Goal: Task Accomplishment & Management: Manage account settings

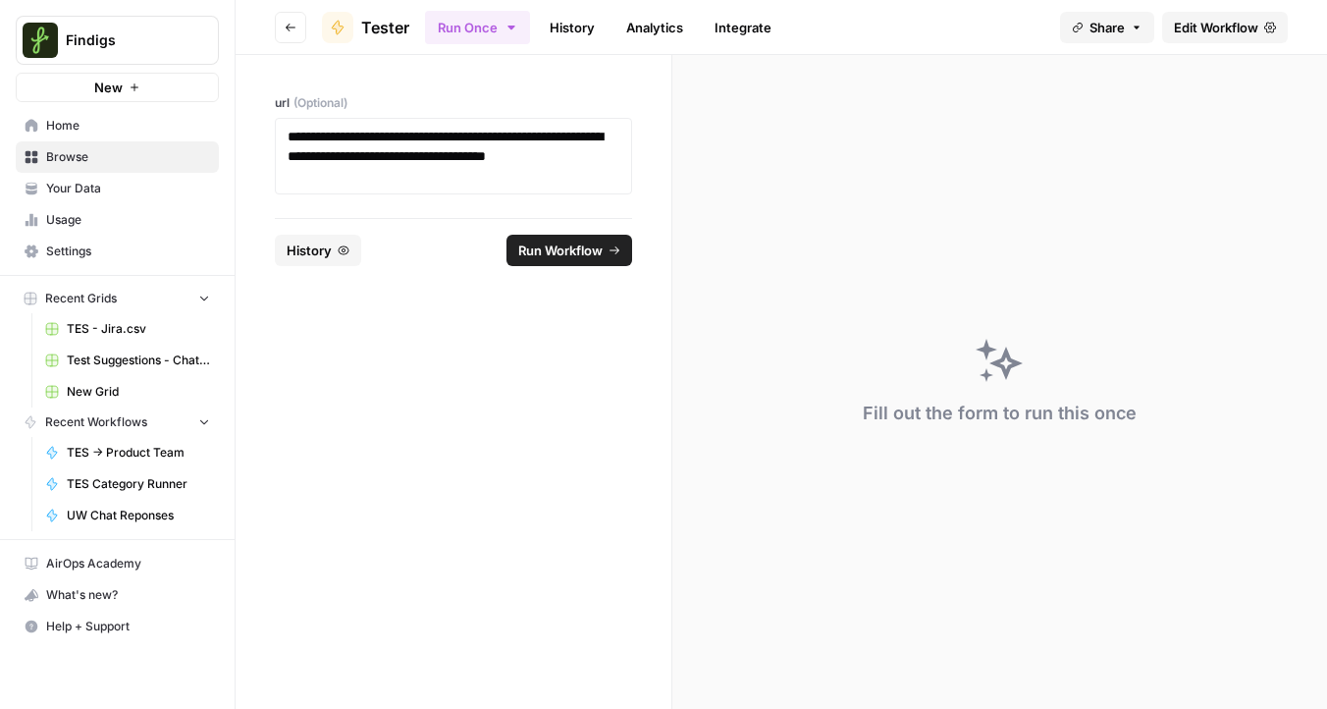
click at [152, 32] on span "Findigs" at bounding box center [125, 40] width 119 height 20
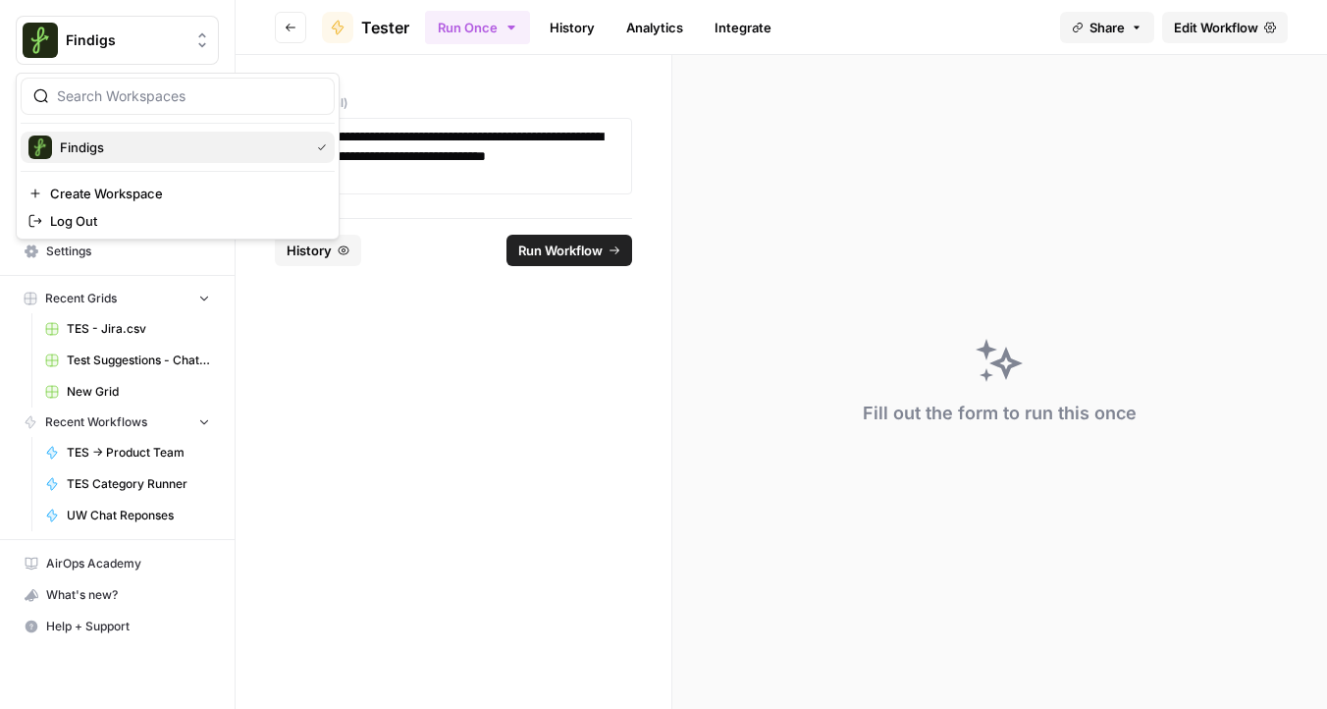
click at [120, 136] on div "Findigs" at bounding box center [177, 147] width 298 height 24
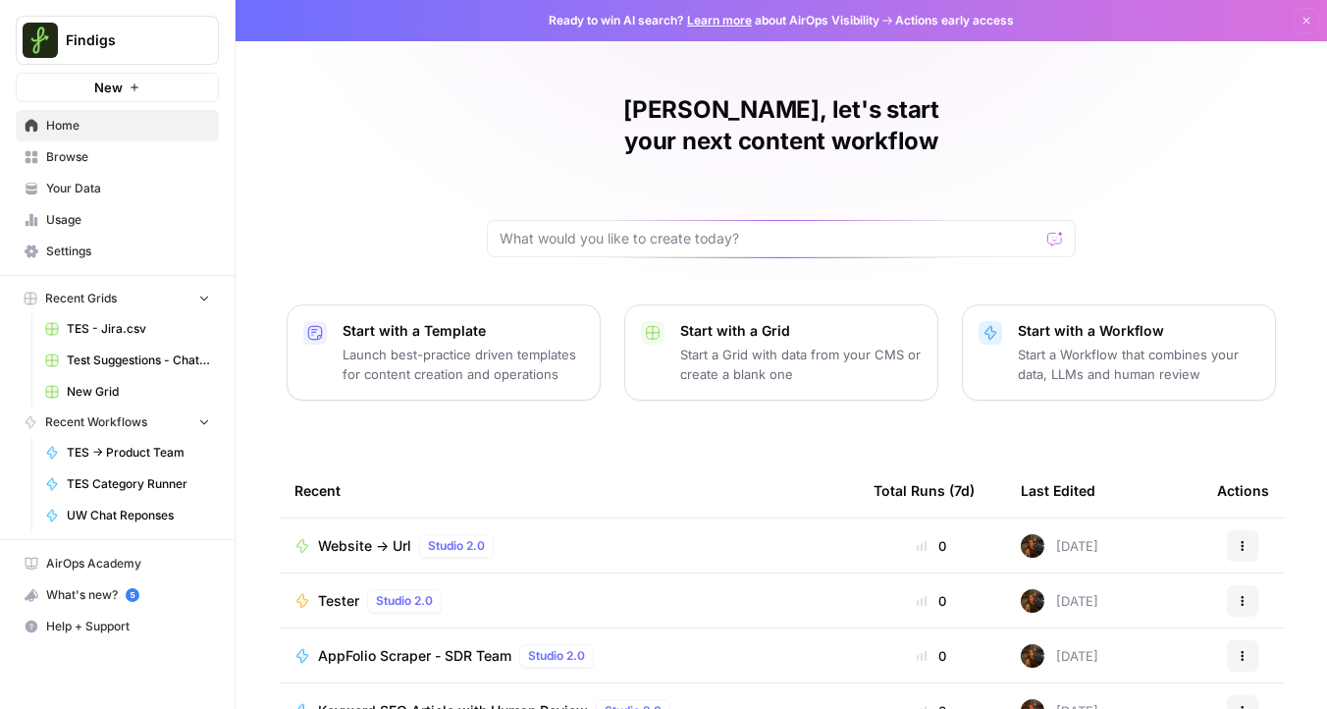
click at [351, 536] on span "Website -> Url" at bounding box center [364, 546] width 93 height 20
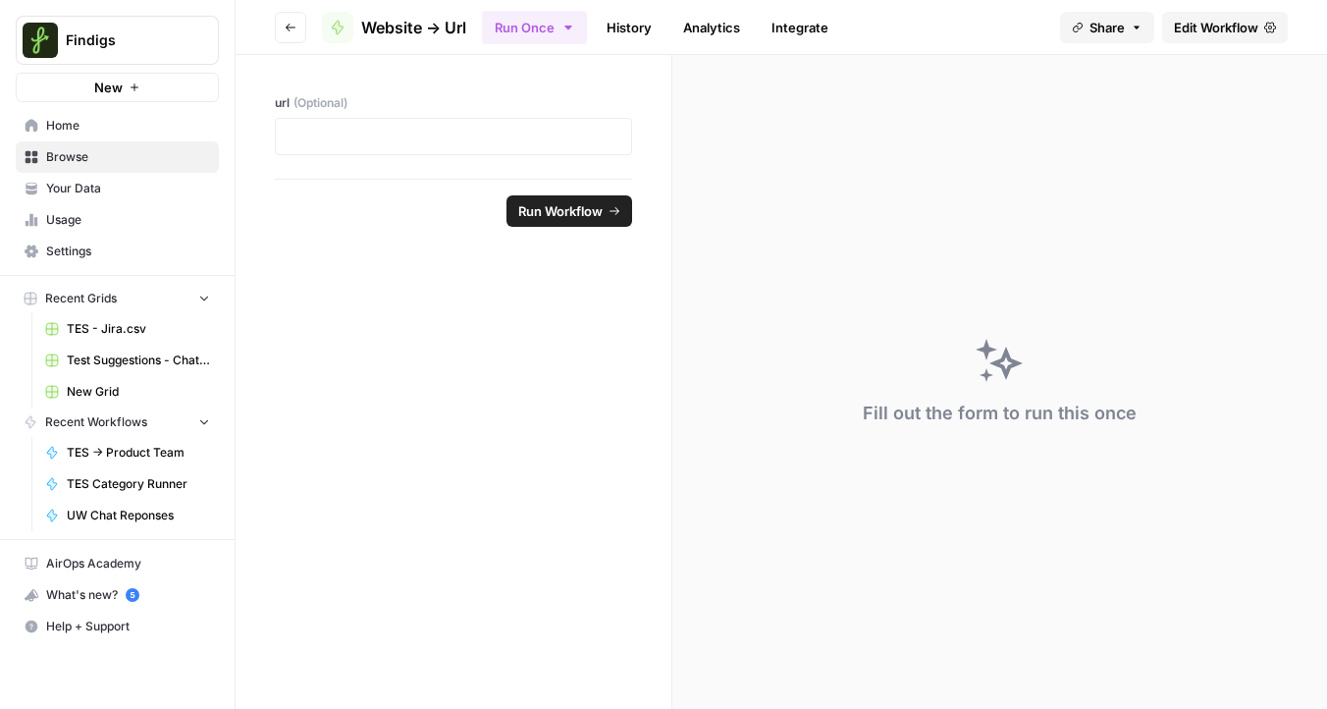
click at [1238, 29] on span "Edit Workflow" at bounding box center [1216, 28] width 84 height 20
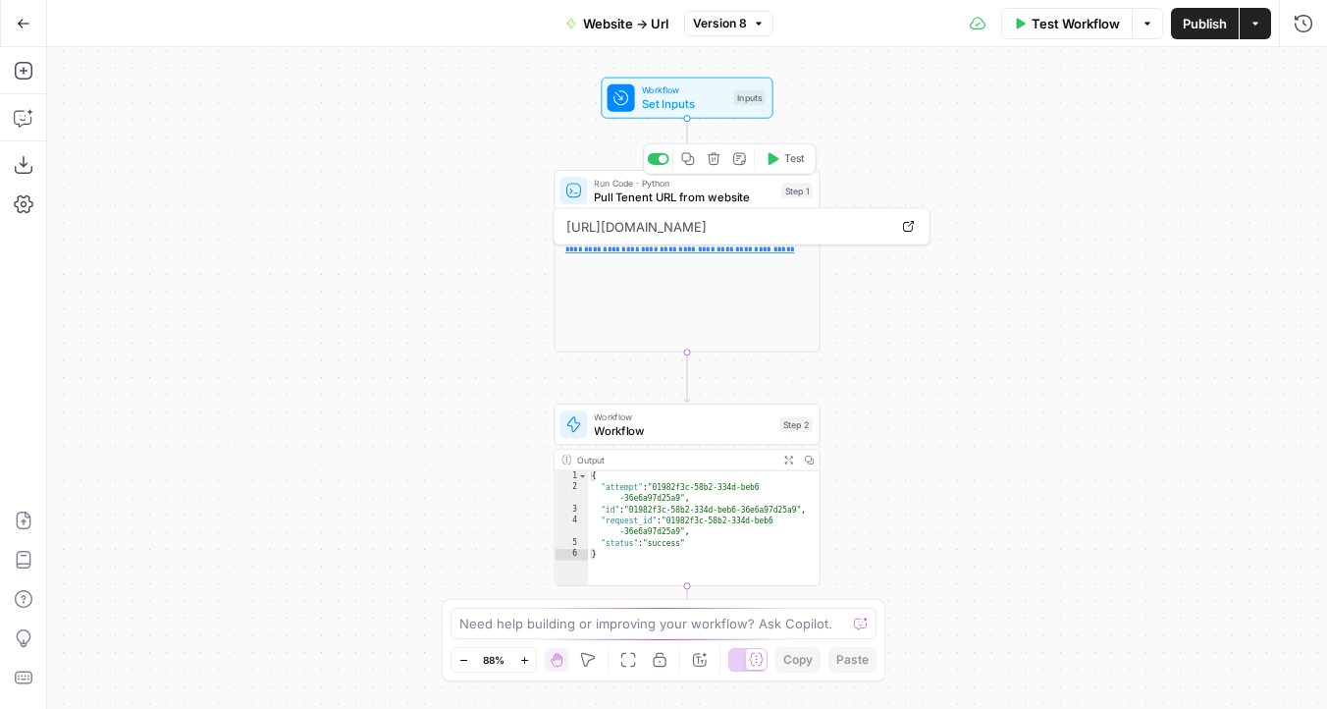
click at [699, 193] on span "Pull Tenent URL from website" at bounding box center [684, 198] width 181 height 18
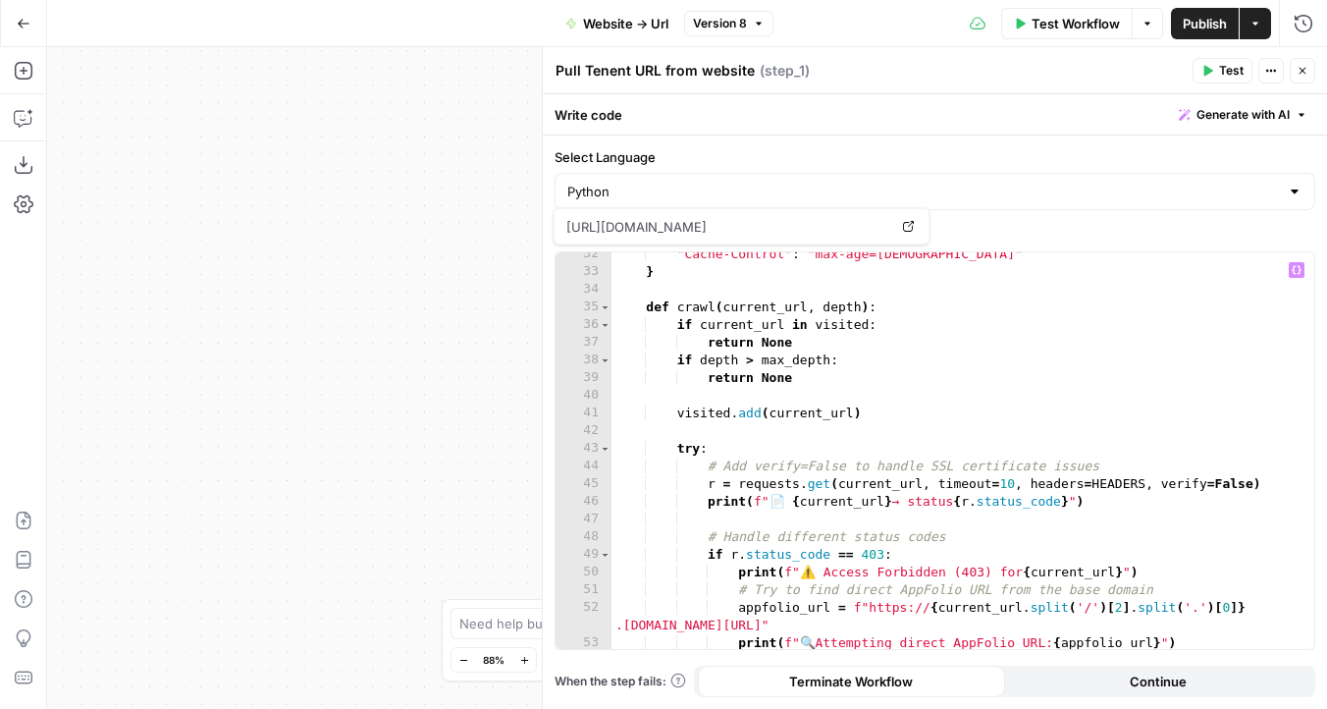
scroll to position [728, 0]
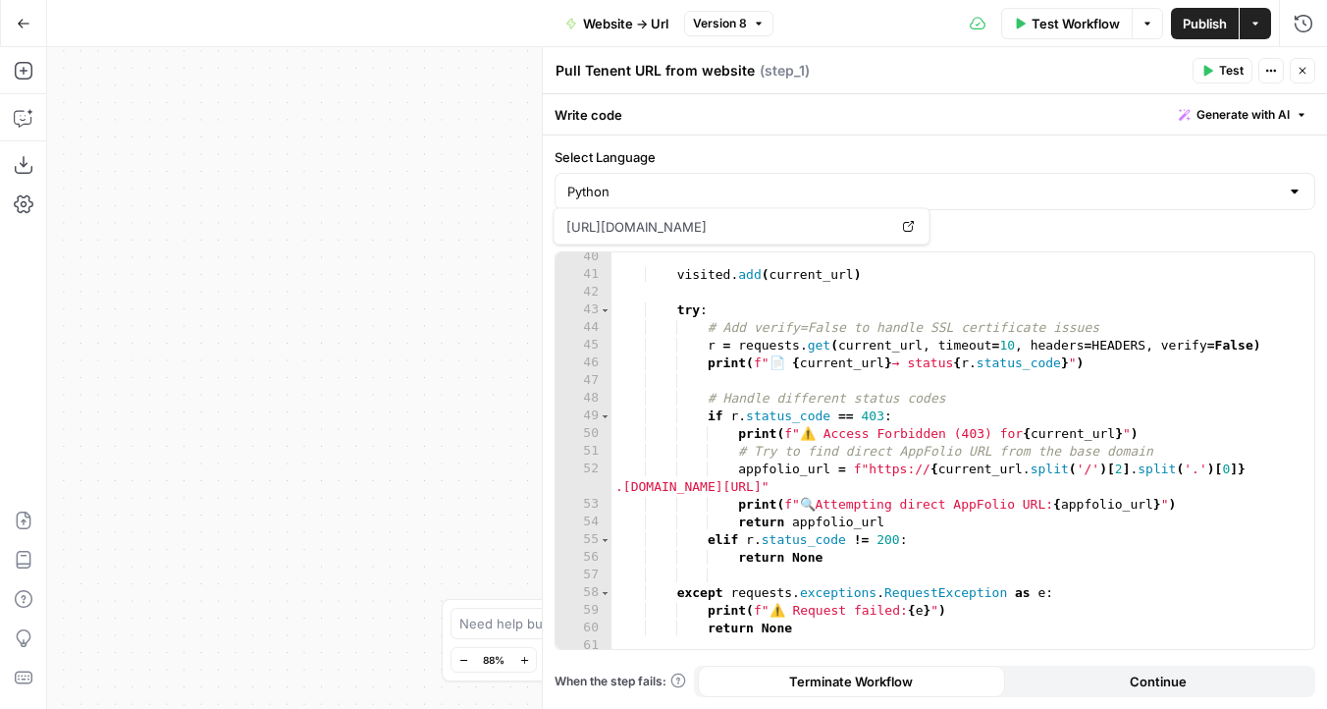
click at [1310, 70] on button "Close" at bounding box center [1303, 71] width 26 height 26
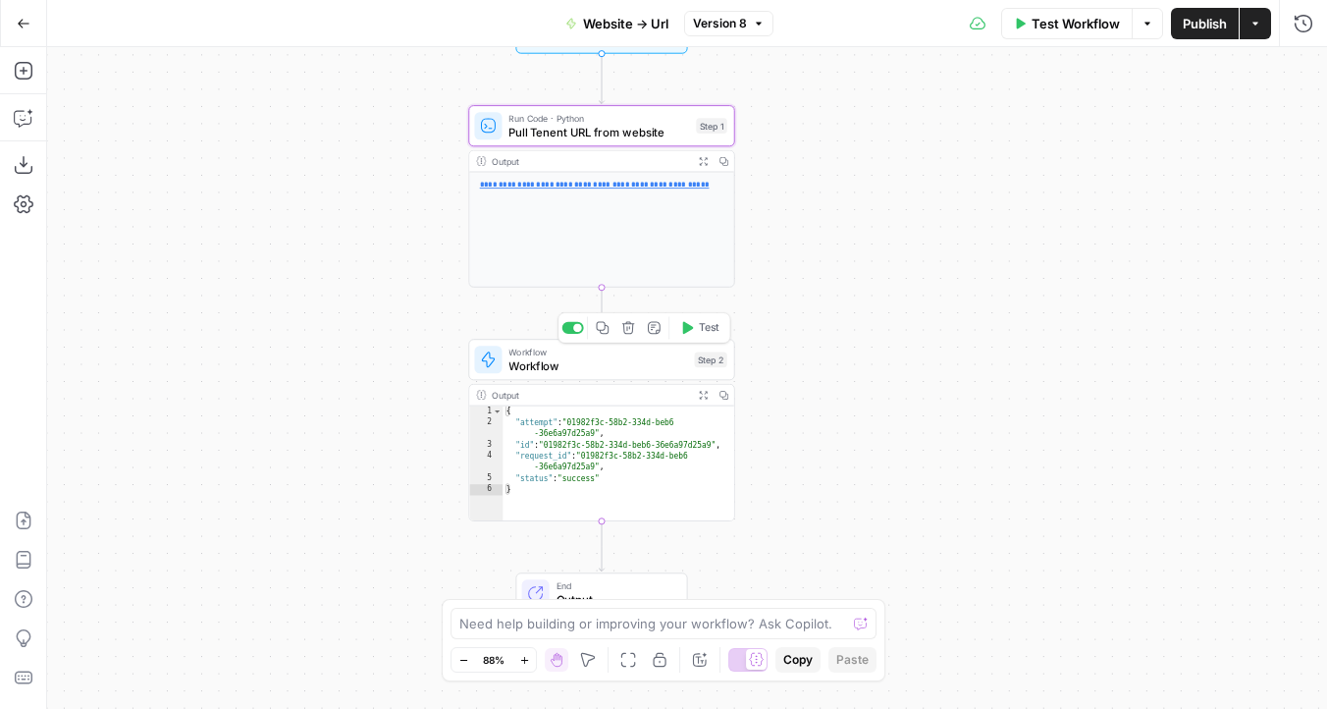
click at [575, 370] on span "Workflow" at bounding box center [598, 366] width 179 height 18
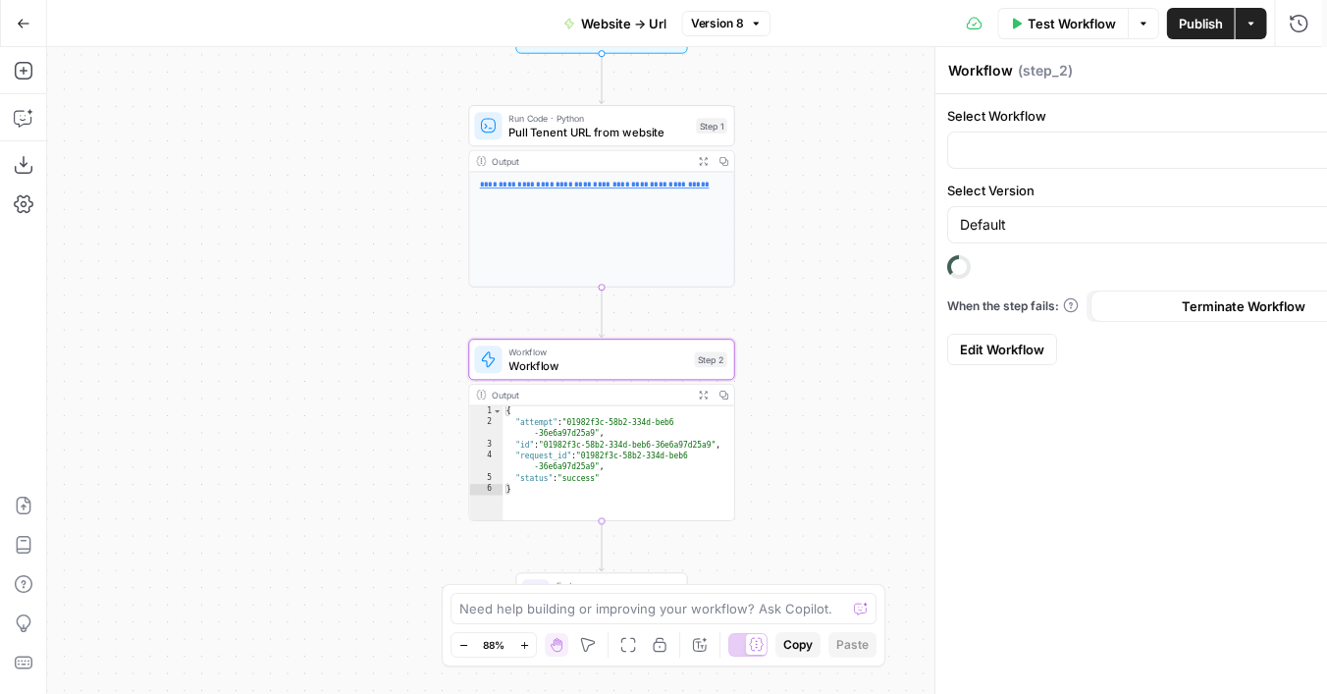
type input "Tester"
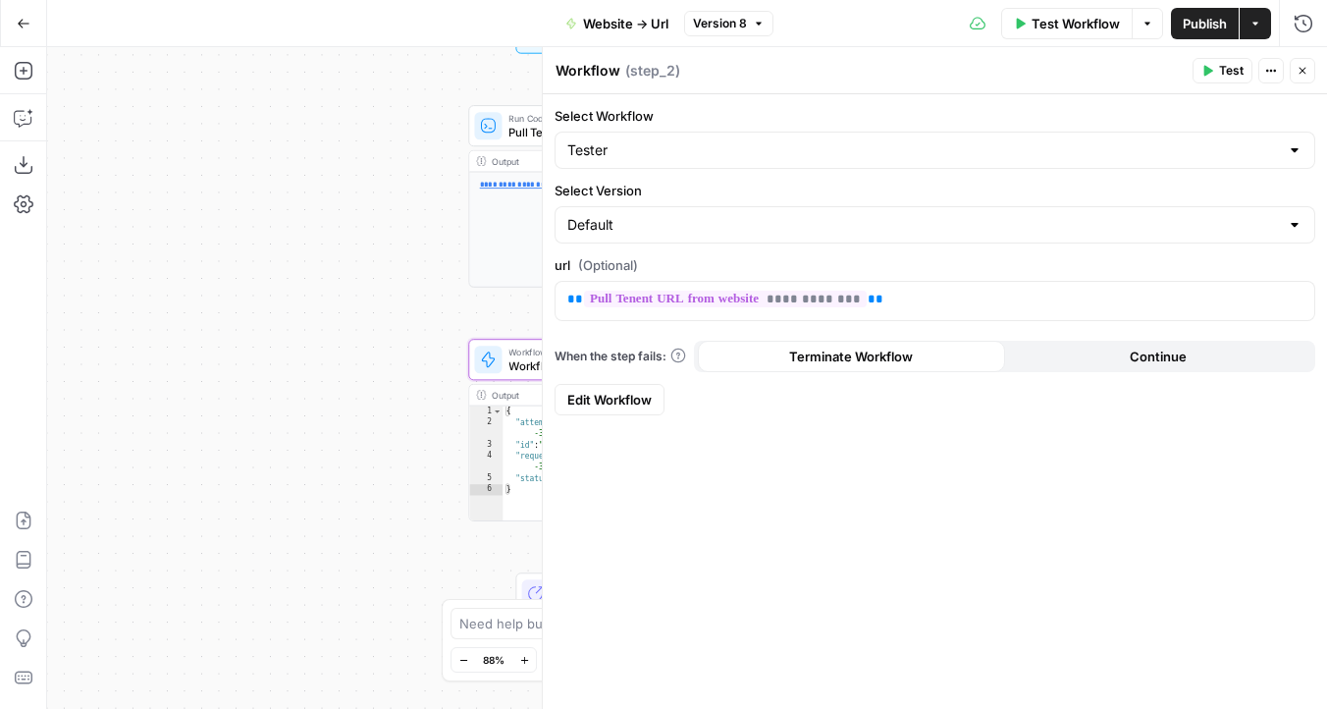
type textarea "**********"
click at [517, 448] on div "{ "attempt" : "01982f3c-58b2-334d-beb6 -36e6a97d25a9" , "id" : "01982f3c-58b2-3…" at bounding box center [619, 475] width 232 height 138
click at [1304, 67] on icon "button" at bounding box center [1303, 71] width 12 height 12
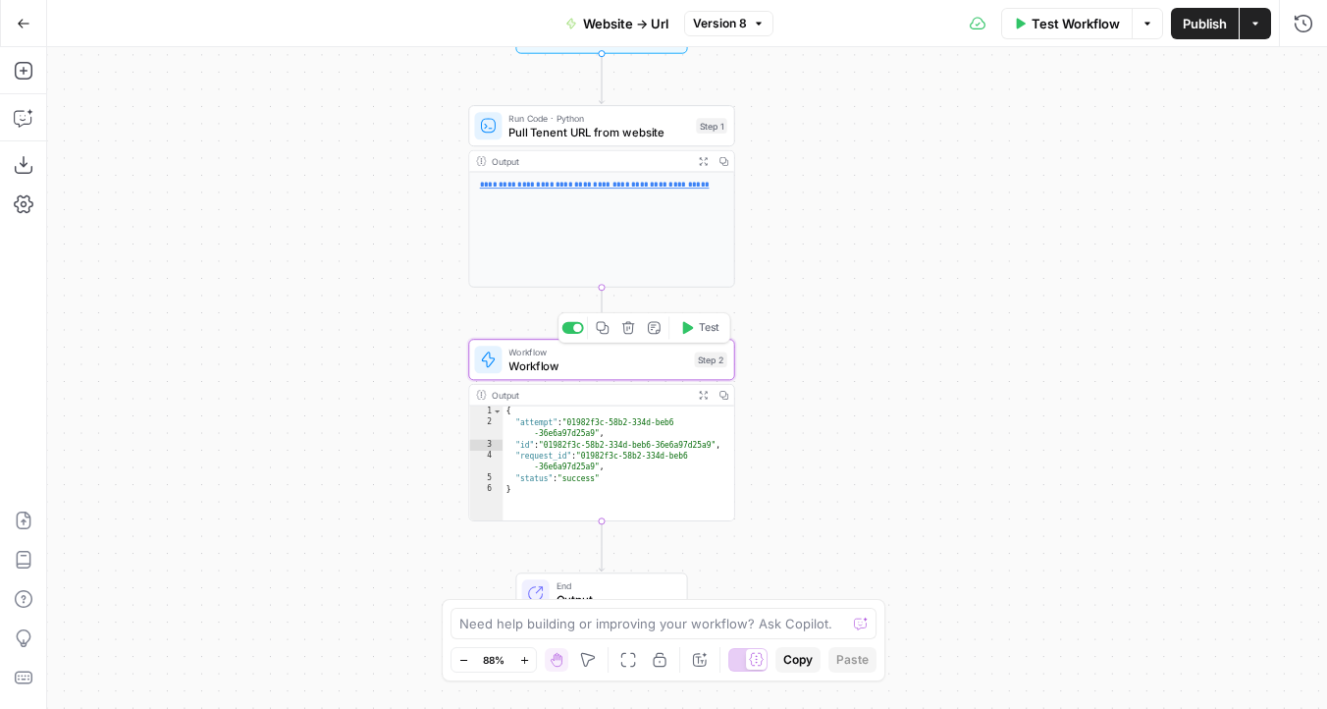
click at [535, 364] on span "Workflow" at bounding box center [598, 366] width 179 height 18
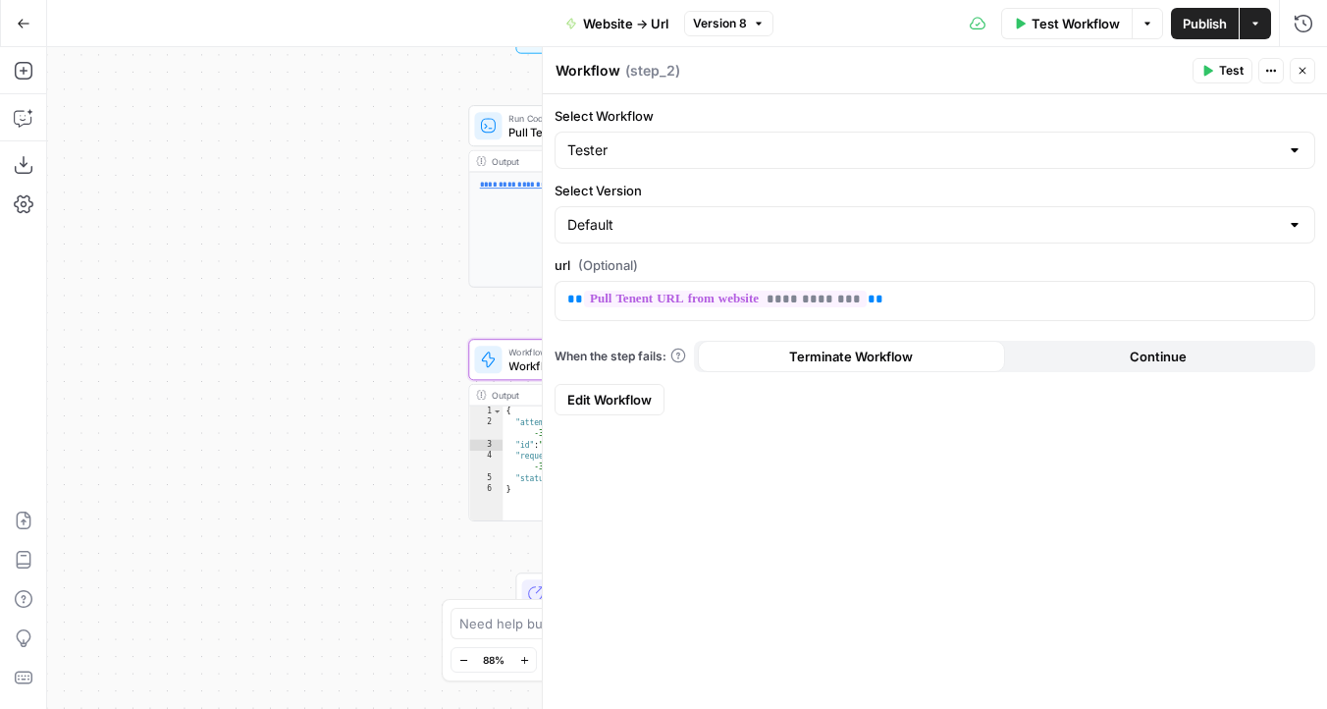
click at [401, 245] on div "**********" at bounding box center [687, 378] width 1280 height 662
click at [1297, 70] on icon "button" at bounding box center [1303, 71] width 12 height 12
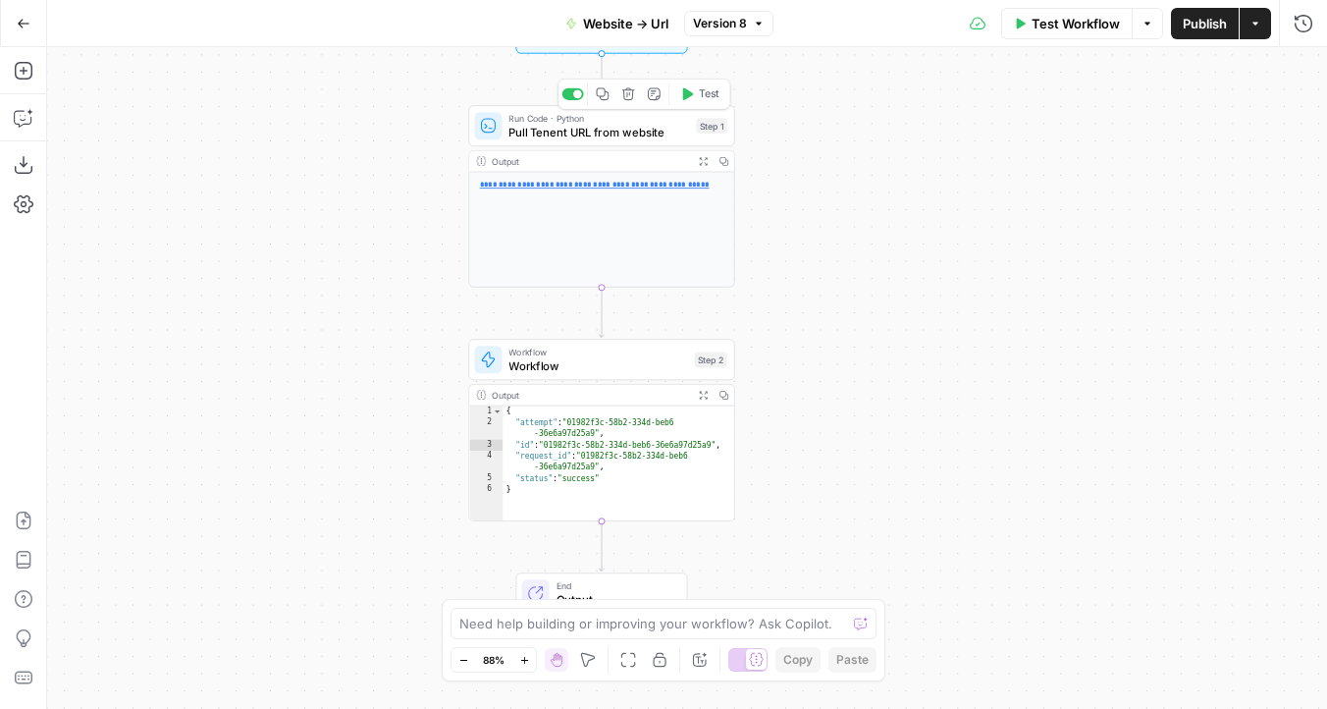
click at [603, 134] on span "Pull Tenent URL from website" at bounding box center [599, 133] width 181 height 18
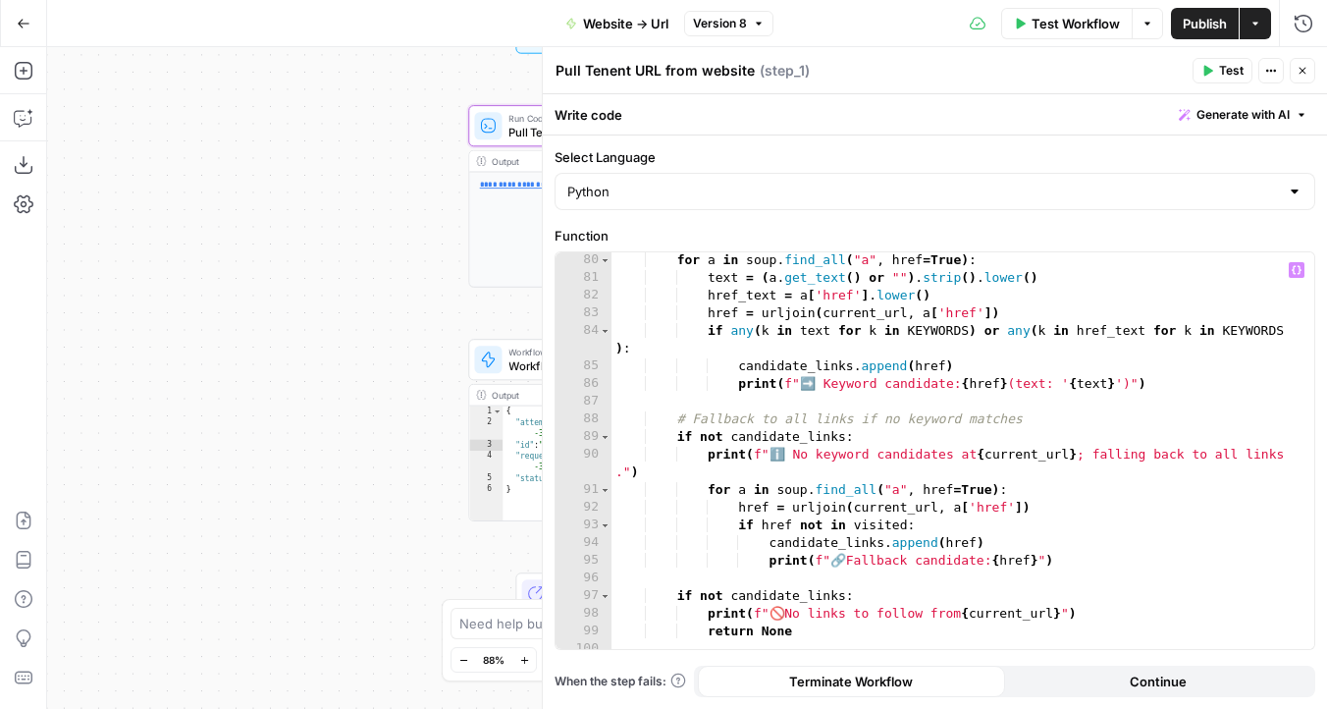
scroll to position [1495, 0]
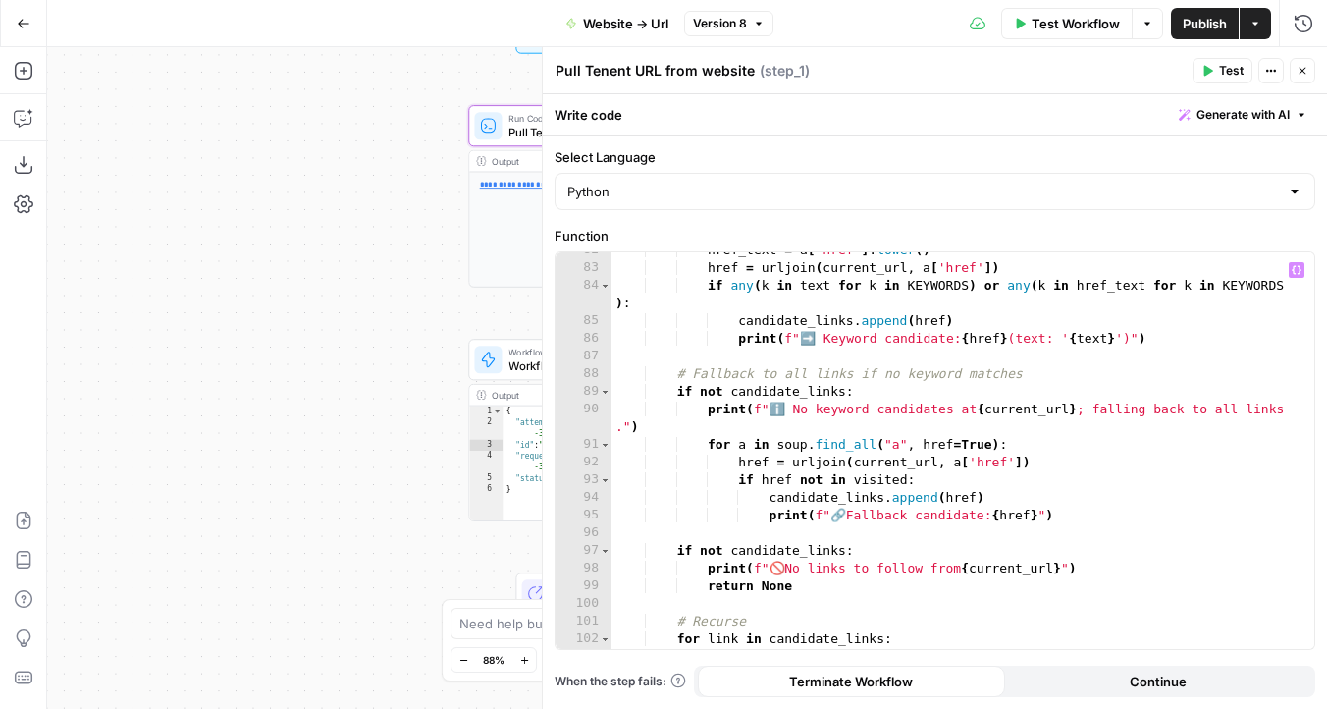
click at [849, 399] on div "href_text = a [ 'href' ] . lower ( ) href = urljoin ( current_url , a [ 'href' …" at bounding box center [956, 458] width 688 height 432
type textarea "**********"
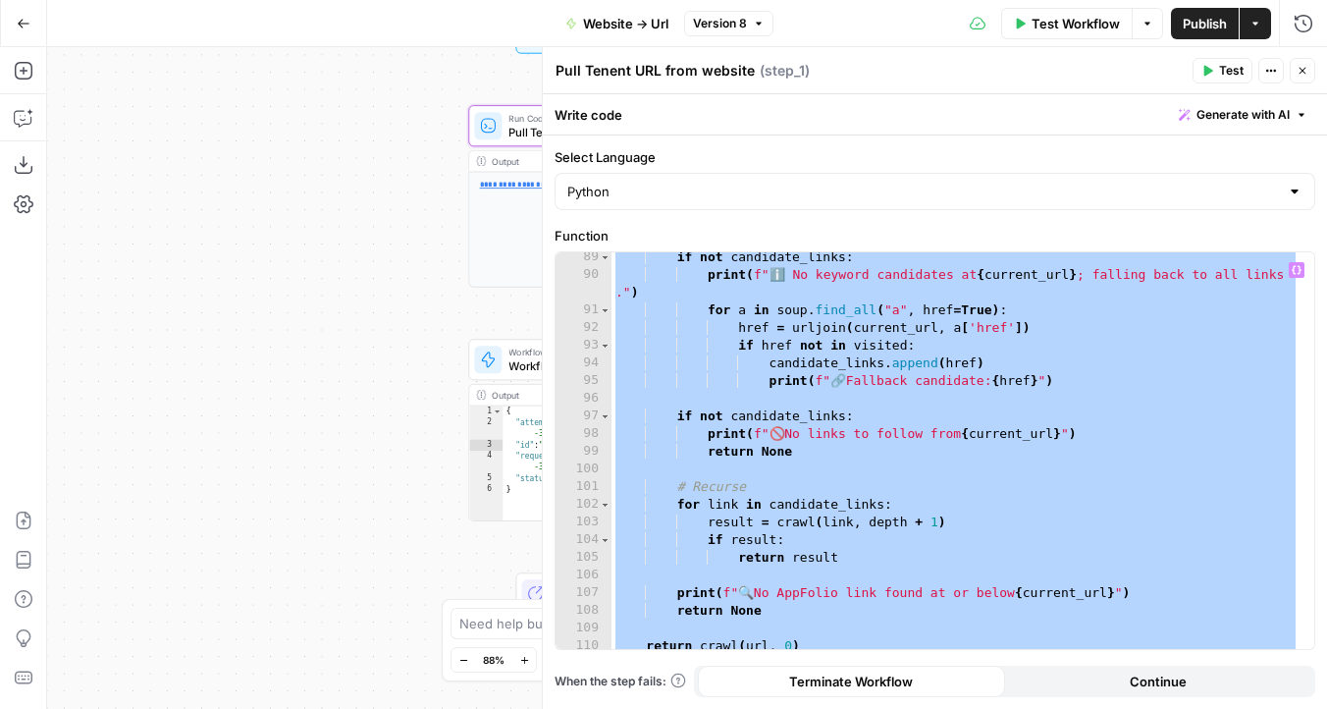
scroll to position [1848, 0]
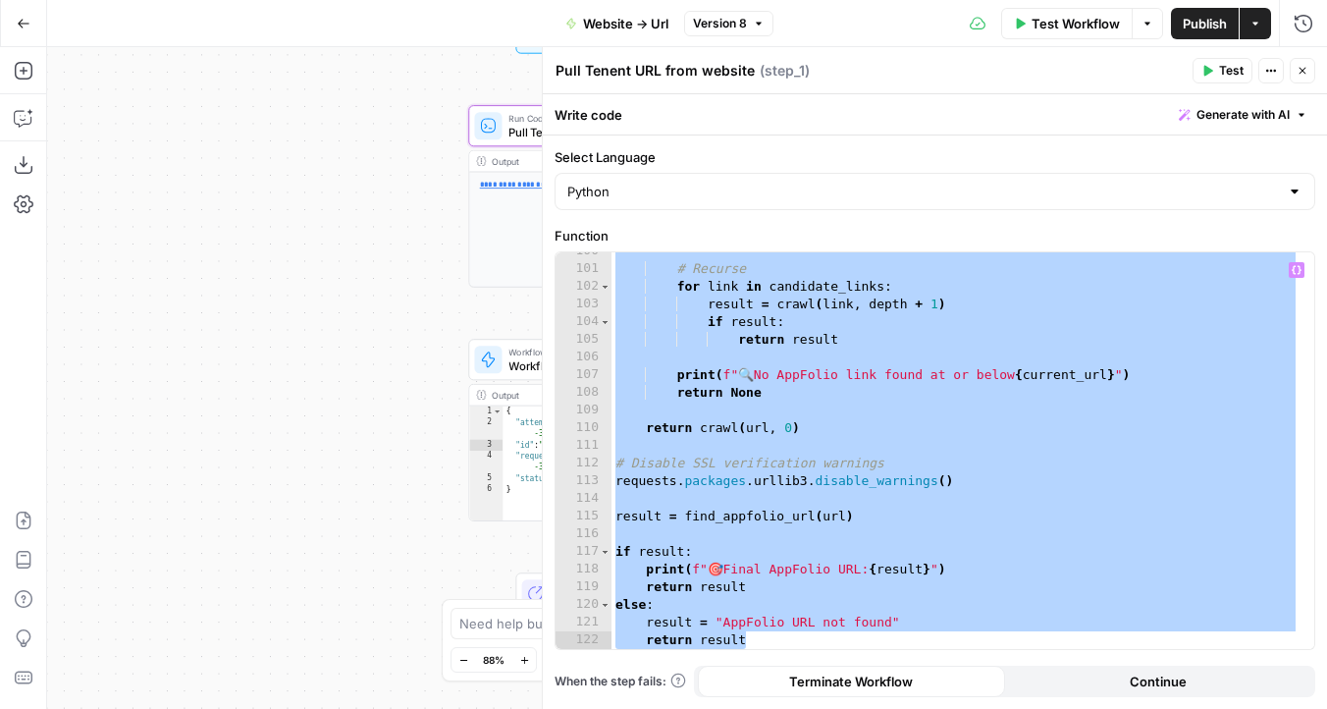
click at [387, 271] on div "**********" at bounding box center [687, 378] width 1280 height 662
click at [1303, 70] on icon "button" at bounding box center [1303, 71] width 7 height 7
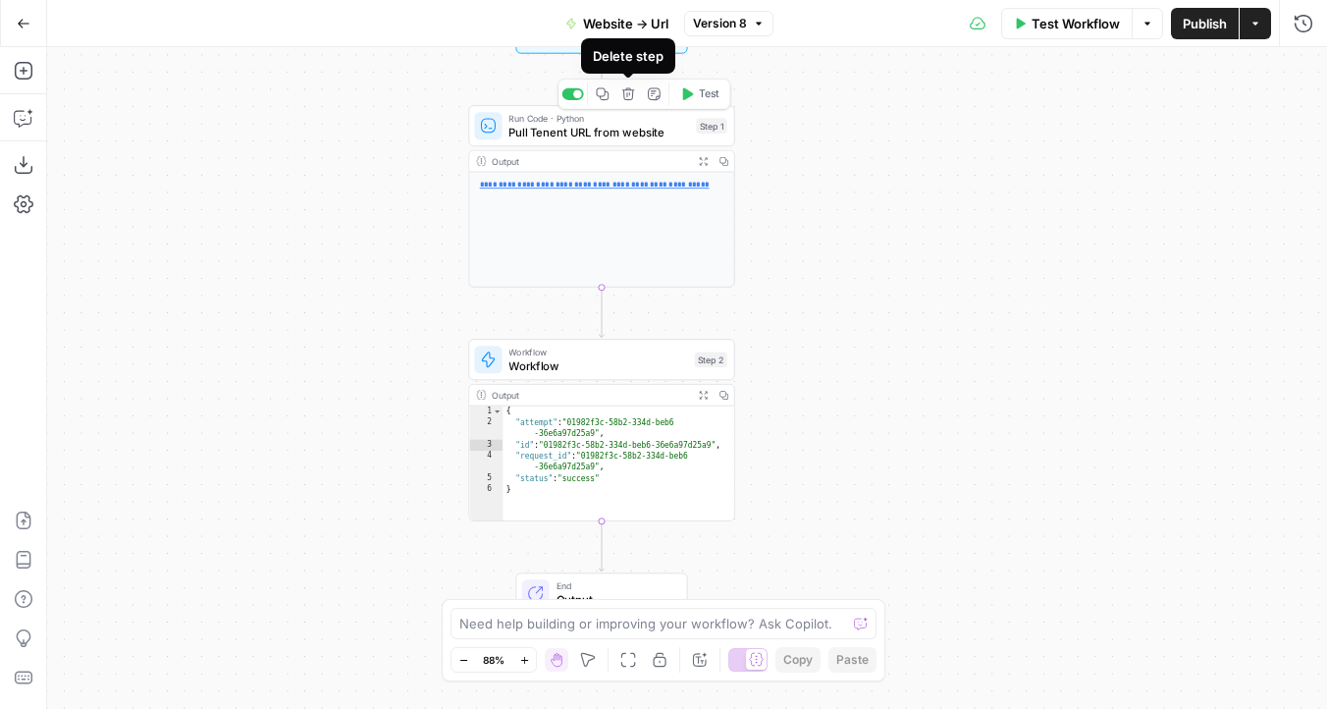
click at [628, 97] on icon "button" at bounding box center [628, 94] width 14 height 14
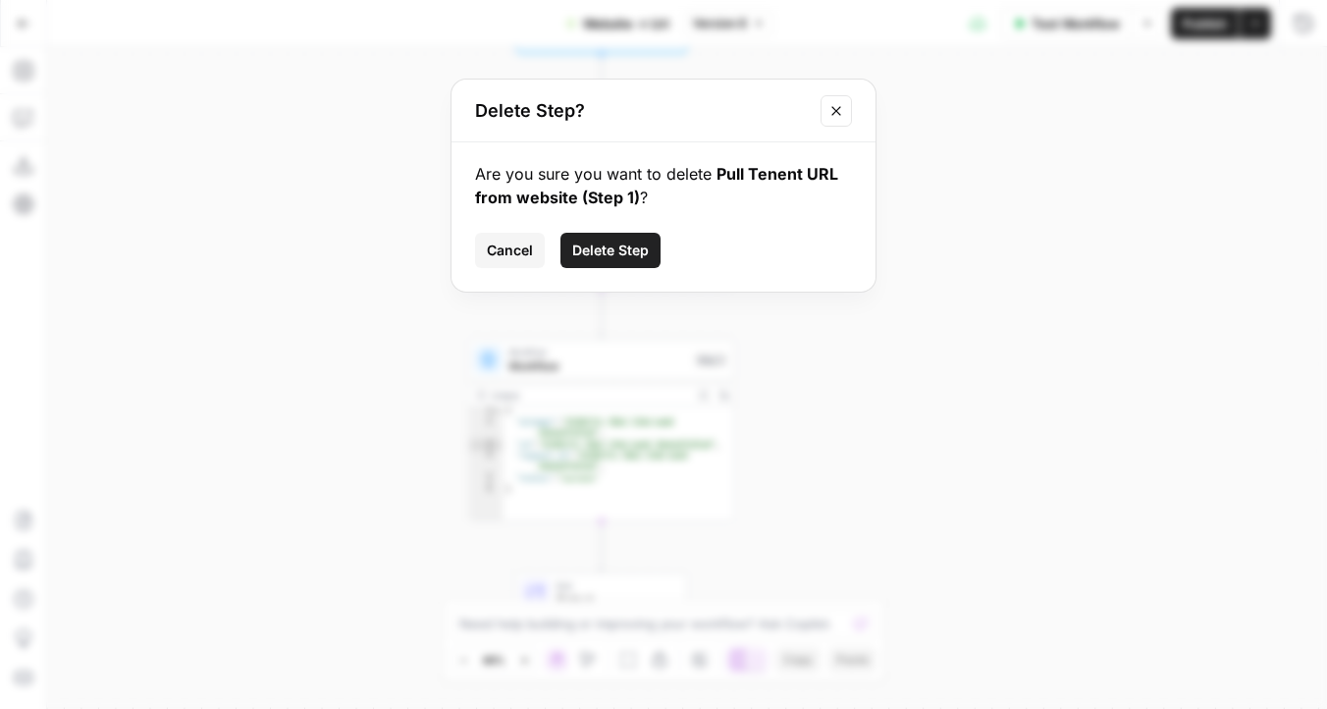
click at [620, 243] on span "Delete Step" at bounding box center [610, 251] width 77 height 20
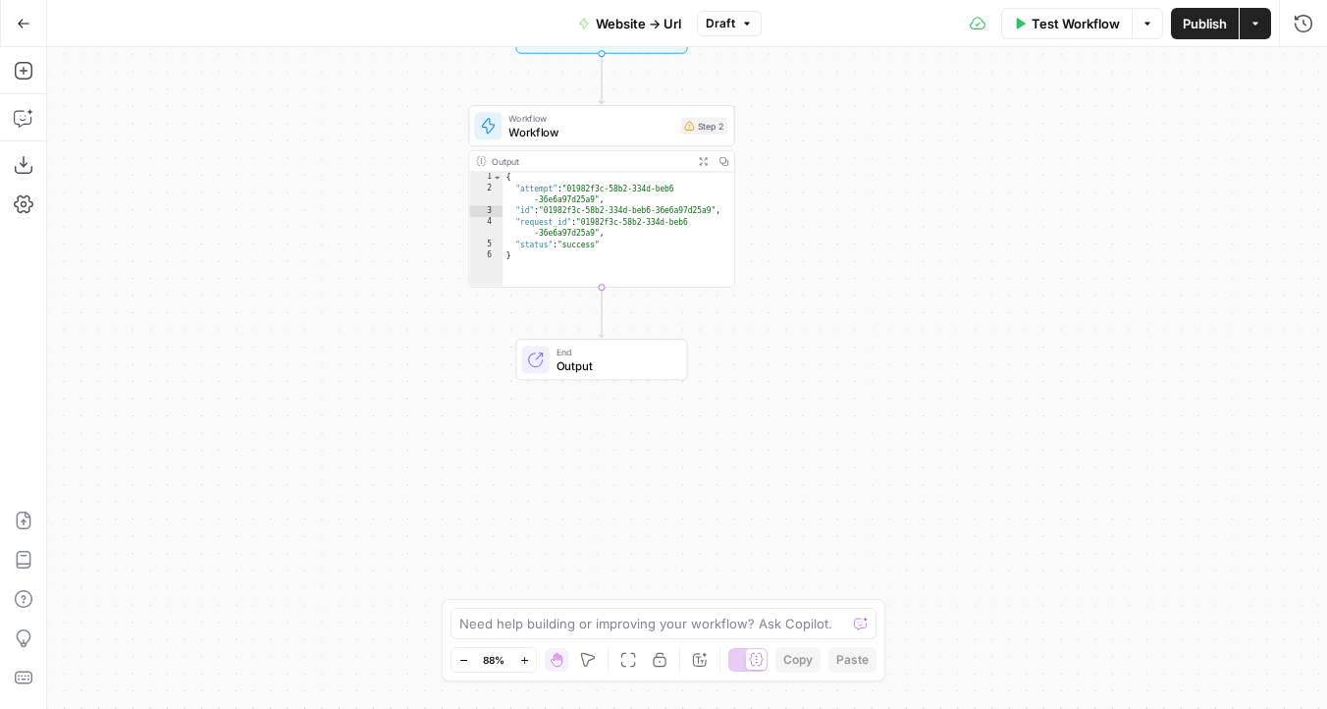
click at [825, 363] on div "**********" at bounding box center [687, 378] width 1280 height 662
click at [571, 133] on span "Workflow" at bounding box center [591, 133] width 165 height 18
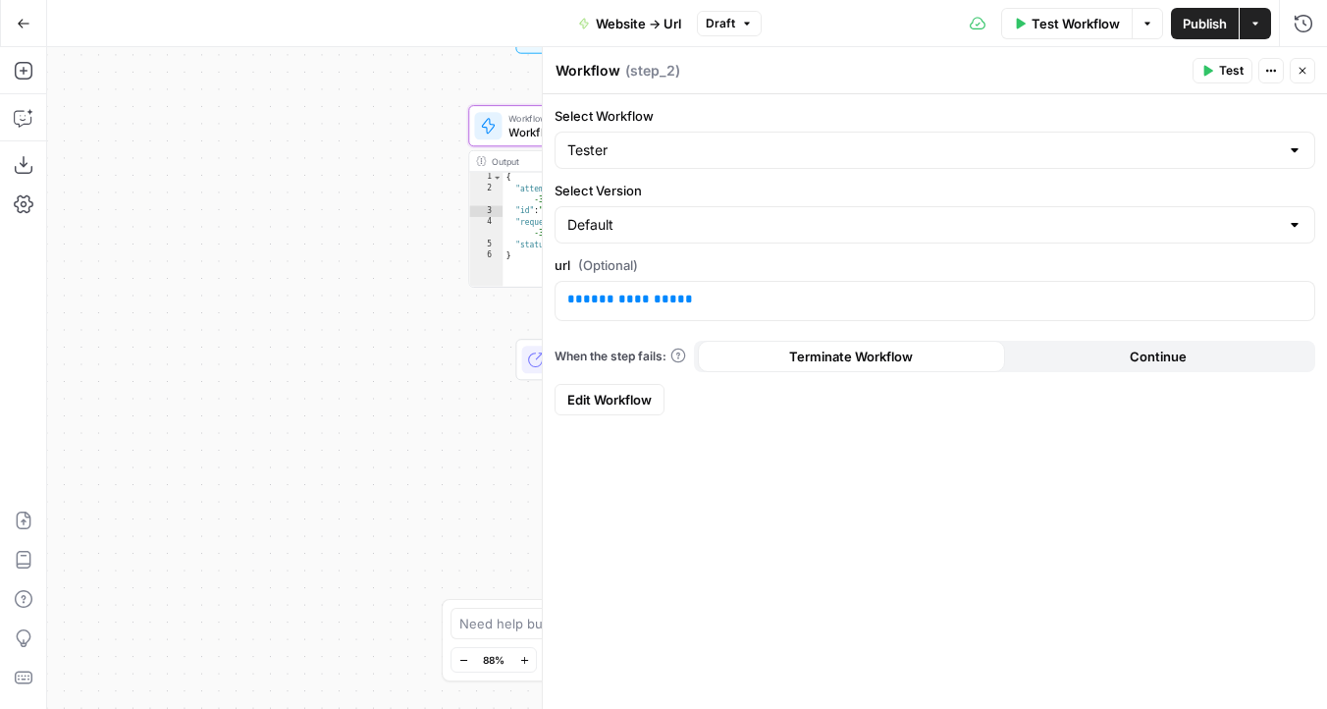
click at [1311, 79] on button "Close" at bounding box center [1303, 71] width 26 height 26
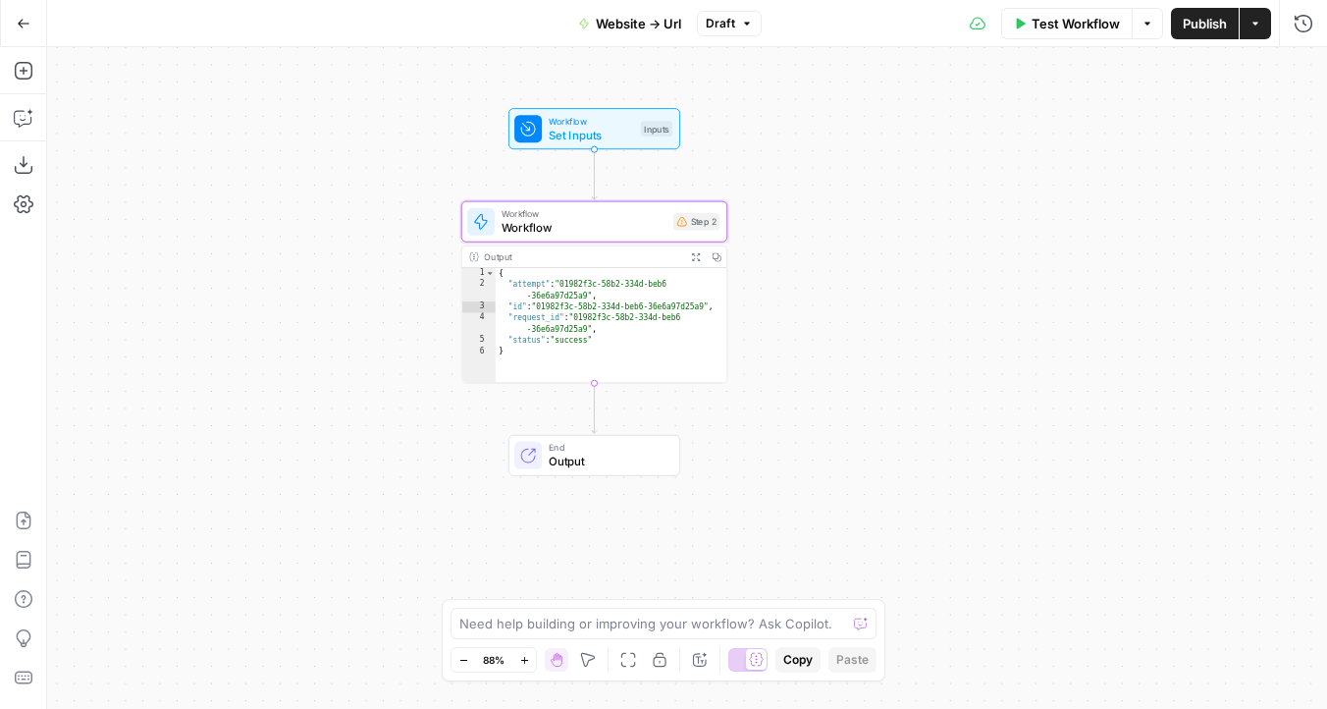
type textarea "**********"
click at [641, 345] on div "{ "attempt" : "01982f3c-58b2-334d-beb6 -36e6a97d25a9" , "id" : "01982f3c-58b2-3…" at bounding box center [612, 337] width 232 height 138
click at [1257, 32] on button "Actions" at bounding box center [1255, 23] width 31 height 31
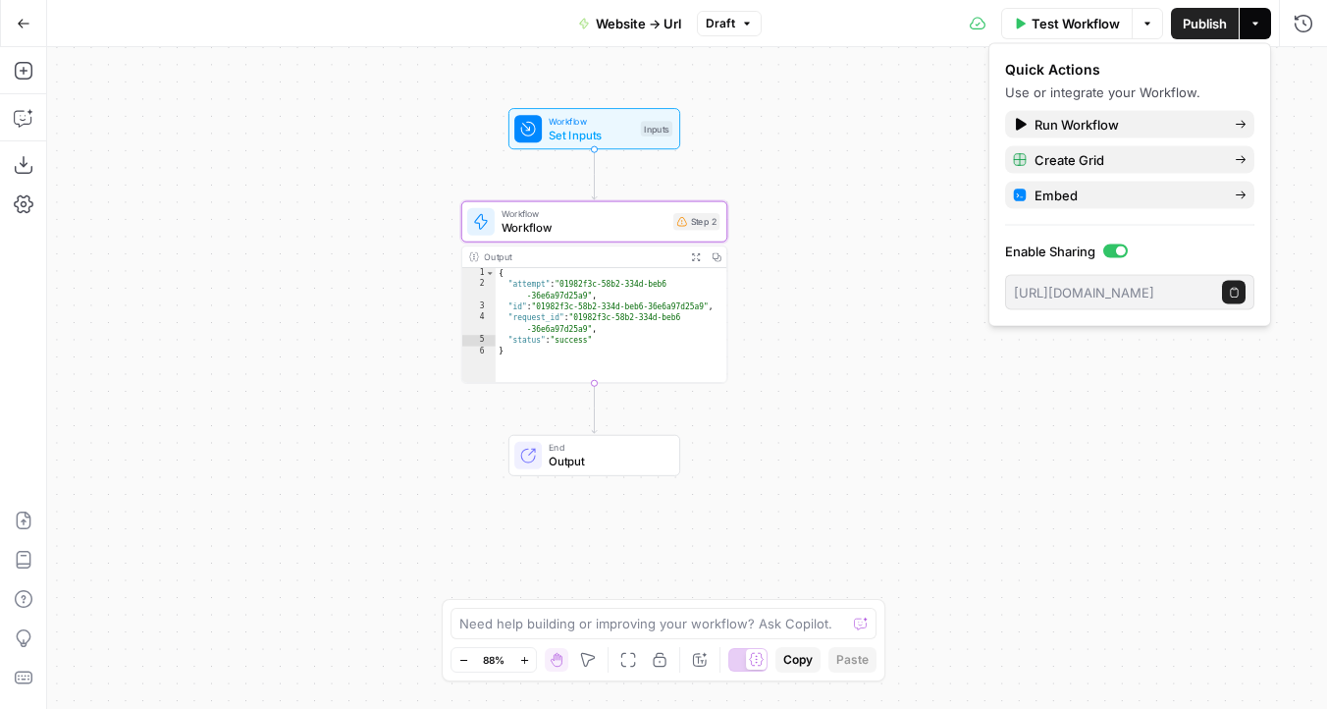
click at [842, 186] on div "**********" at bounding box center [687, 378] width 1280 height 662
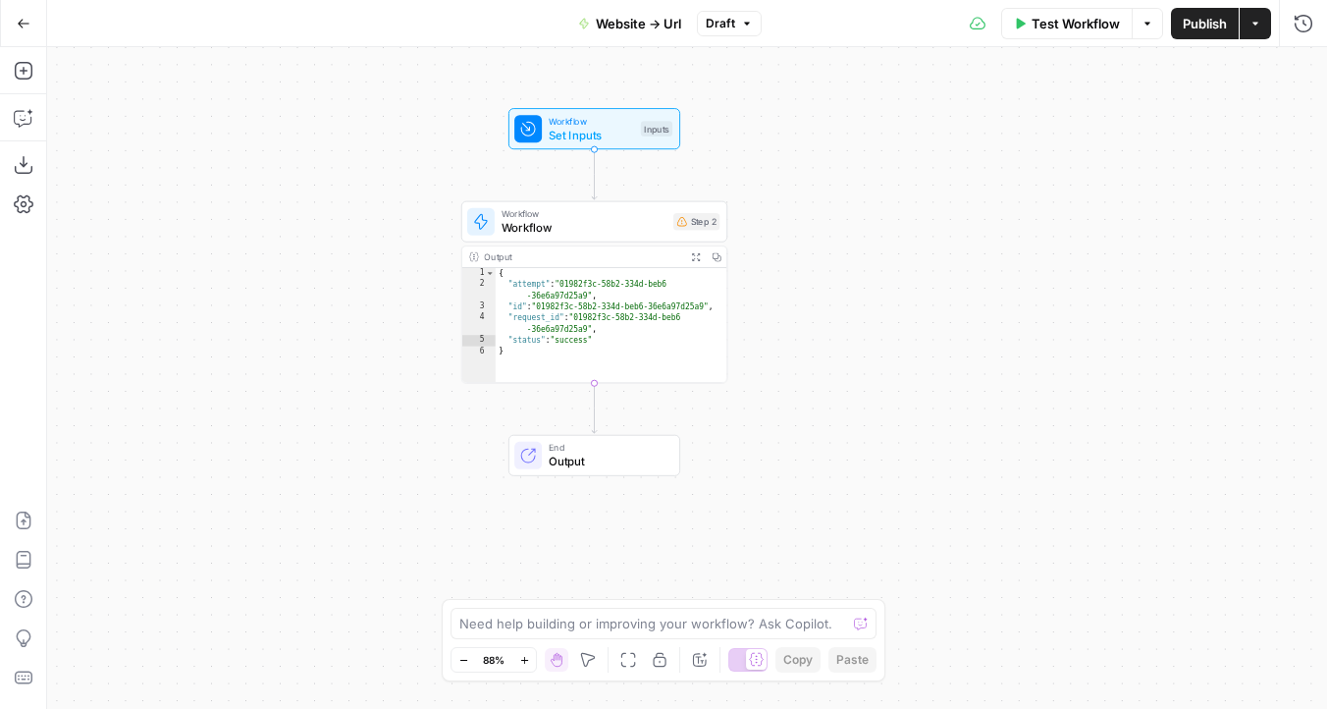
click at [13, 26] on button "Go Back" at bounding box center [23, 23] width 35 height 35
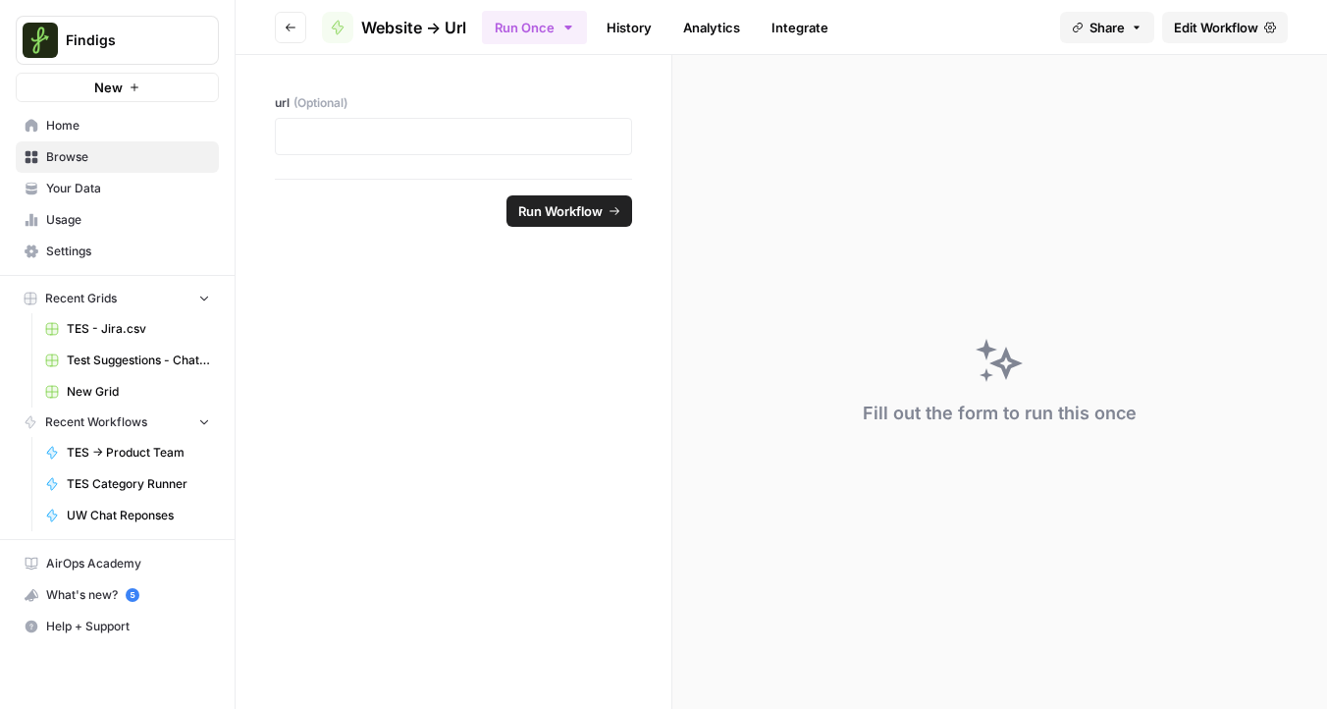
click at [72, 150] on span "Browse" at bounding box center [128, 157] width 164 height 18
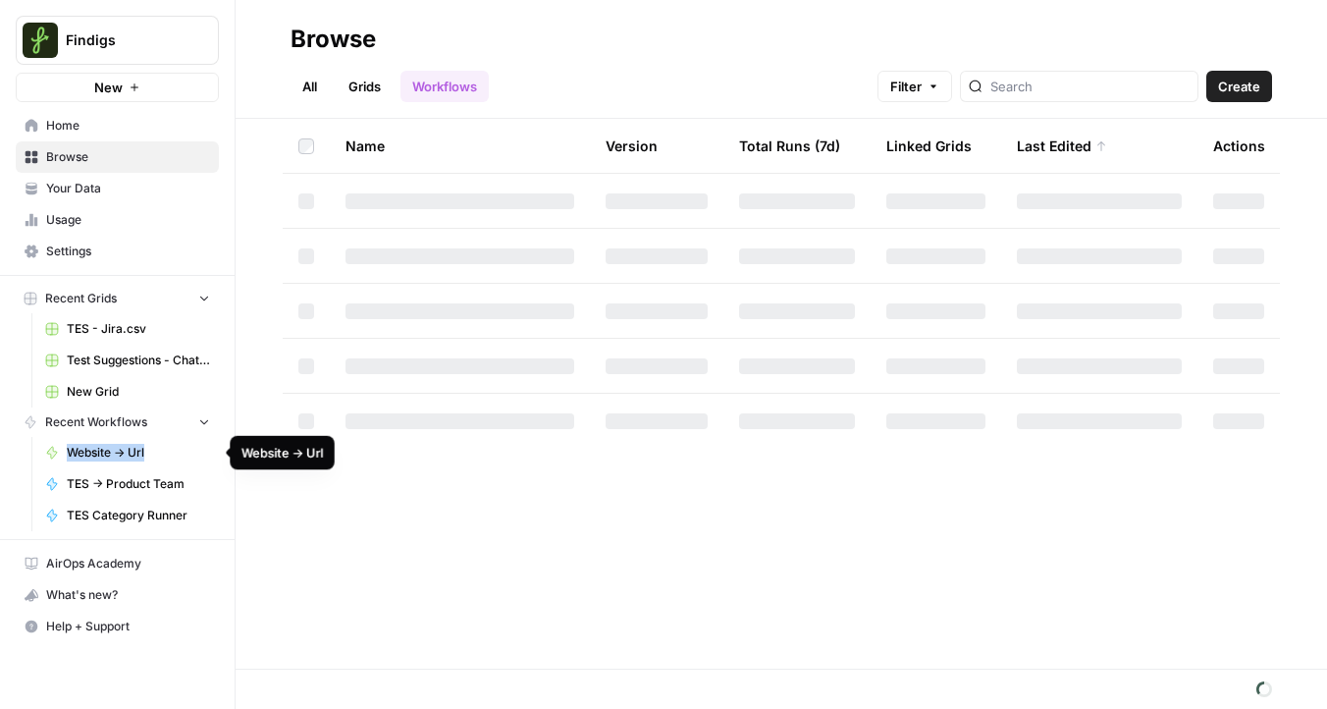
click at [56, 451] on icon at bounding box center [52, 453] width 14 height 14
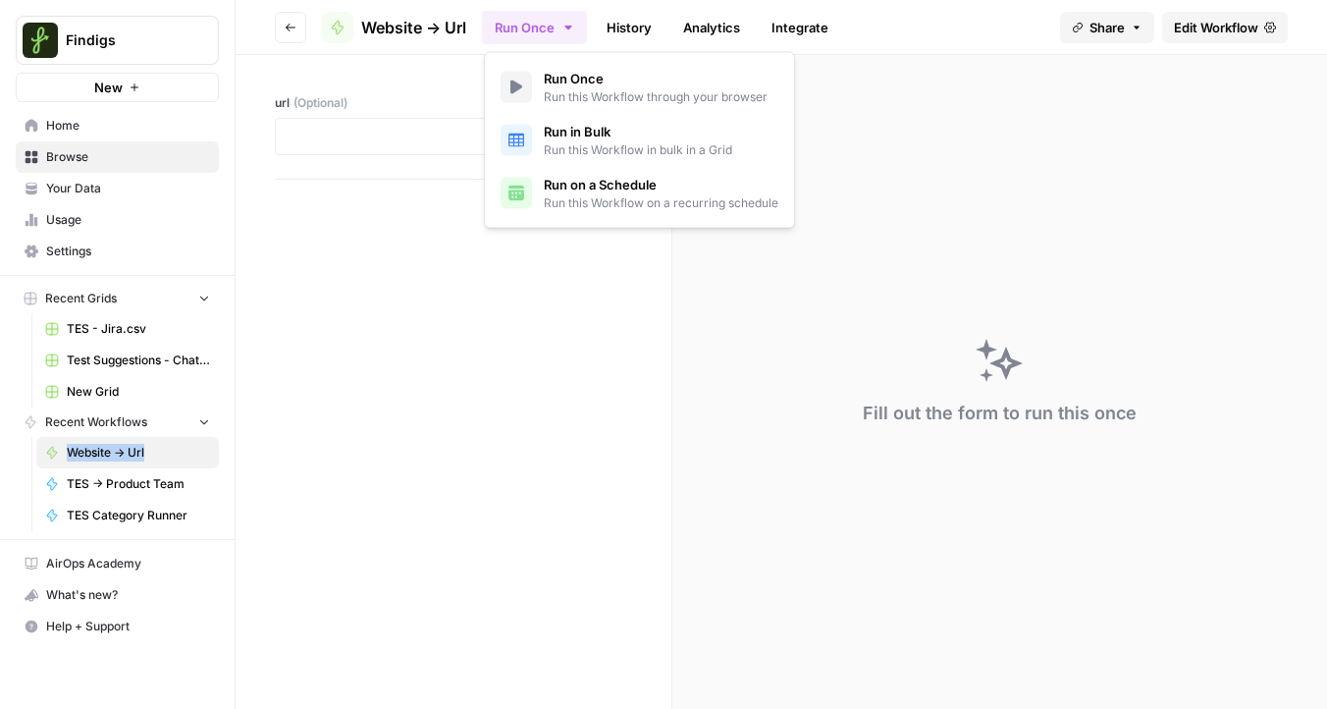
click at [566, 24] on icon "button" at bounding box center [569, 28] width 16 height 16
click at [960, 203] on div "Fill out the form to run this once" at bounding box center [1000, 382] width 655 height 654
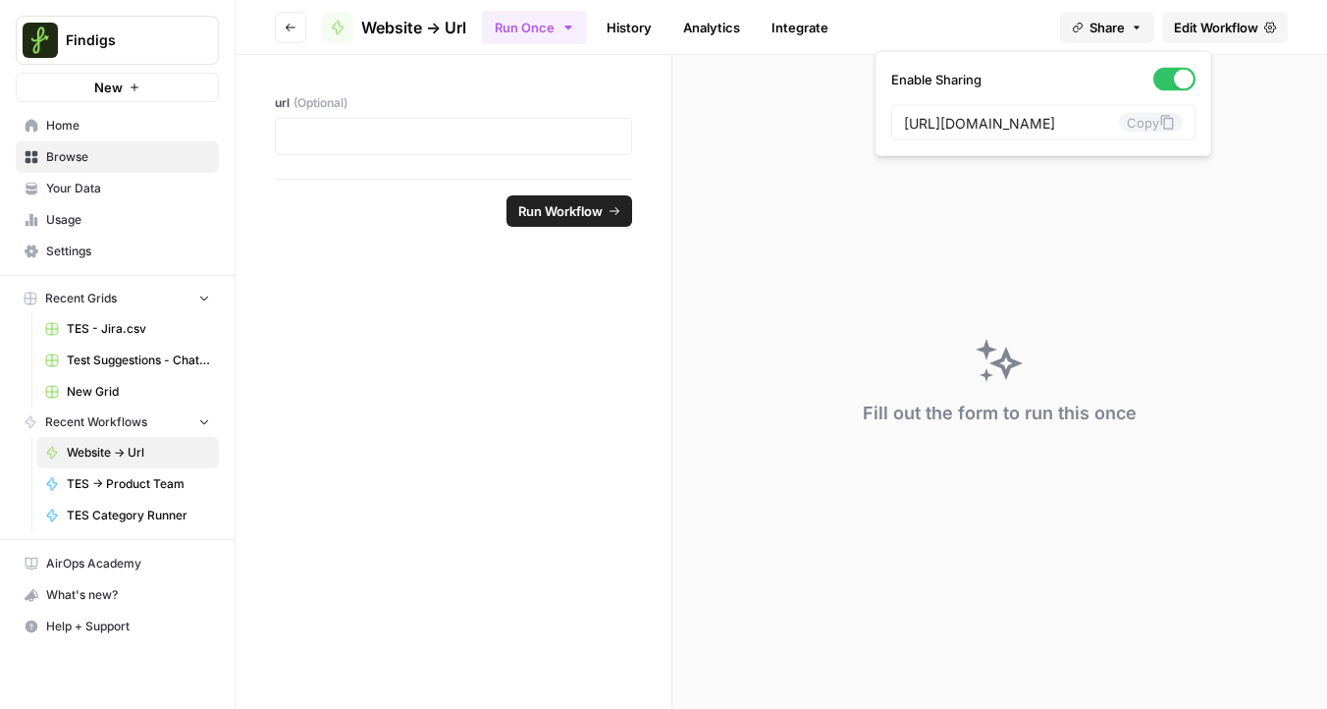
click at [1135, 27] on icon "button" at bounding box center [1137, 27] width 6 height 3
click at [967, 298] on div "Fill out the form to run this once" at bounding box center [1000, 382] width 655 height 654
click at [1225, 27] on span "Edit Workflow" at bounding box center [1216, 28] width 84 height 20
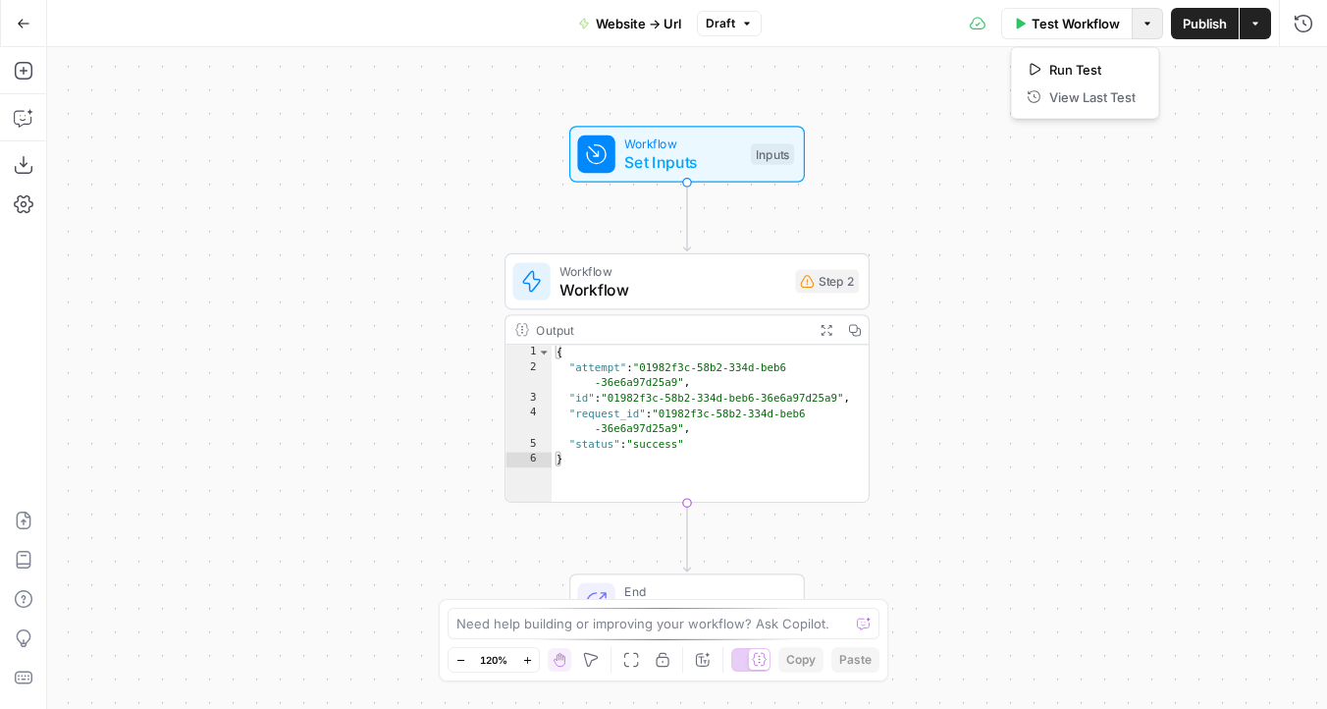
click at [1147, 16] on button "Options" at bounding box center [1147, 23] width 31 height 31
click at [1301, 28] on icon "button" at bounding box center [1304, 24] width 20 height 20
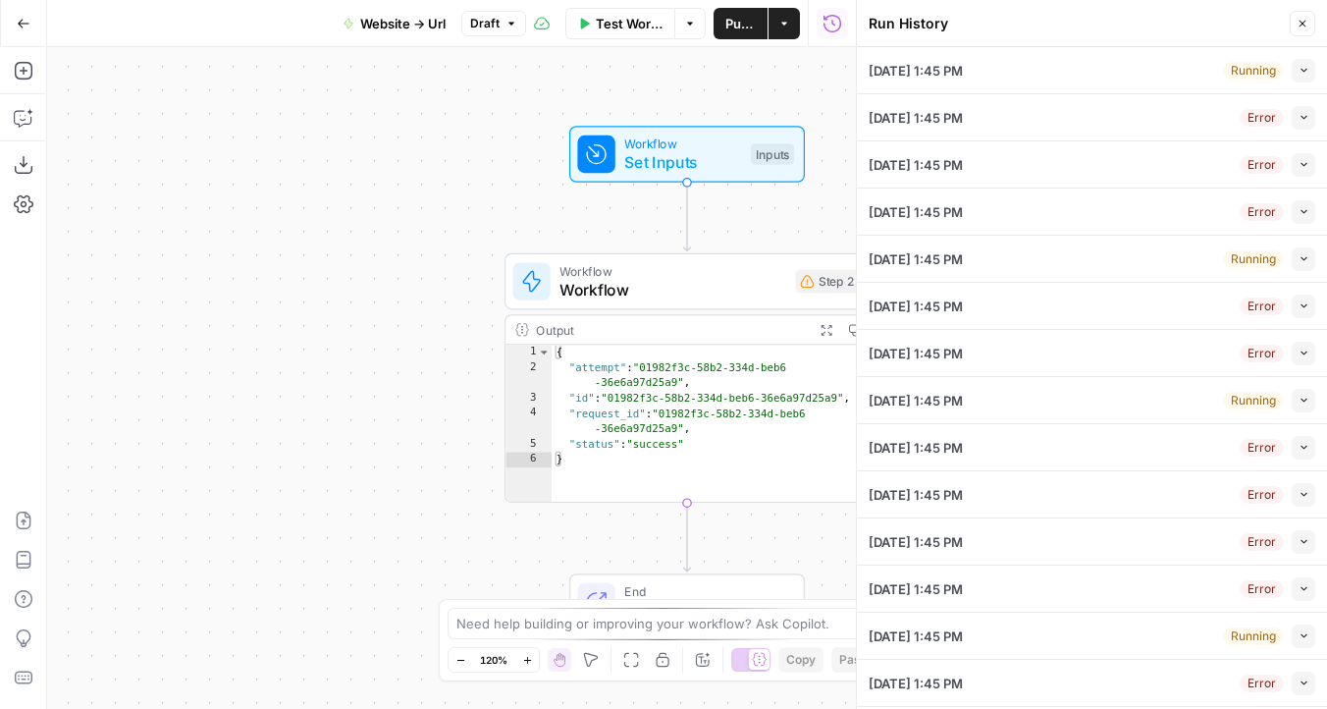
click at [1299, 30] on button "Close" at bounding box center [1303, 24] width 26 height 26
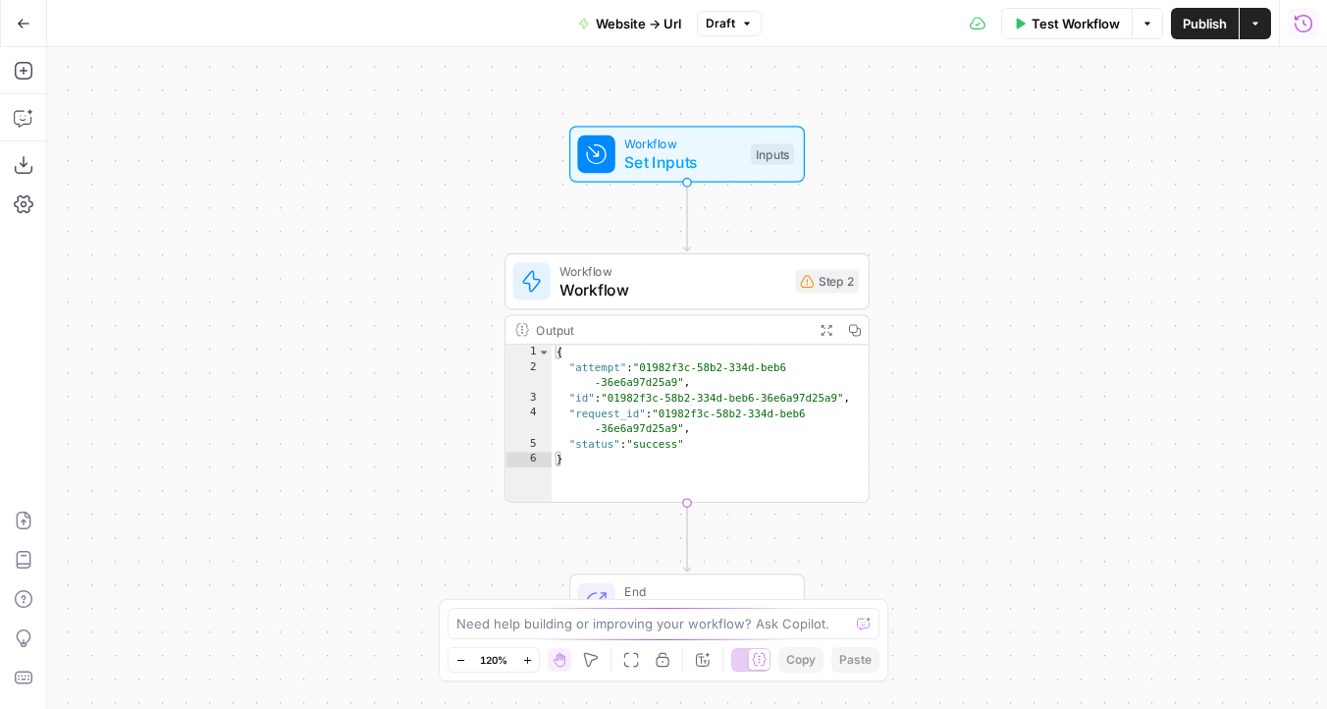
click at [1306, 34] on button "Run History" at bounding box center [1303, 23] width 31 height 31
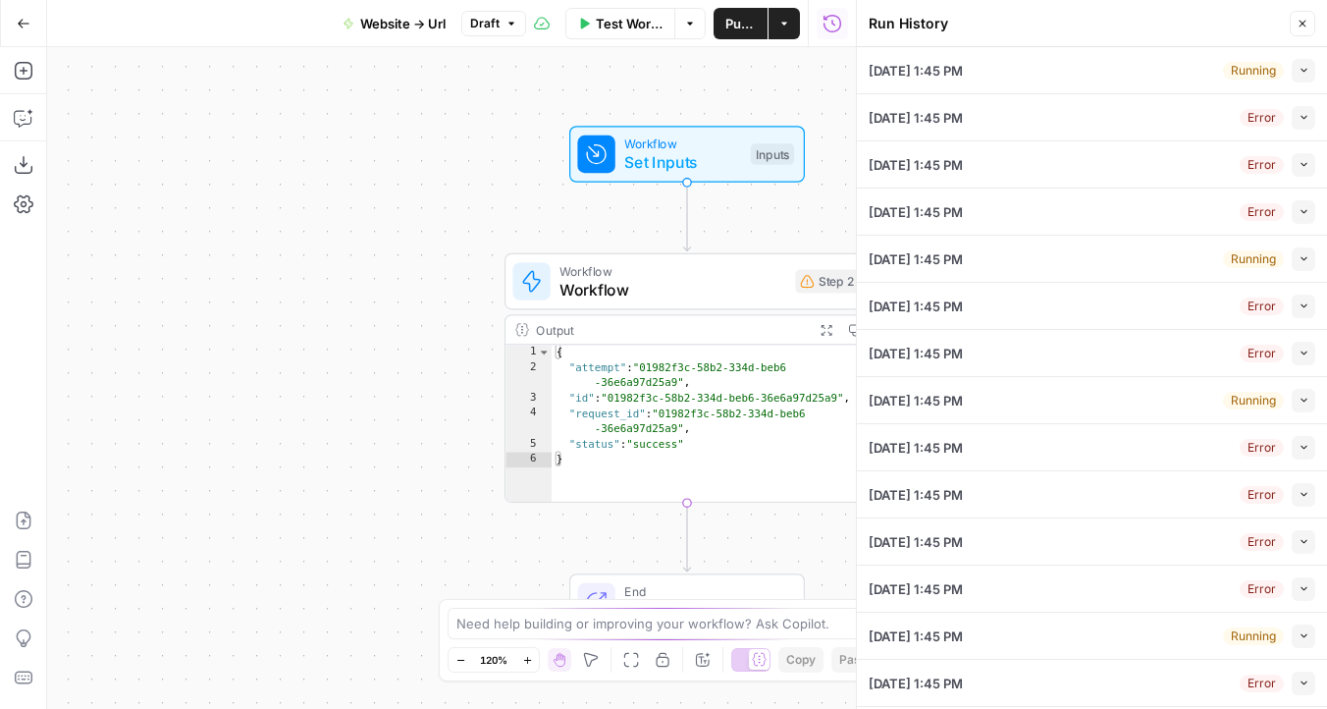
click at [1311, 20] on button "Close" at bounding box center [1303, 24] width 26 height 26
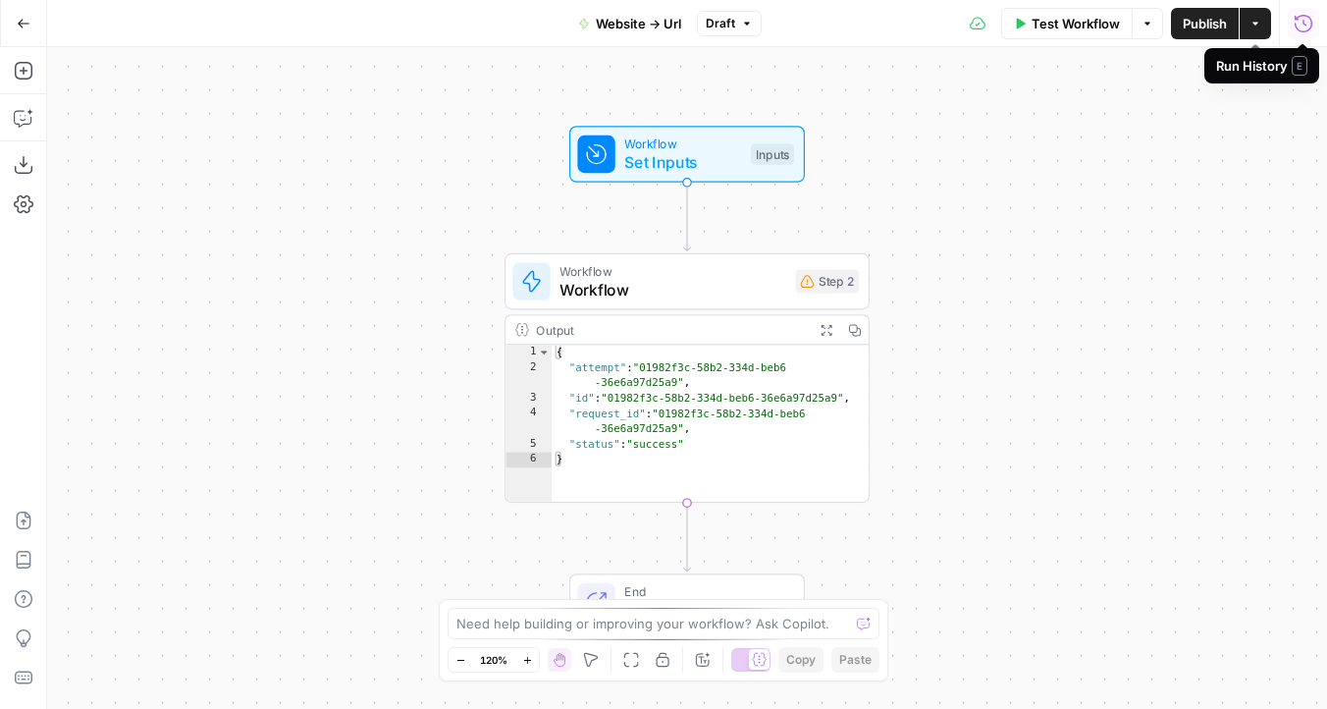
click at [1256, 24] on icon "button" at bounding box center [1256, 23] width 6 height 3
click at [891, 161] on div "Workflow Set Inputs Inputs Workflow Workflow Step 2 Output Expand Output Copy 1…" at bounding box center [687, 378] width 1280 height 662
click at [23, 193] on button "Settings" at bounding box center [23, 204] width 31 height 31
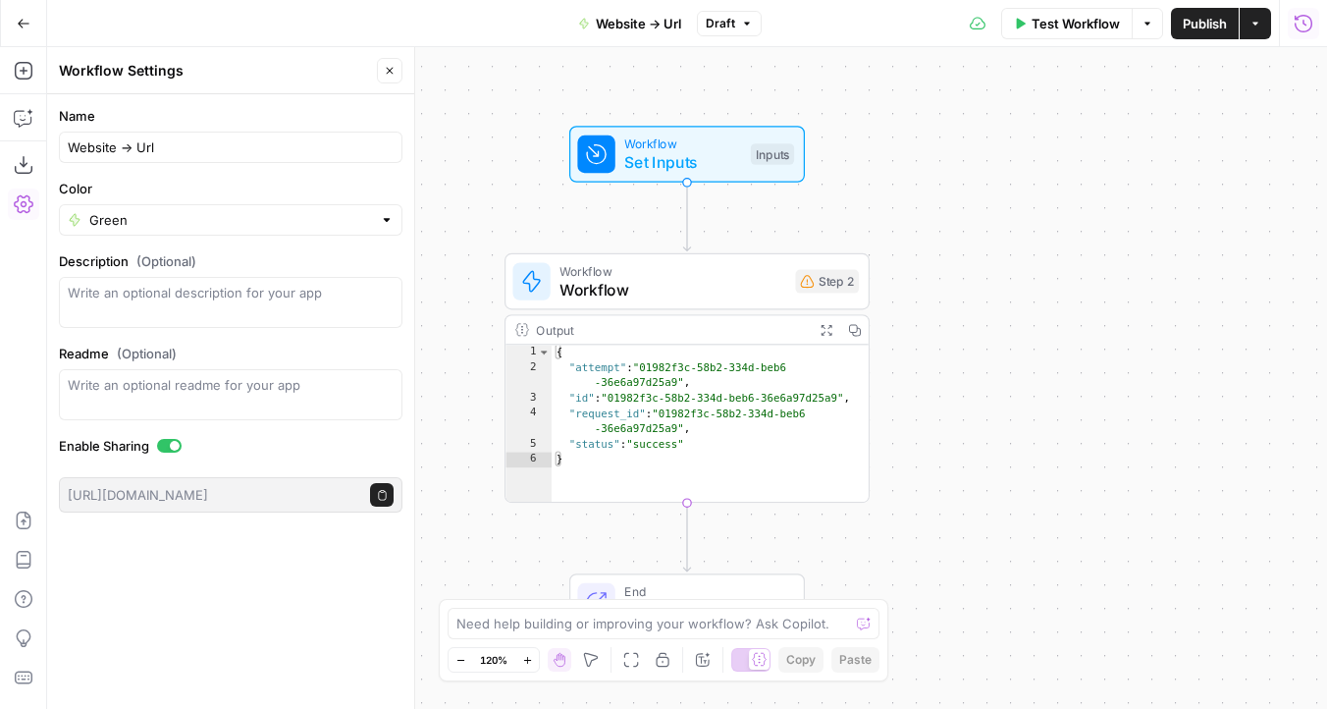
click at [20, 296] on div "Add Steps Copilot Download as JSON Settings Import JSON AirOps Academy Help Giv…" at bounding box center [23, 378] width 47 height 662
click at [27, 22] on icon "button" at bounding box center [24, 24] width 14 height 14
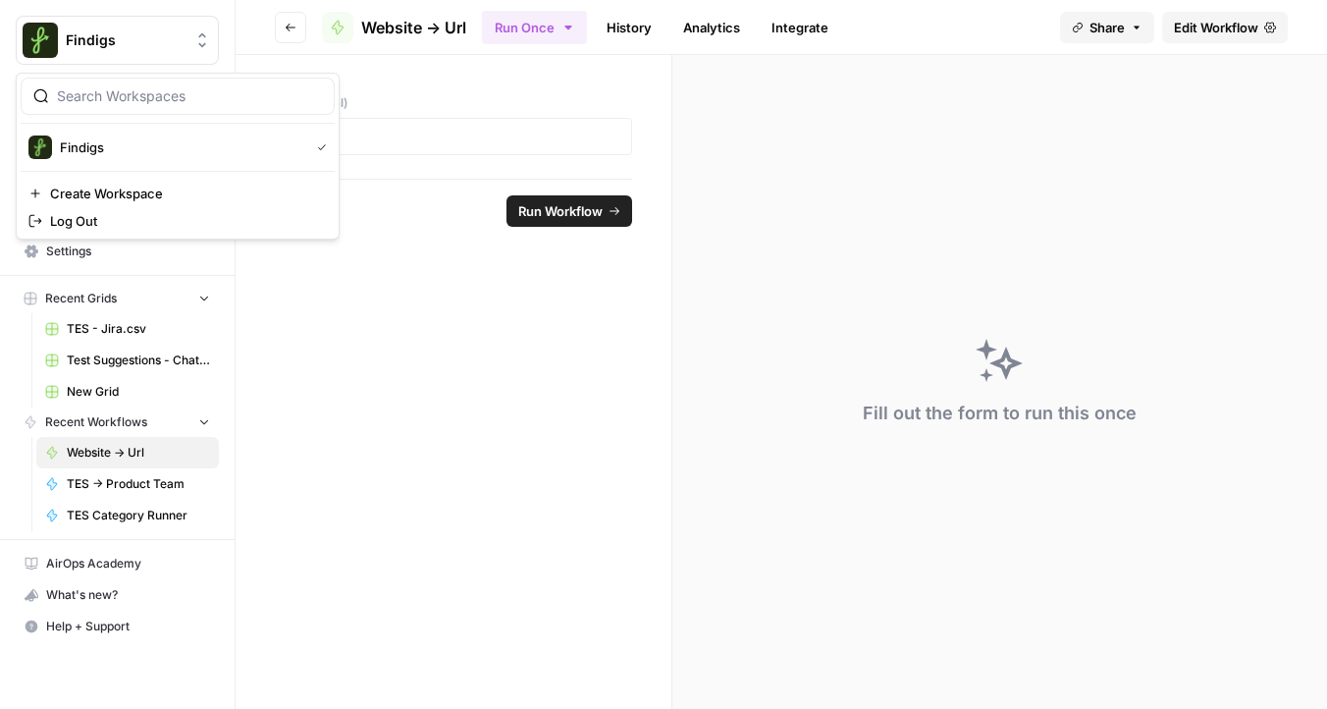
click at [107, 32] on span "Findigs" at bounding box center [125, 40] width 119 height 20
click at [80, 151] on span "Findigs" at bounding box center [181, 147] width 242 height 20
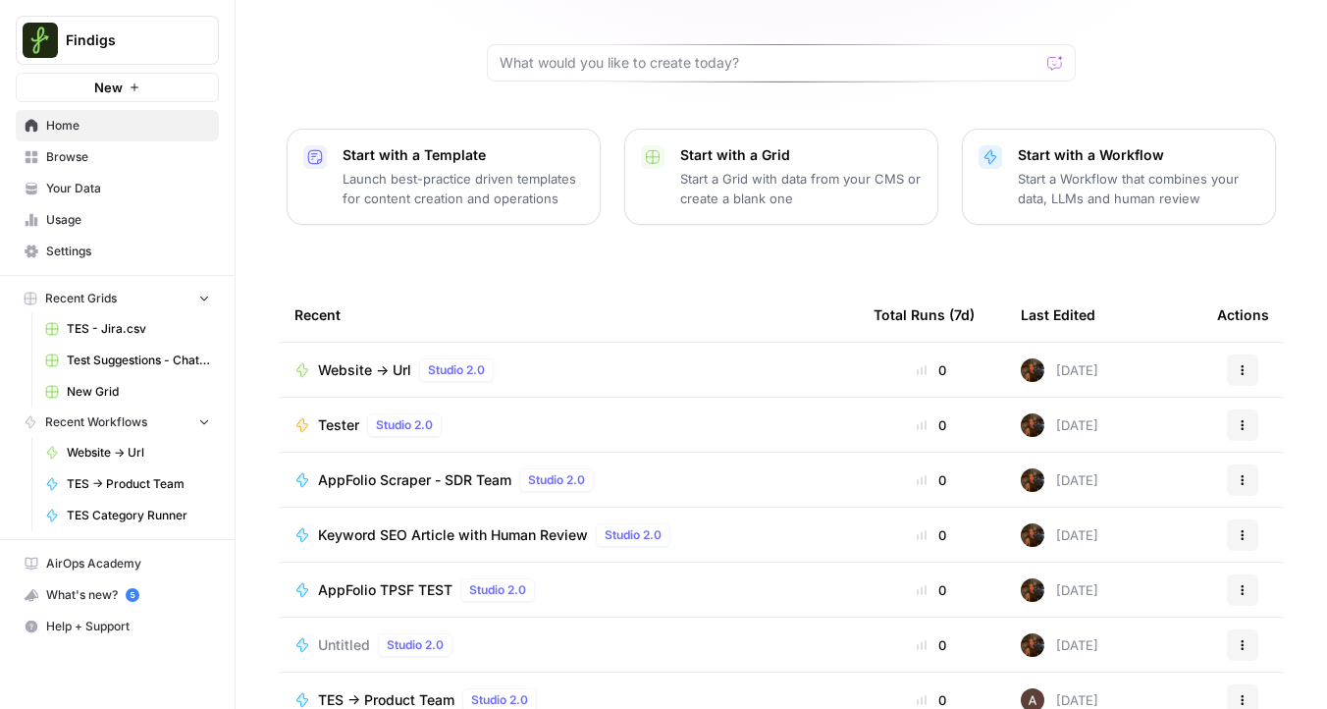
scroll to position [187, 0]
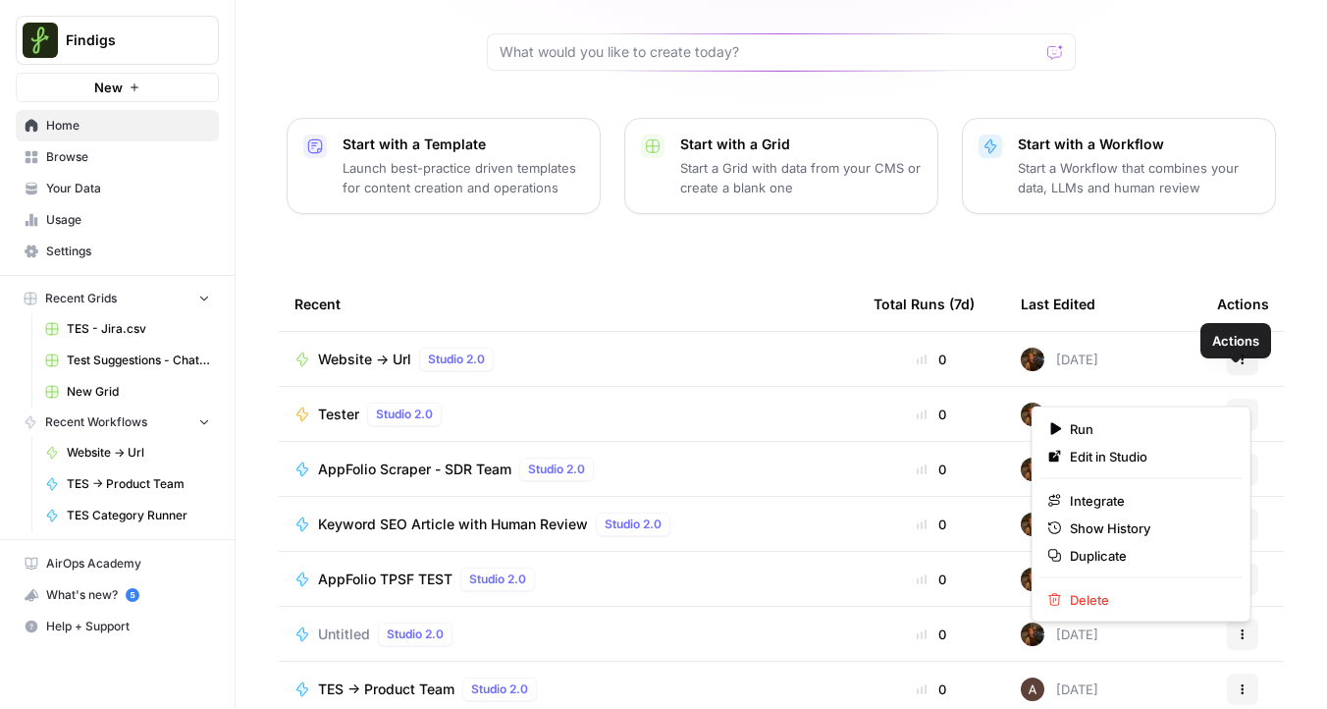
click at [1227, 399] on button "Actions" at bounding box center [1242, 414] width 31 height 31
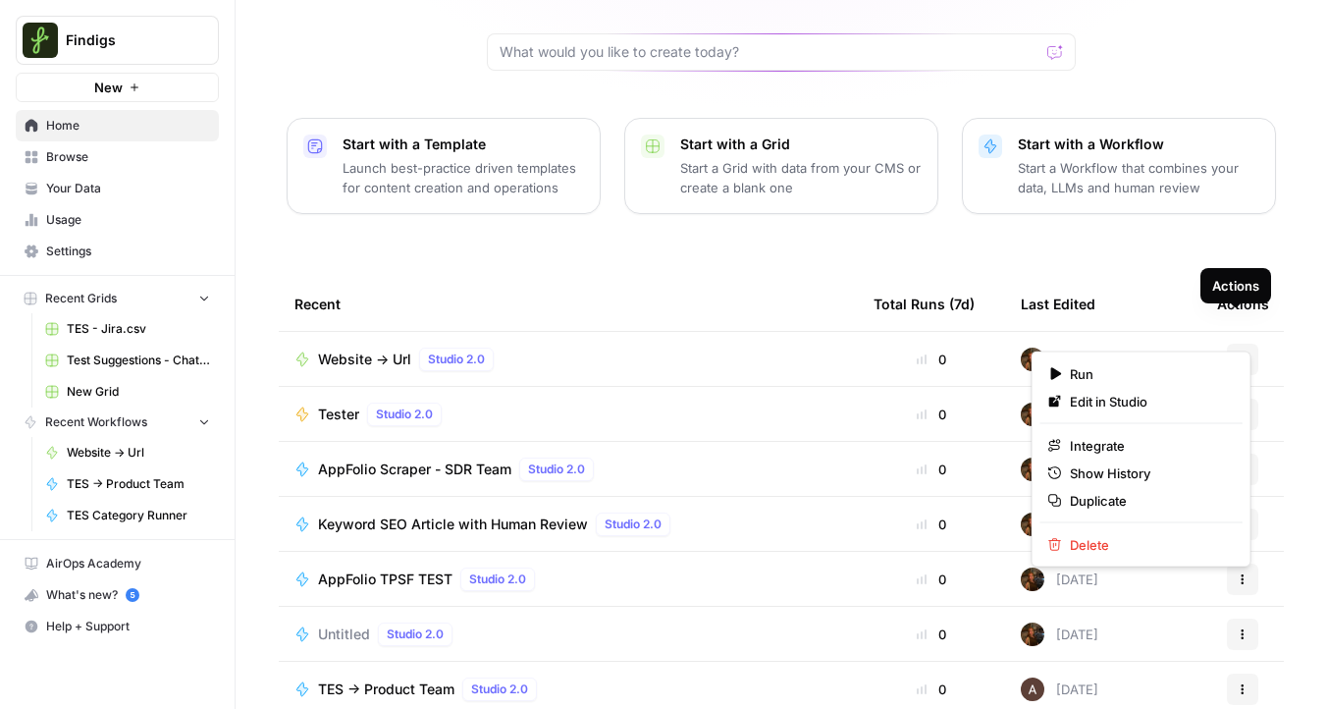
click at [1227, 344] on button "Actions" at bounding box center [1242, 359] width 31 height 31
click at [1108, 545] on span "Delete" at bounding box center [1148, 545] width 157 height 20
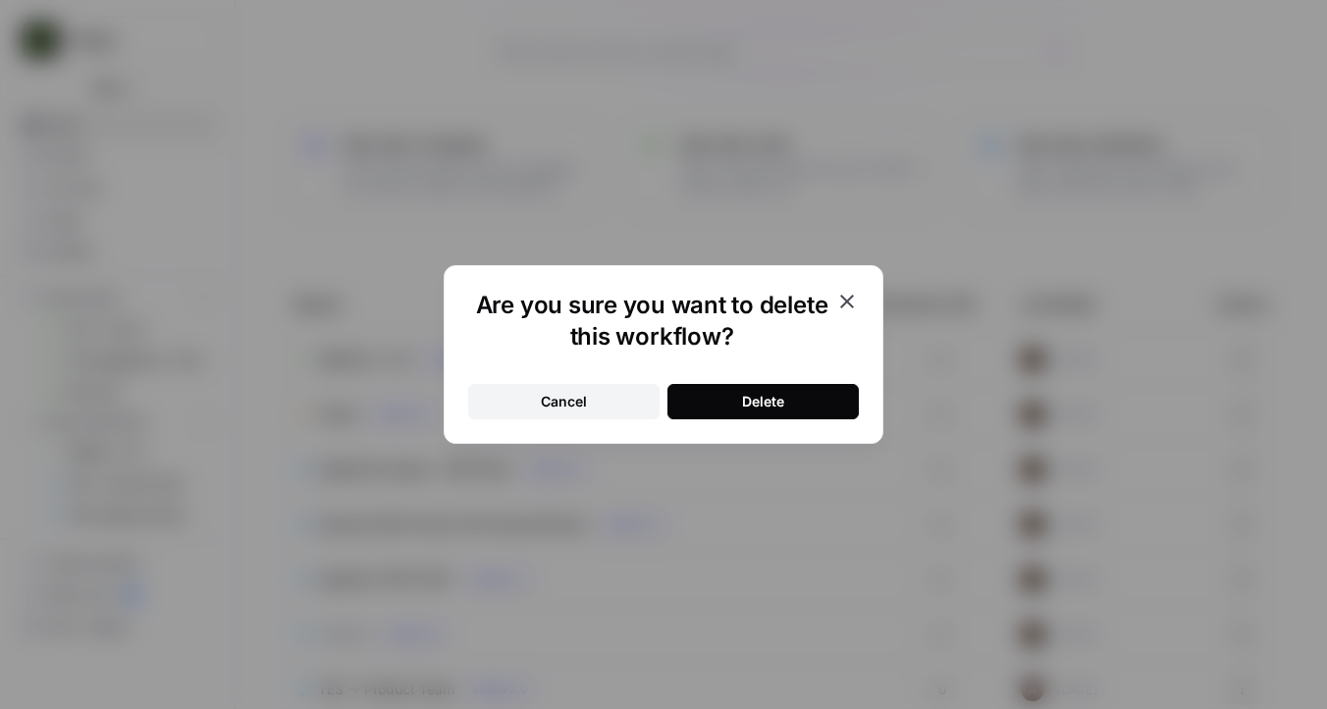
click at [770, 399] on div "Delete" at bounding box center [763, 402] width 42 height 20
click at [553, 405] on div "Cancel" at bounding box center [564, 402] width 46 height 20
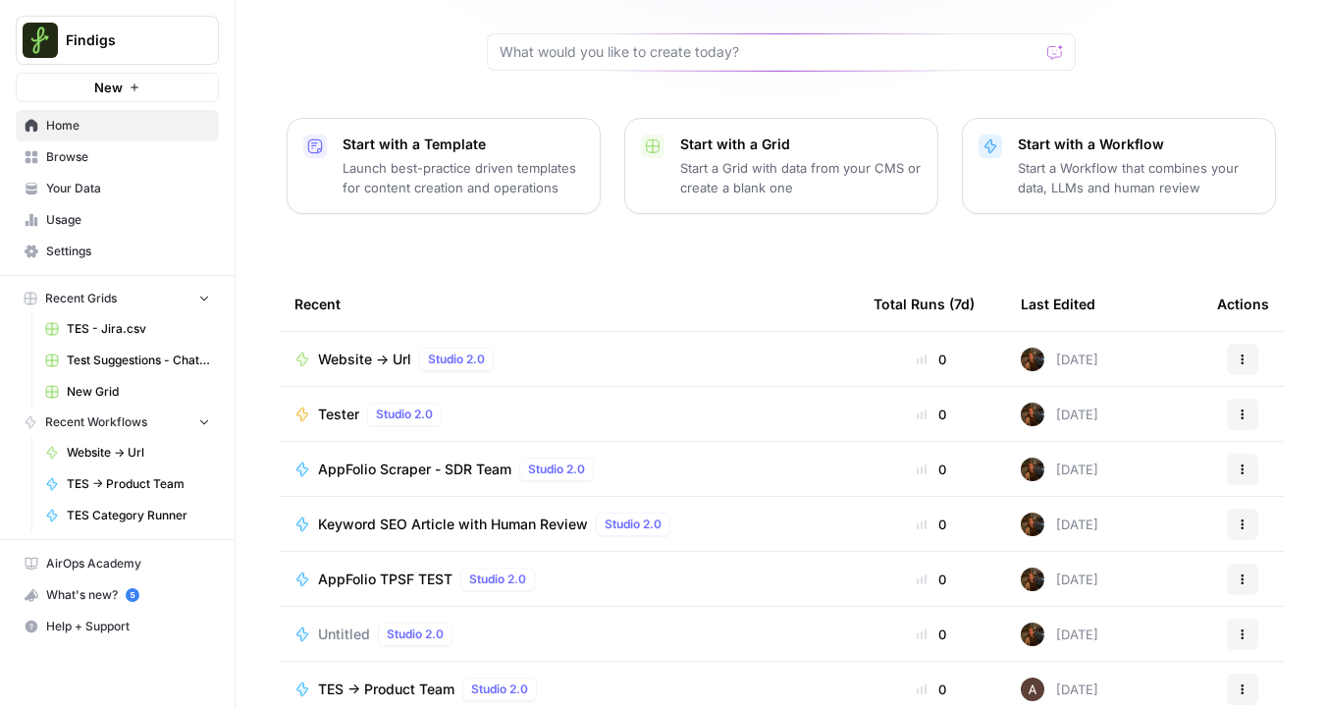
click at [1241, 344] on button "Actions" at bounding box center [1242, 359] width 31 height 31
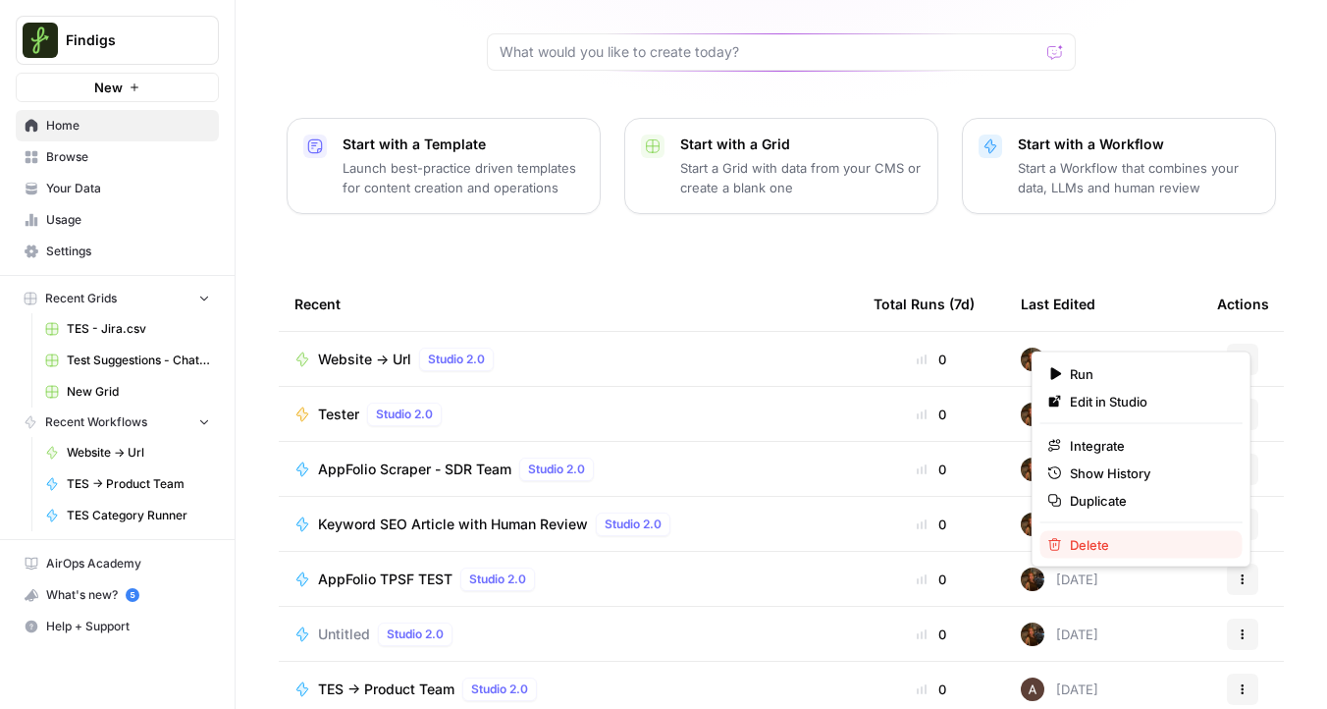
click at [1096, 538] on span "Delete" at bounding box center [1148, 545] width 157 height 20
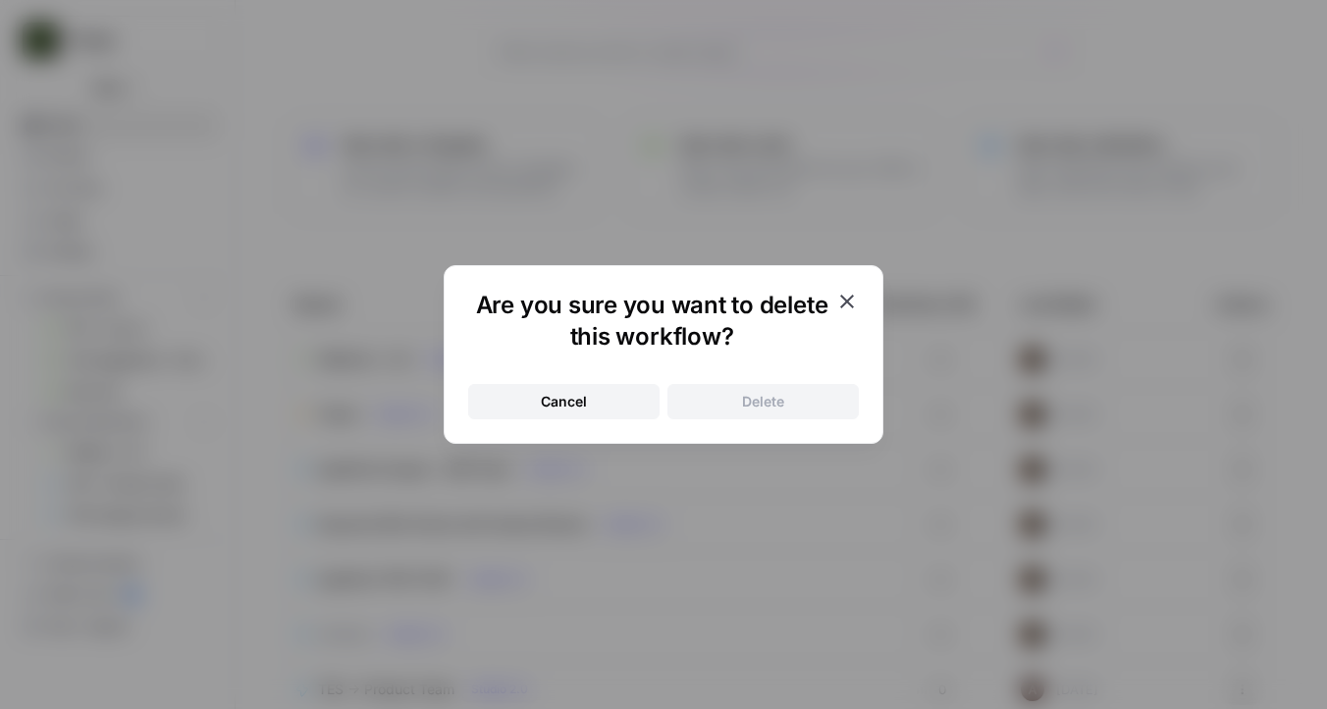
click at [849, 297] on icon "button" at bounding box center [847, 302] width 14 height 14
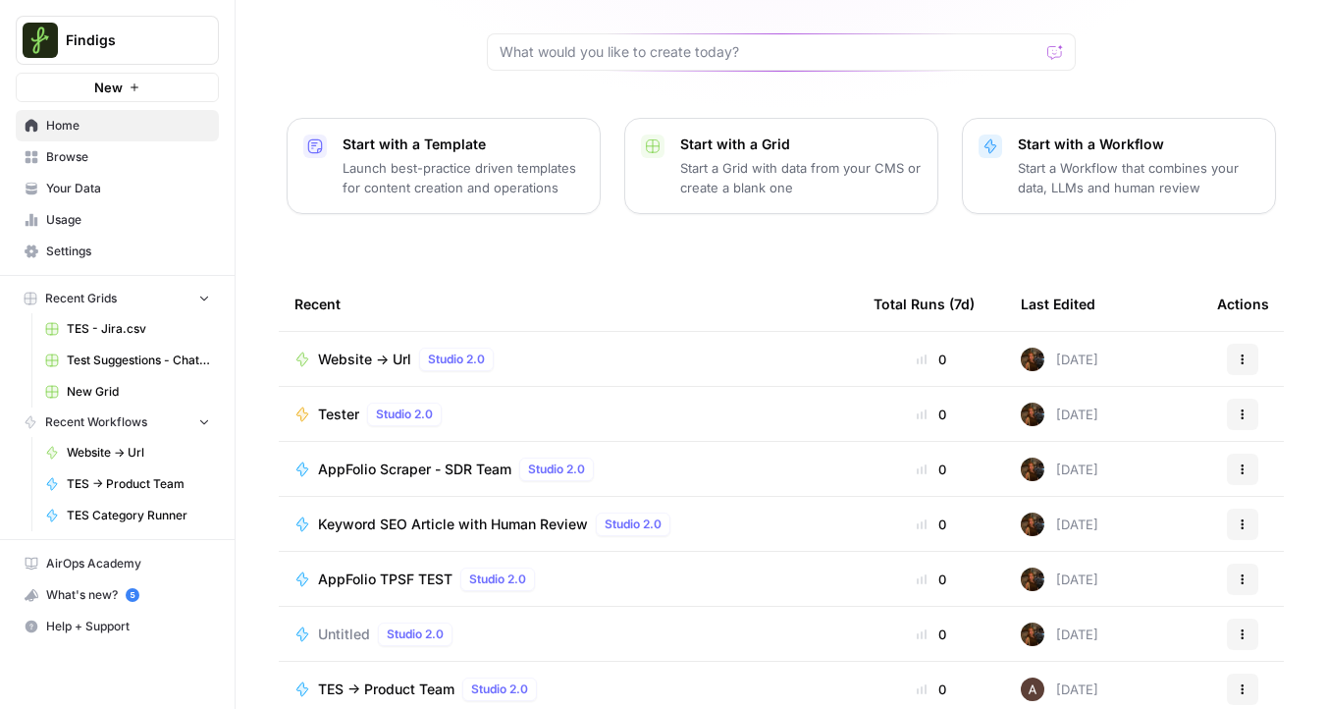
click at [325, 405] on span "Tester" at bounding box center [338, 415] width 41 height 20
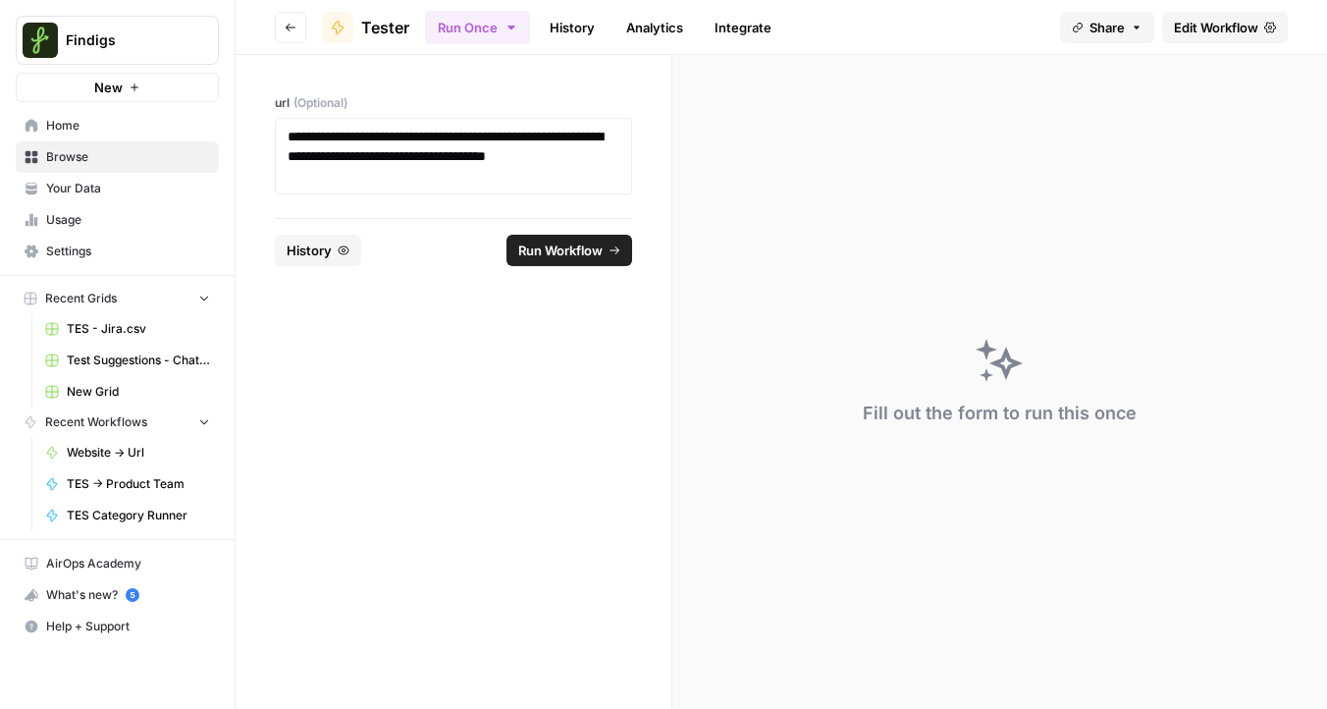
click at [297, 25] on button "Go back" at bounding box center [290, 27] width 31 height 31
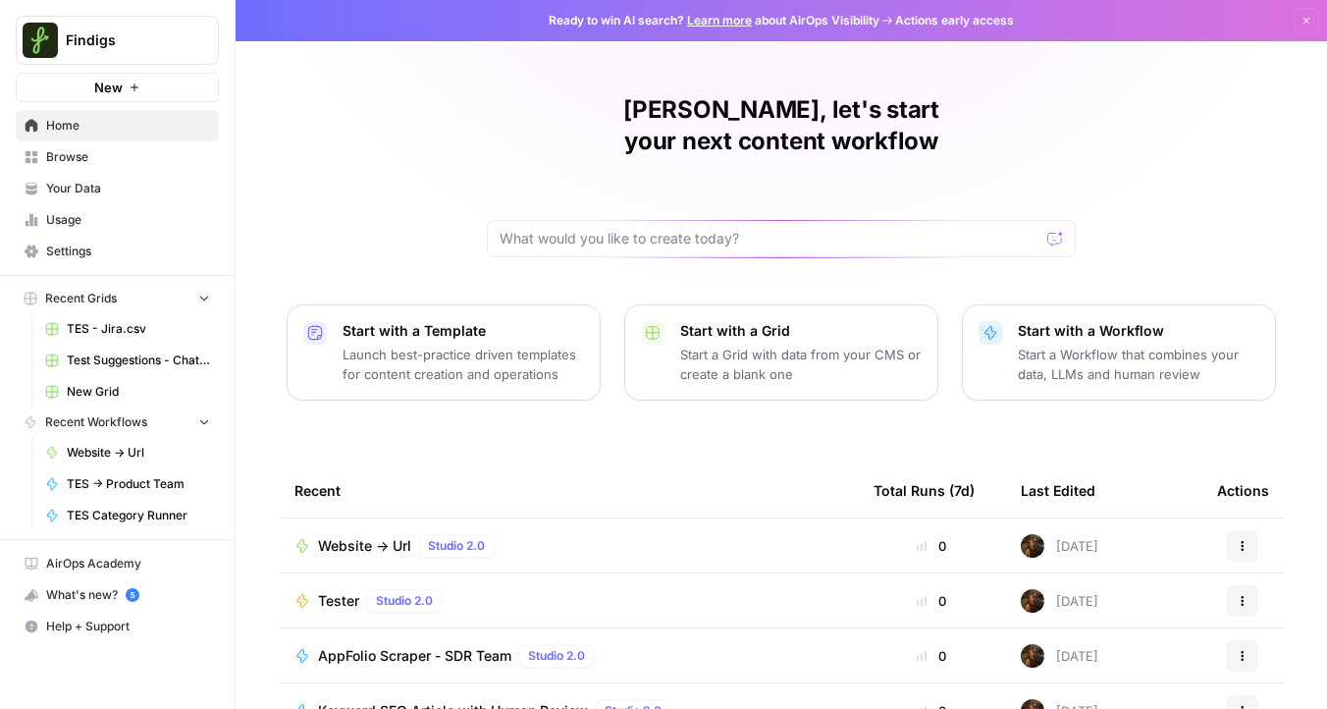
click at [717, 589] on div "Tester Studio 2.0" at bounding box center [569, 601] width 548 height 24
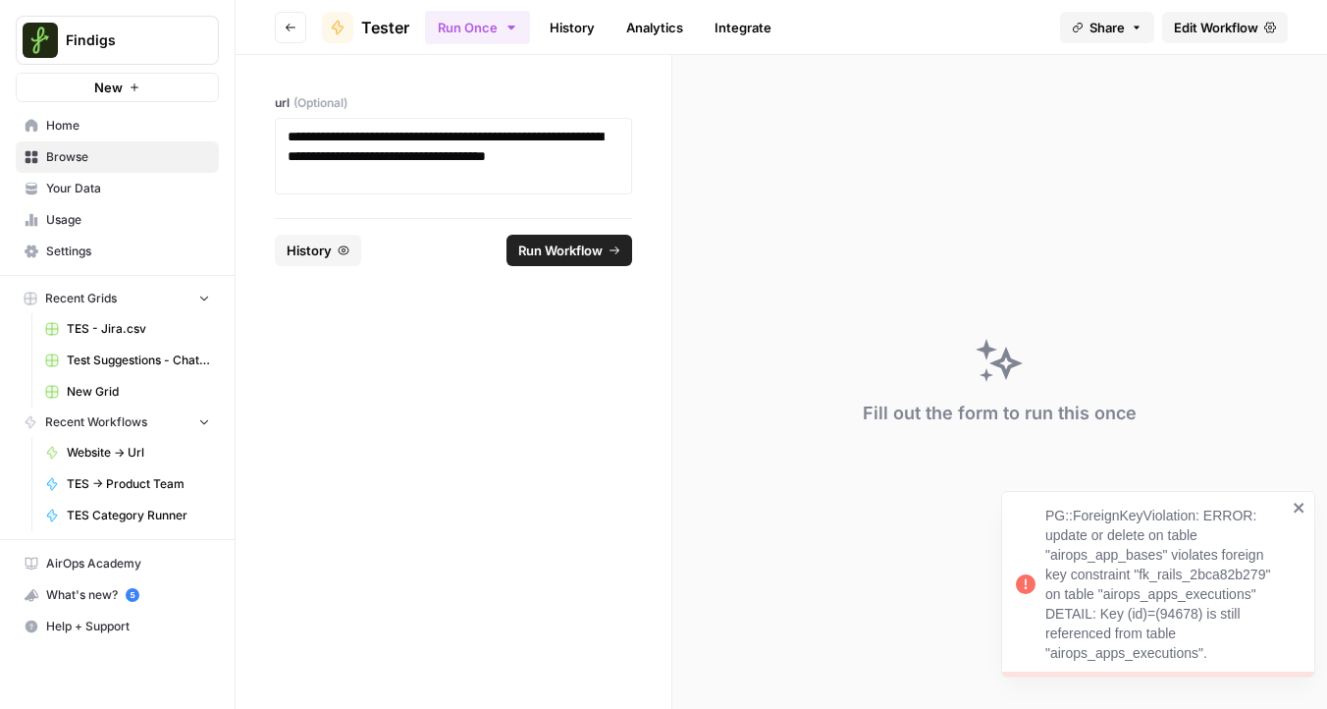
click at [1211, 27] on span "Edit Workflow" at bounding box center [1216, 28] width 84 height 20
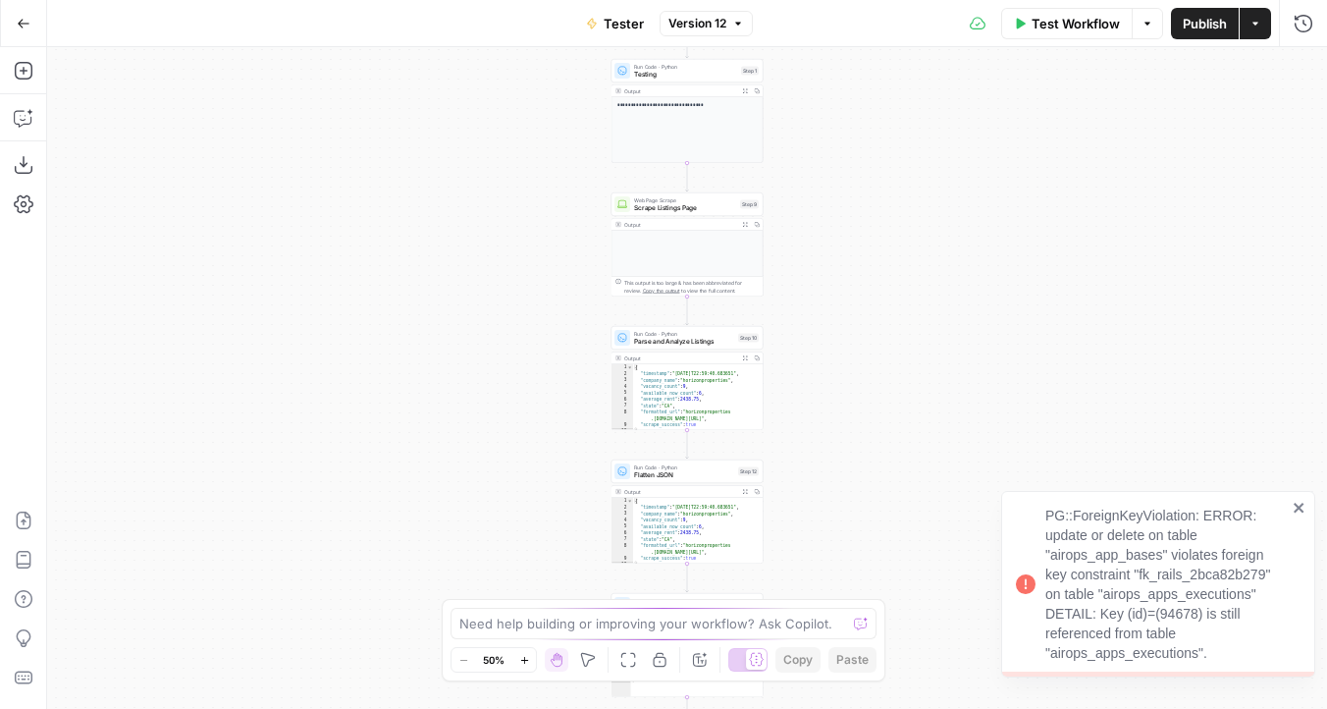
click at [1297, 511] on icon "close" at bounding box center [1300, 508] width 14 height 16
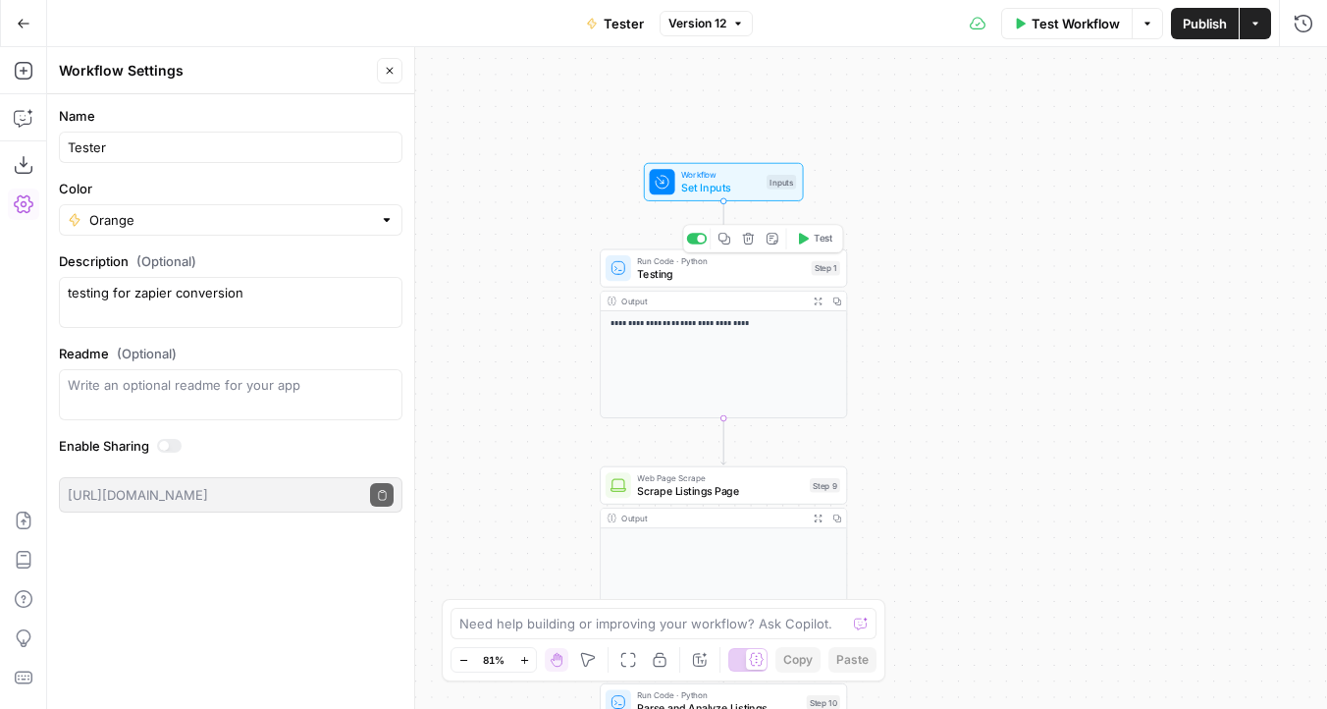
click at [678, 272] on span "Testing" at bounding box center [721, 274] width 168 height 16
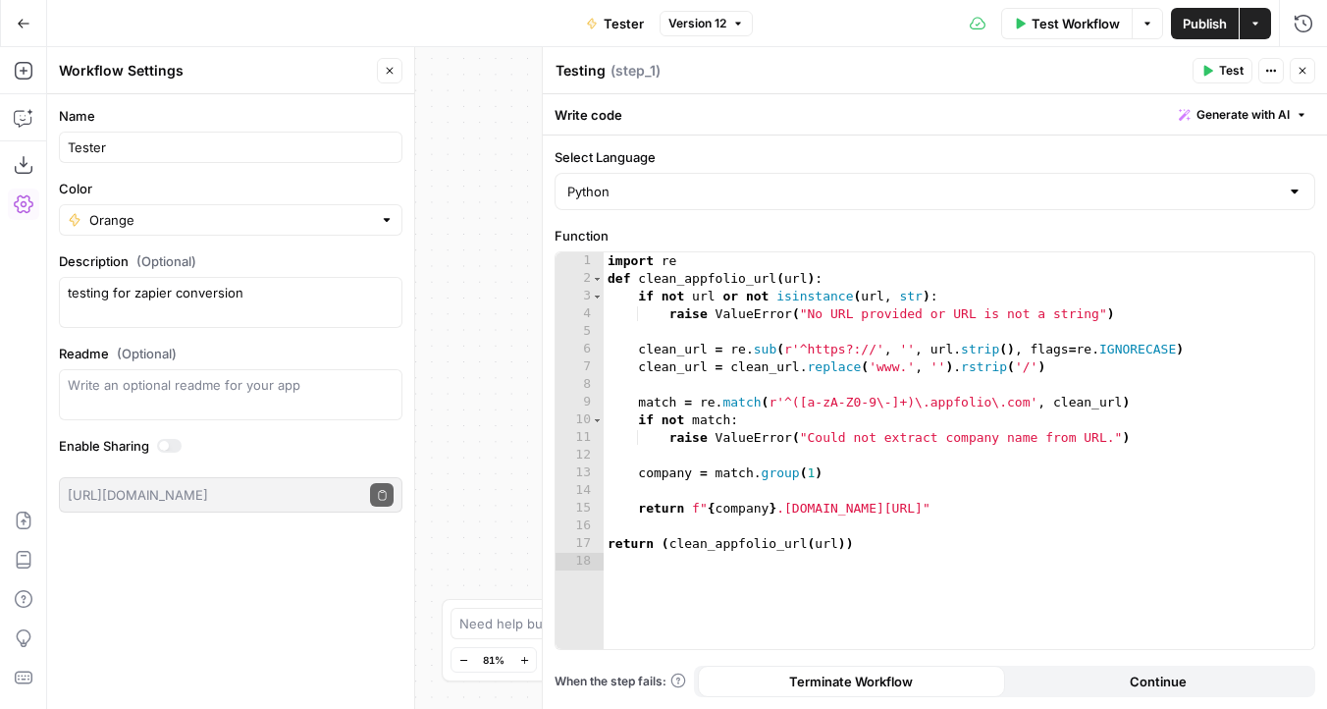
click at [1305, 74] on icon "button" at bounding box center [1303, 71] width 12 height 12
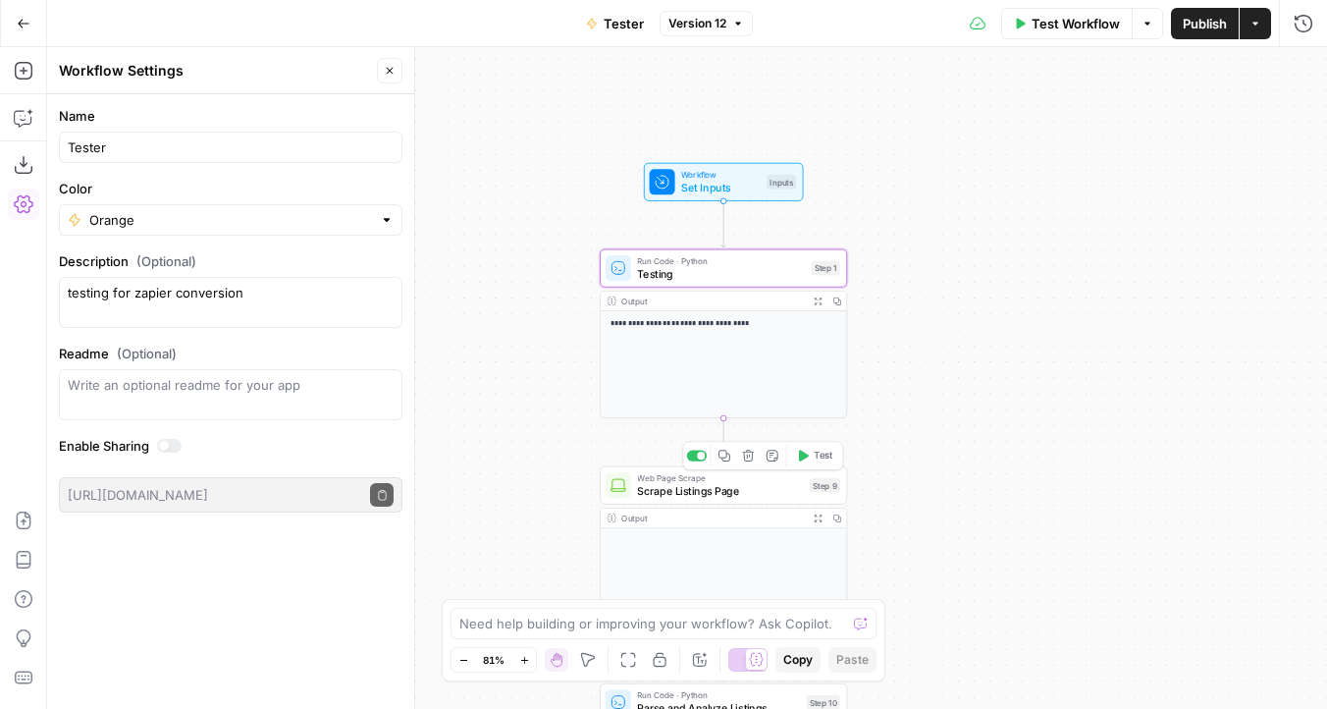
click at [684, 500] on div "Web Page Scrape Scrape Listings Page Step 9 Copy step Delete step Add Note Test" at bounding box center [723, 485] width 247 height 38
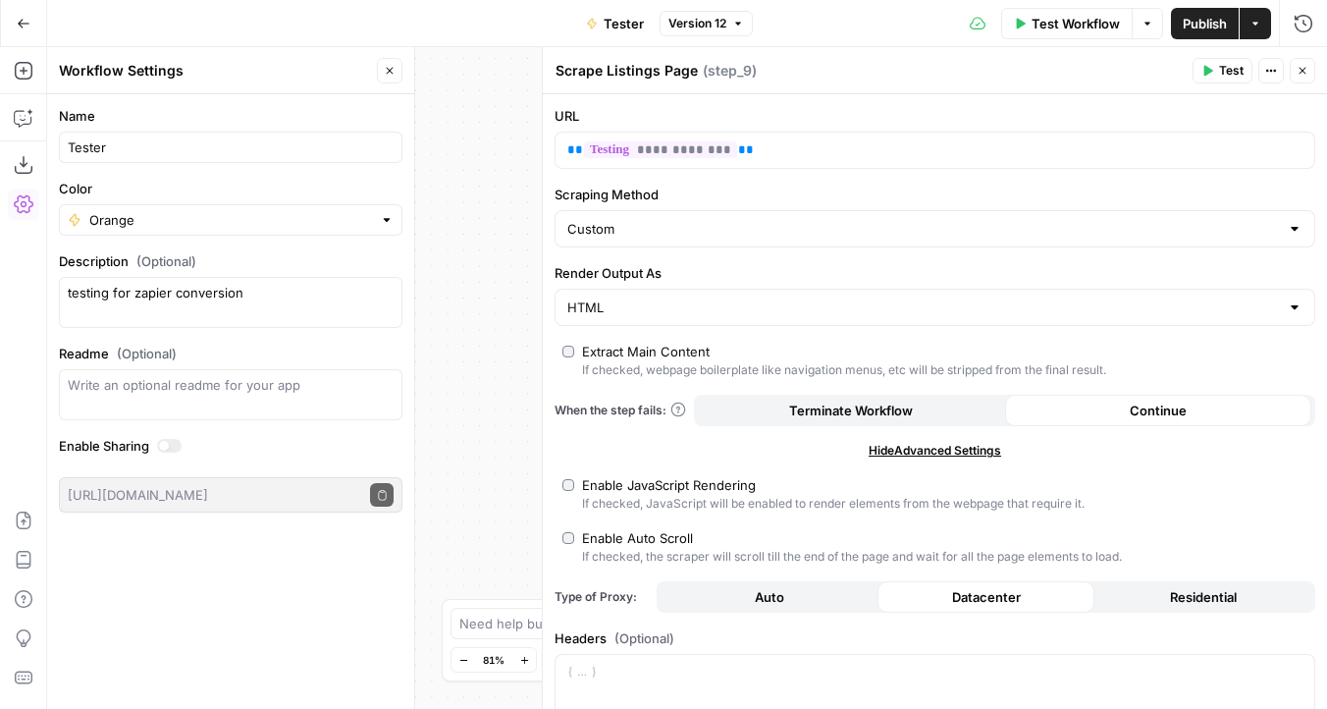
click at [1297, 75] on icon "button" at bounding box center [1303, 71] width 12 height 12
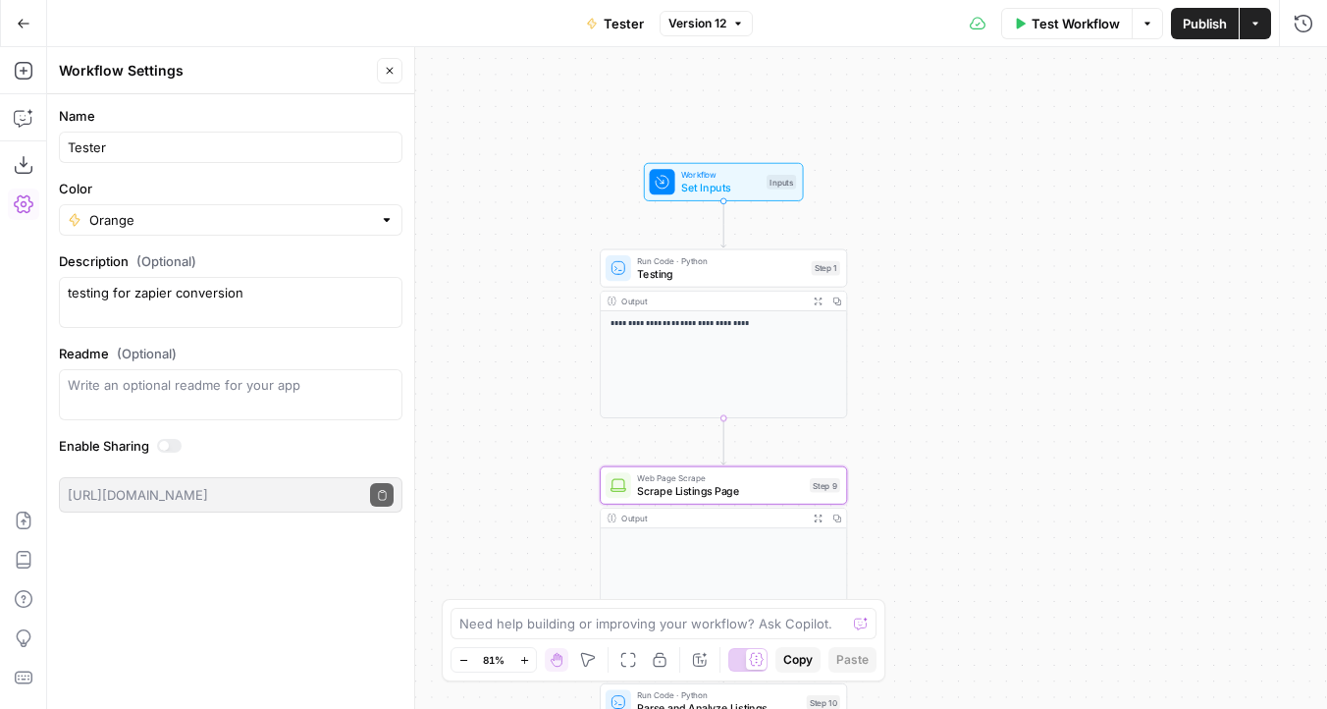
click at [730, 279] on span "Testing" at bounding box center [721, 274] width 168 height 16
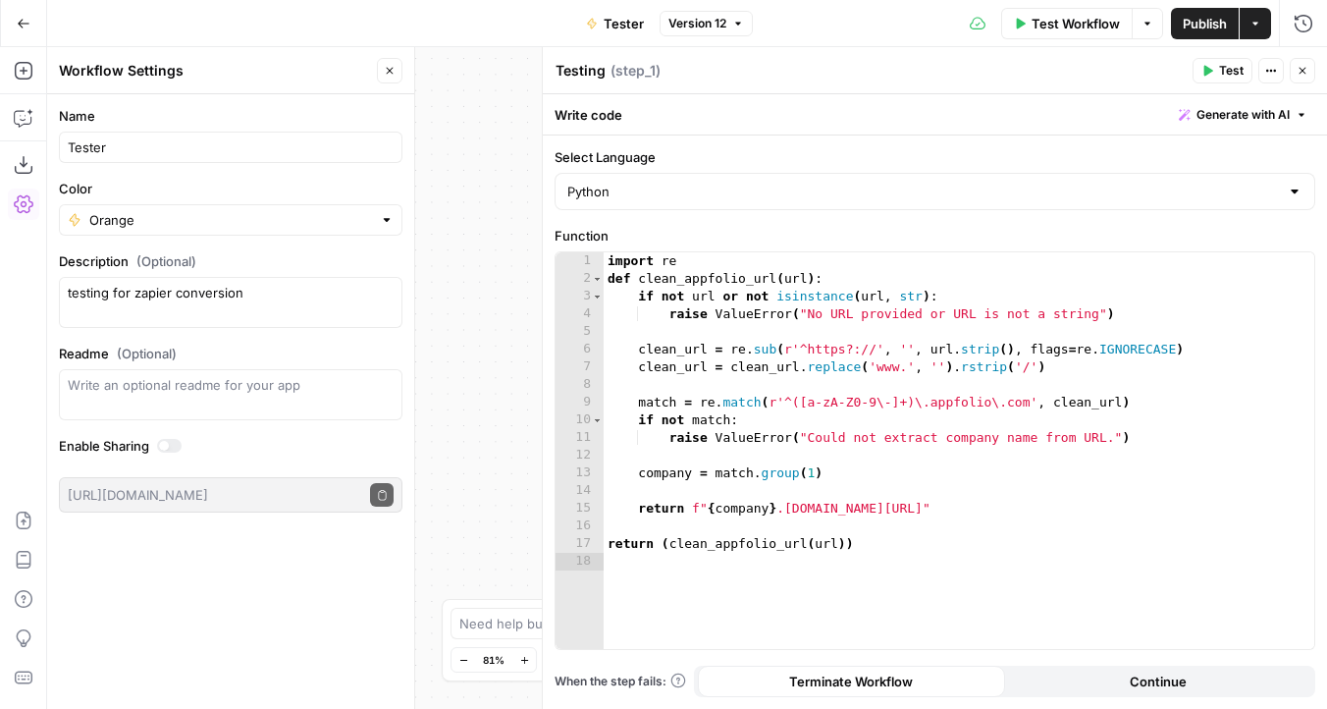
click at [1299, 74] on icon "button" at bounding box center [1303, 71] width 12 height 12
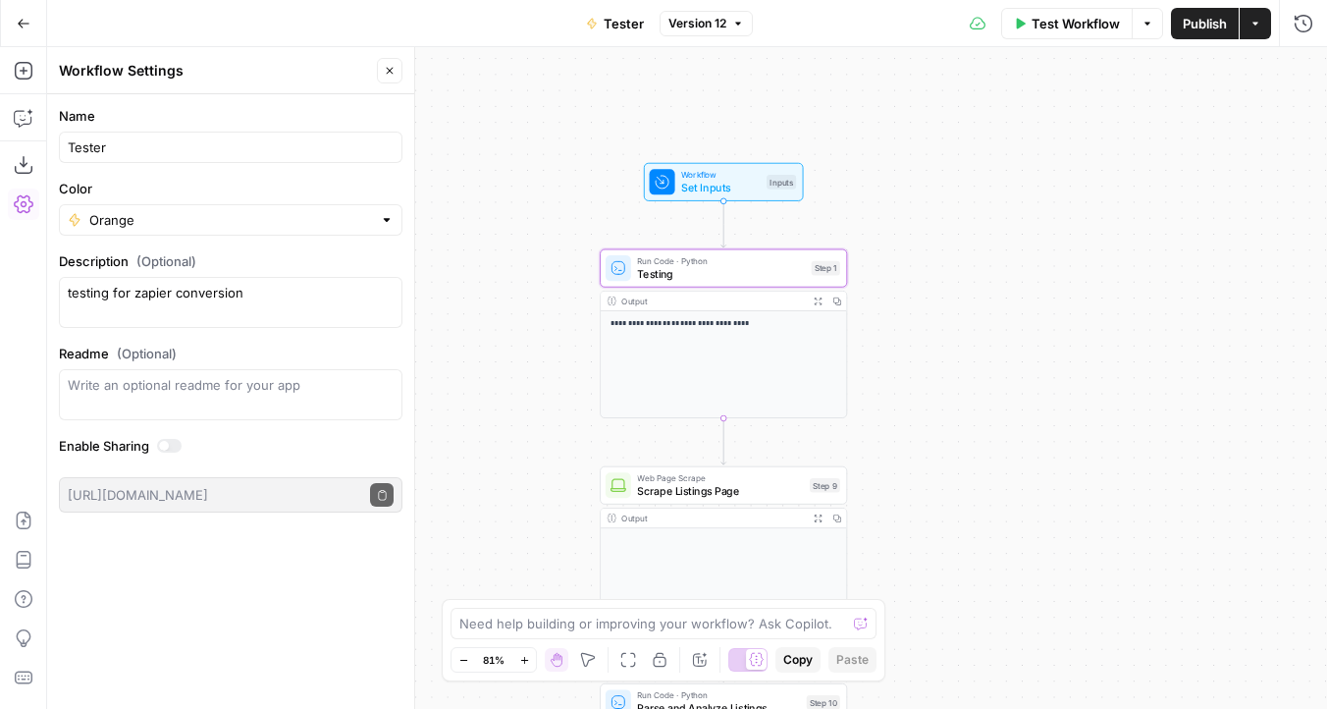
click at [167, 451] on div at bounding box center [169, 446] width 25 height 14
click at [383, 491] on icon "button" at bounding box center [382, 495] width 8 height 10
click at [752, 242] on icon "button" at bounding box center [748, 239] width 12 height 12
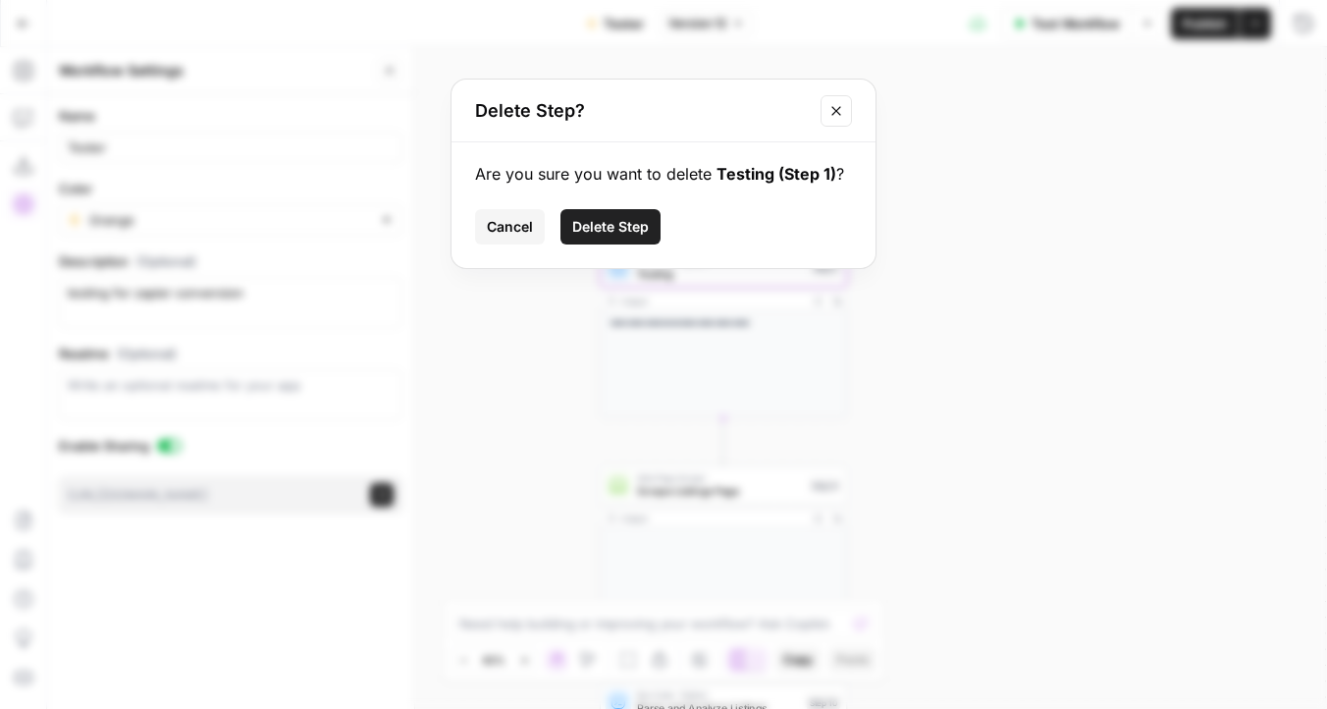
click at [610, 224] on span "Delete Step" at bounding box center [610, 227] width 77 height 20
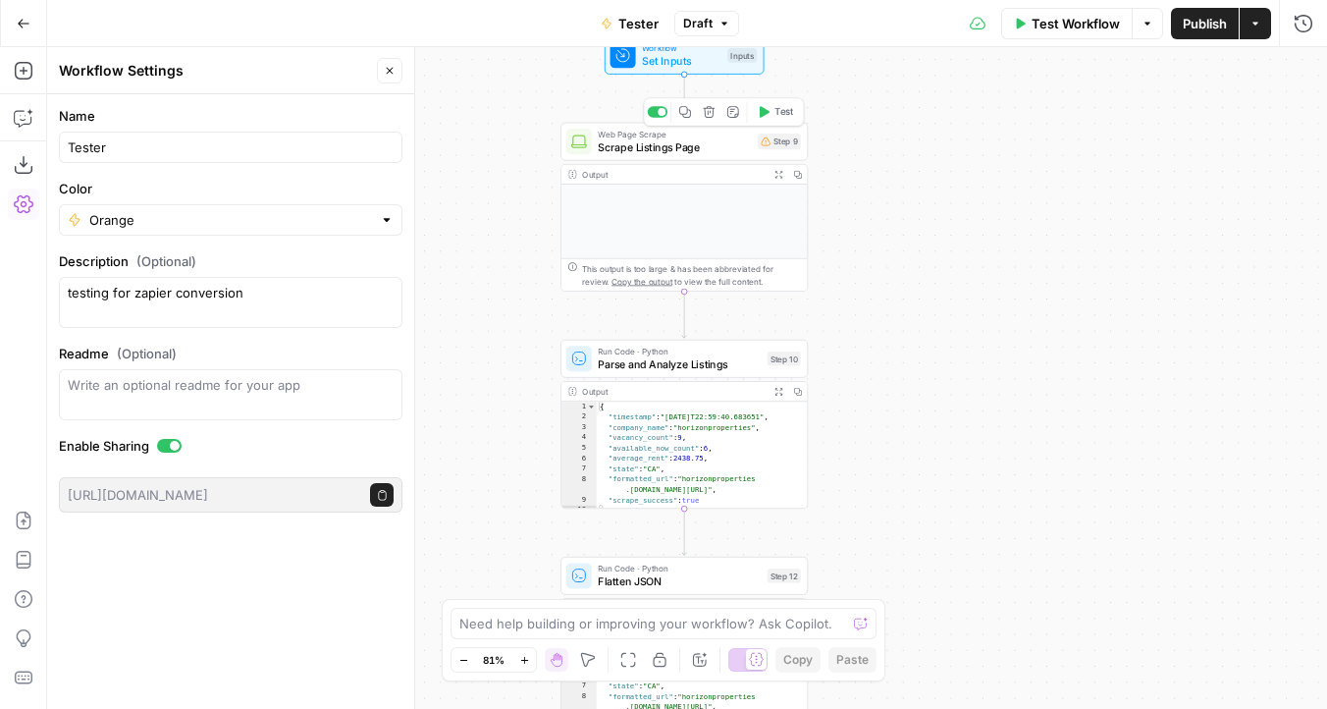
click at [662, 150] on span "Scrape Listings Page" at bounding box center [674, 147] width 153 height 16
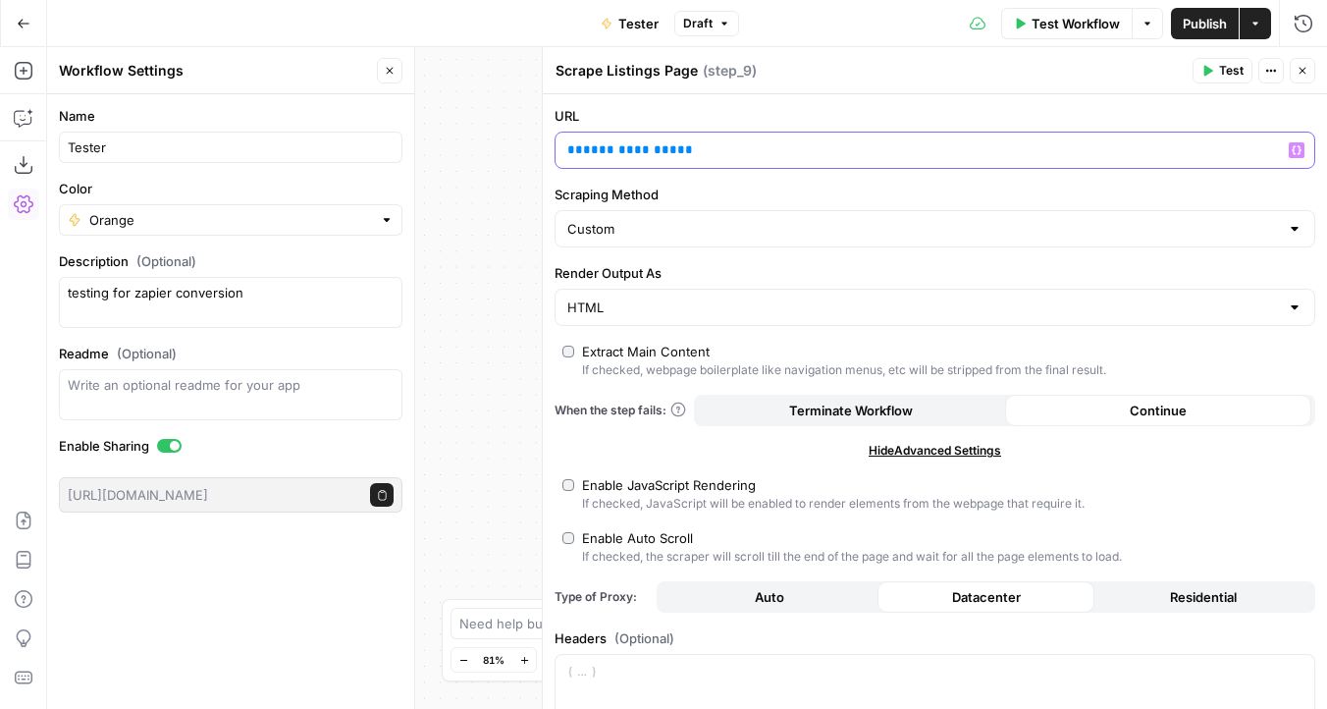
click at [677, 154] on span "**" at bounding box center [685, 149] width 16 height 13
click at [726, 154] on p "**********" at bounding box center [919, 150] width 704 height 20
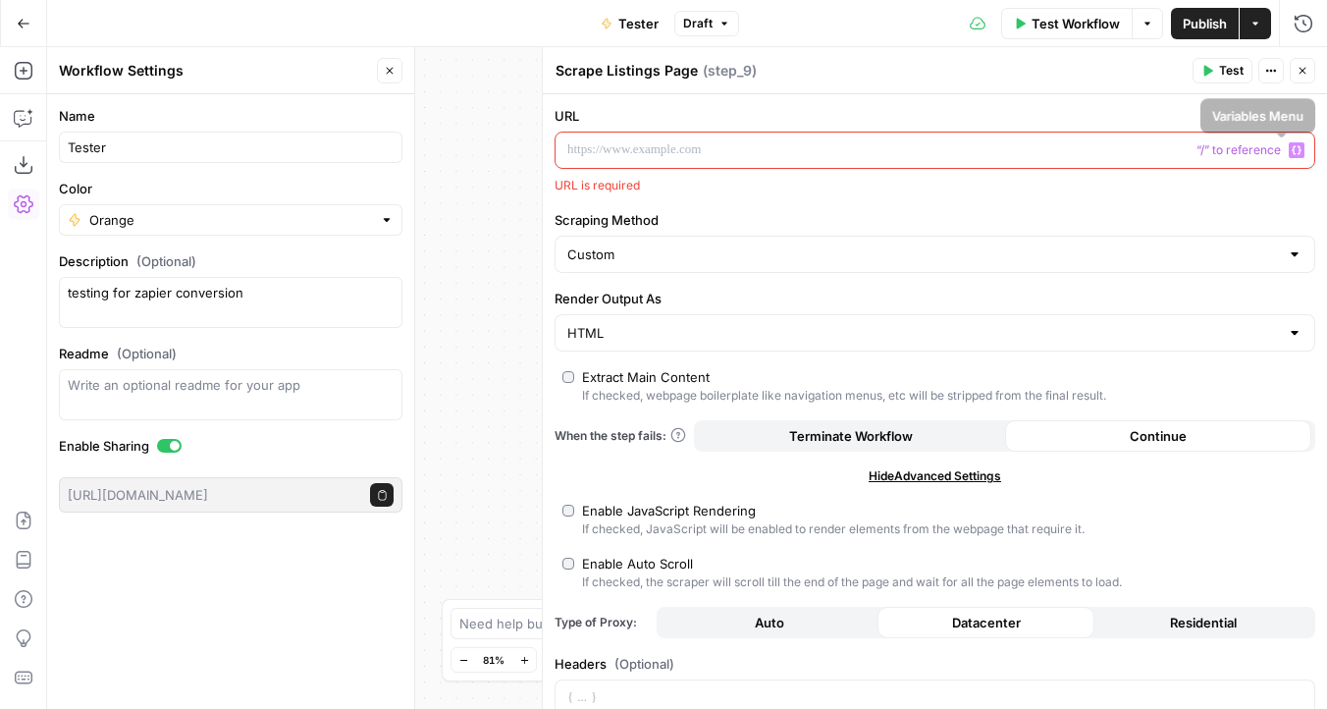
click at [1292, 151] on icon "button" at bounding box center [1297, 150] width 10 height 10
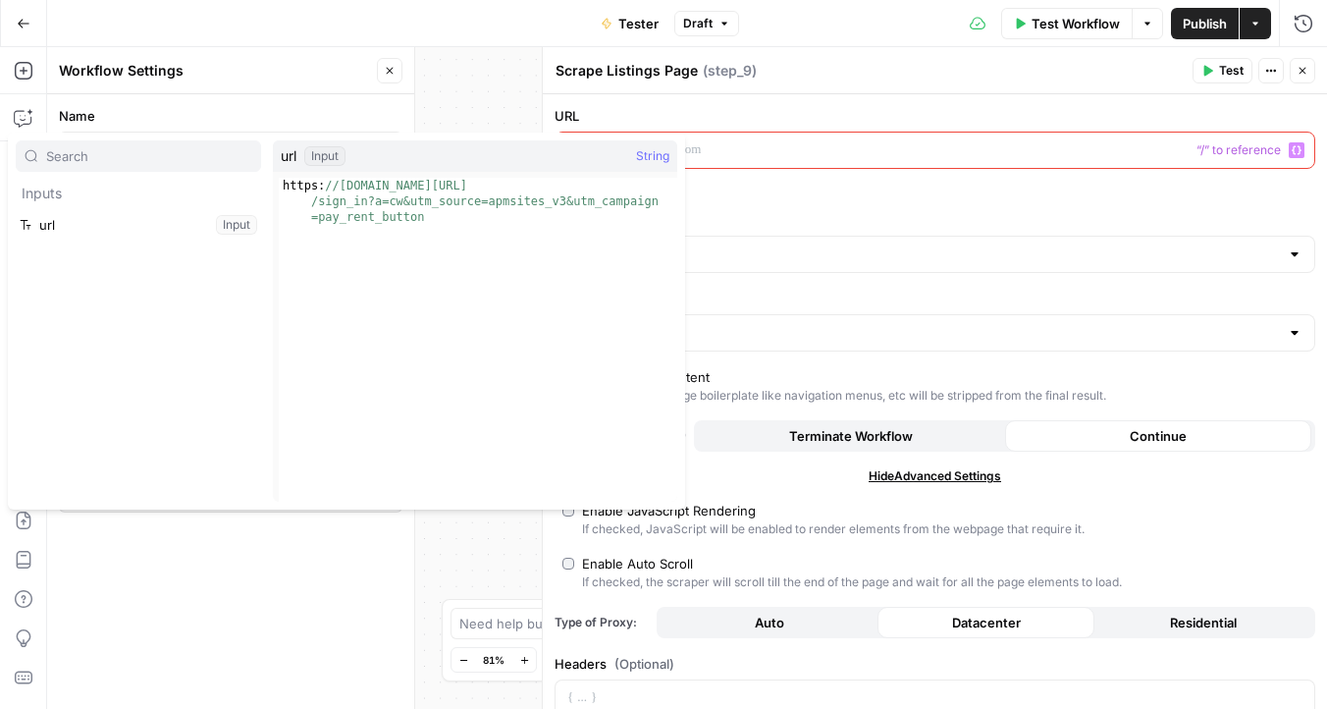
type textarea "**********"
click at [456, 214] on div "https: //horizonproperties.appfolio.com/connect/users /sign_in?a=cw&utm_source=…" at bounding box center [478, 387] width 399 height 418
click at [344, 196] on div "https: //horizonproperties.appfolio.com/connect/users /sign_in?a=cw&utm_source=…" at bounding box center [478, 387] width 399 height 418
click at [322, 150] on div "Input" at bounding box center [324, 156] width 41 height 20
click at [295, 159] on span "url" at bounding box center [289, 156] width 16 height 20
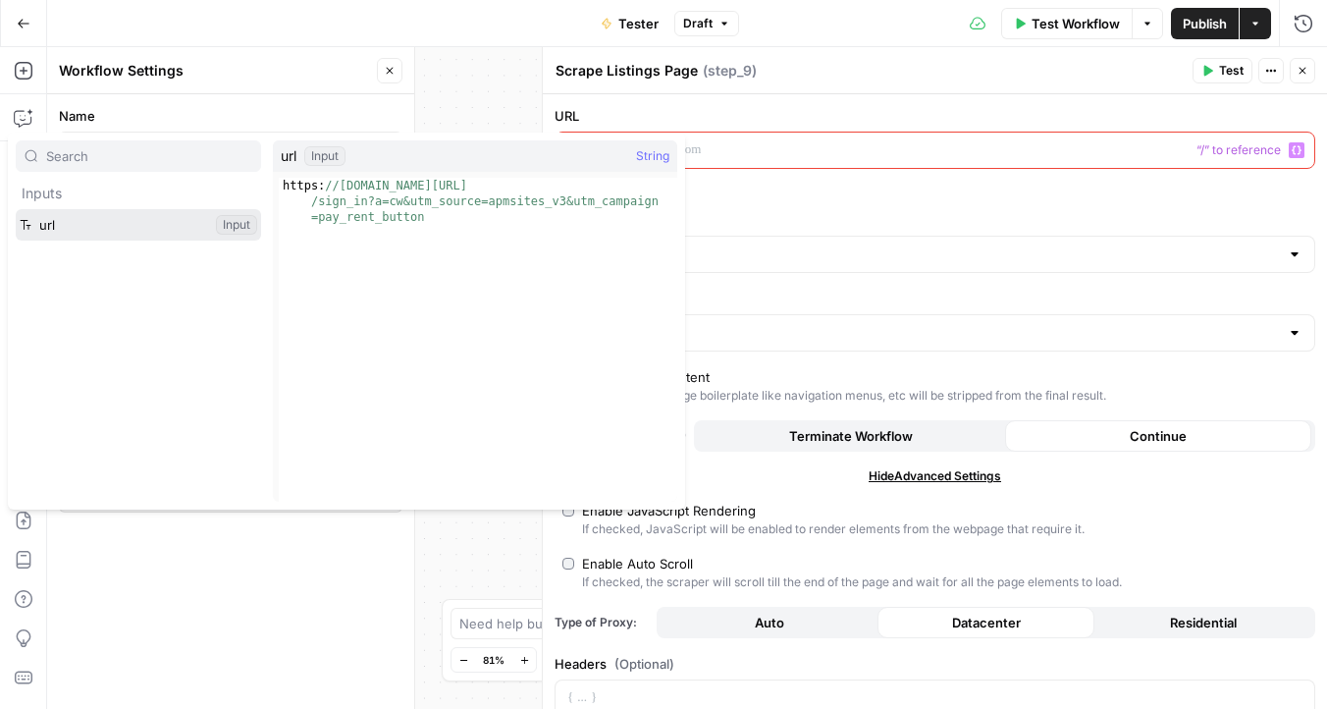
click at [117, 226] on button "Select variable url" at bounding box center [138, 224] width 245 height 31
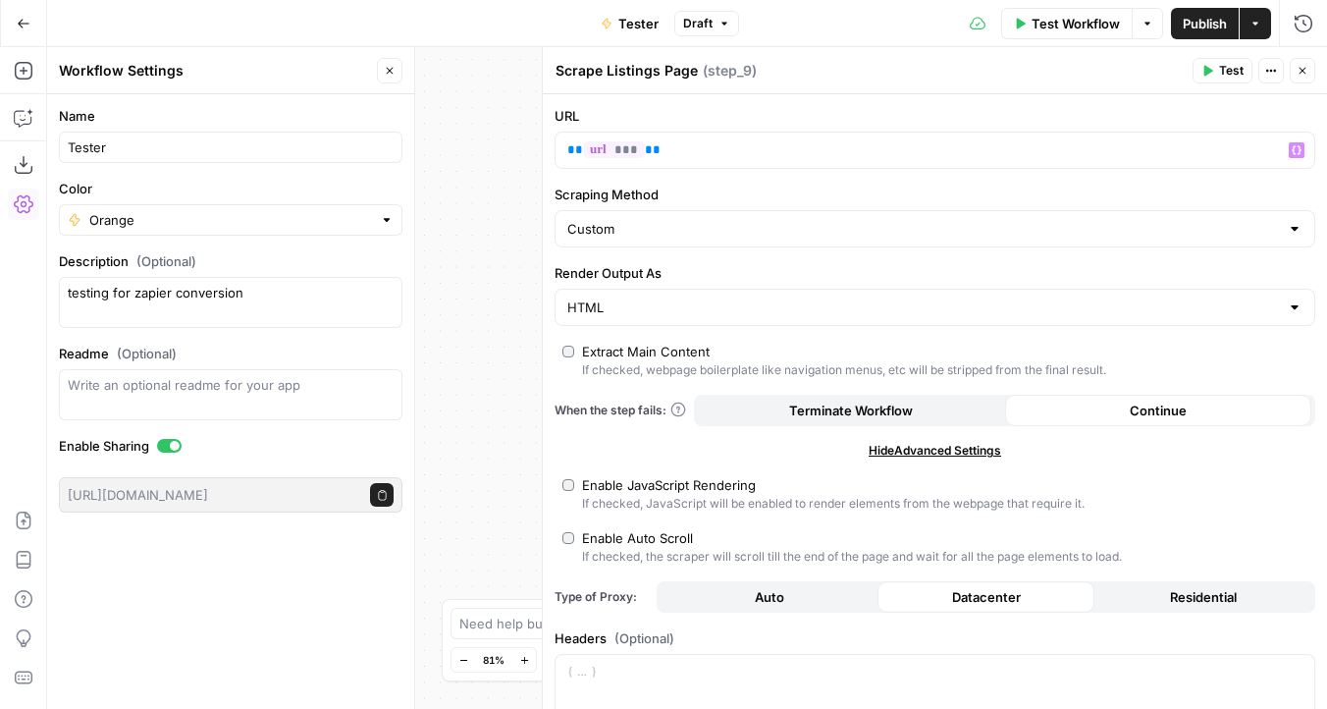
click at [1296, 70] on button "Close" at bounding box center [1303, 71] width 26 height 26
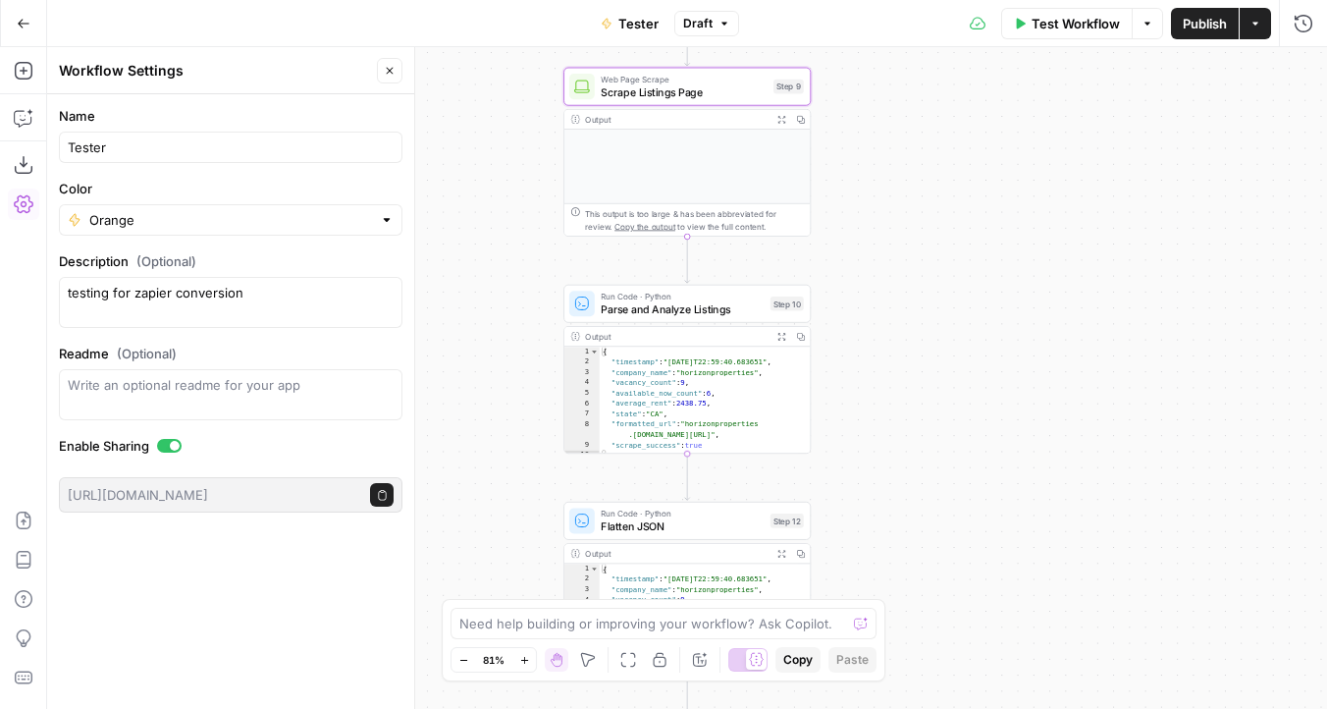
click at [654, 308] on span "Parse and Analyze Listings" at bounding box center [682, 309] width 163 height 16
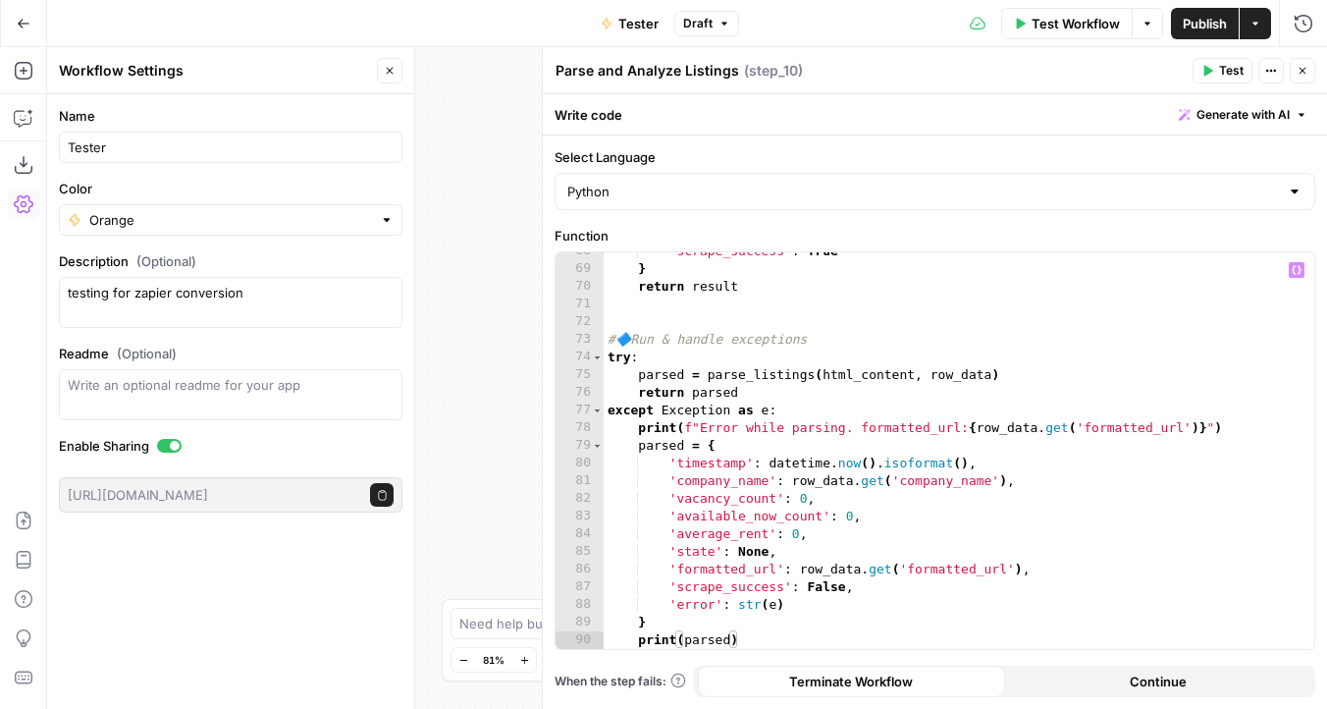
scroll to position [1194, 0]
type textarea "**********"
click at [734, 540] on div "'scrape_success' : True } return result # 🔷 Run & handle exceptions try : parse…" at bounding box center [952, 459] width 696 height 432
click at [790, 528] on div "'scrape_success' : True } return result # 🔷 Run & handle exceptions try : parse…" at bounding box center [952, 459] width 696 height 432
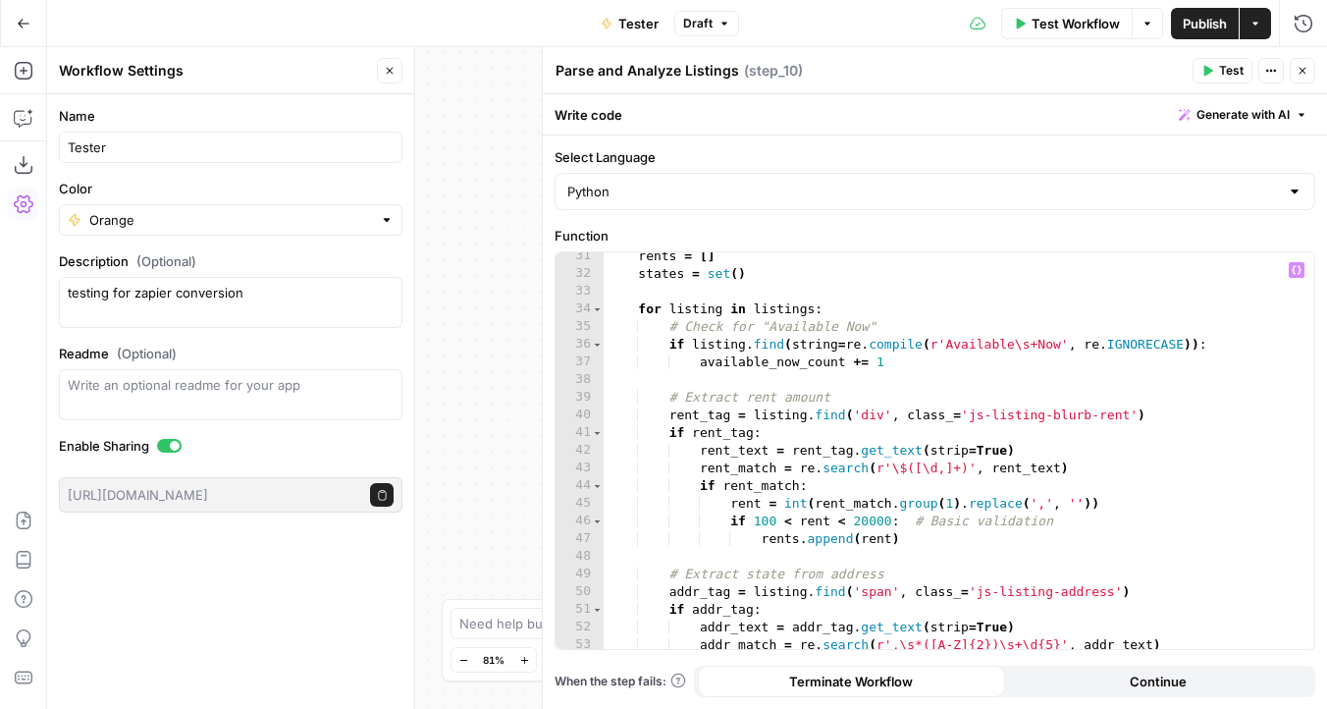
scroll to position [518, 0]
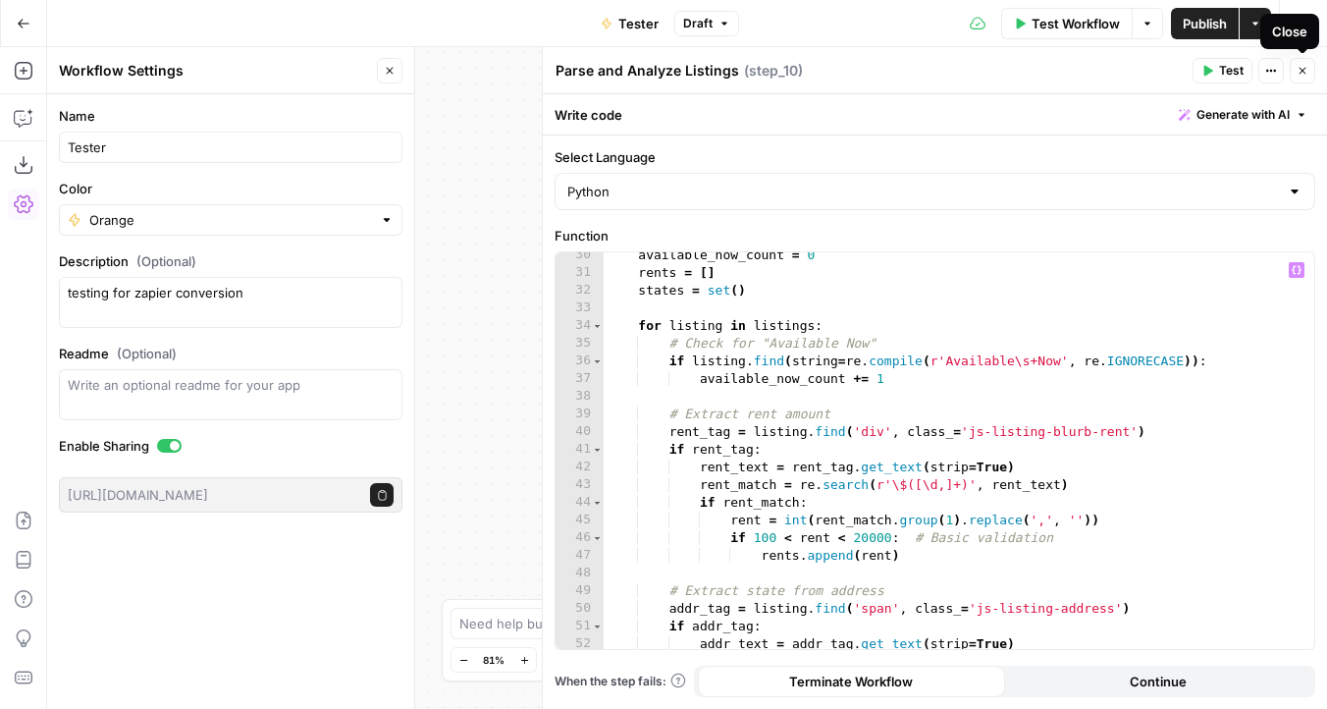
click at [1307, 68] on icon "button" at bounding box center [1303, 71] width 12 height 12
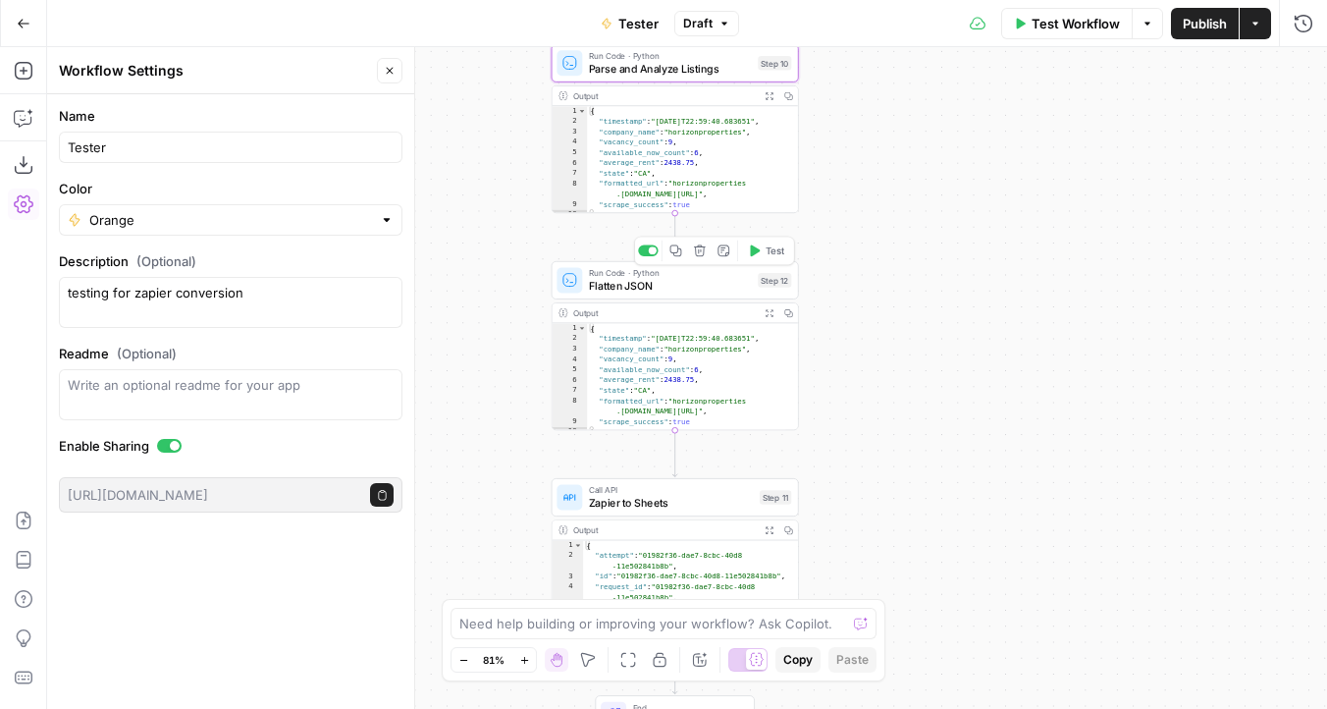
click at [689, 297] on div "Run Code · Python Flatten JSON Step 12 Copy step Delete step Add Note Test" at bounding box center [675, 280] width 247 height 38
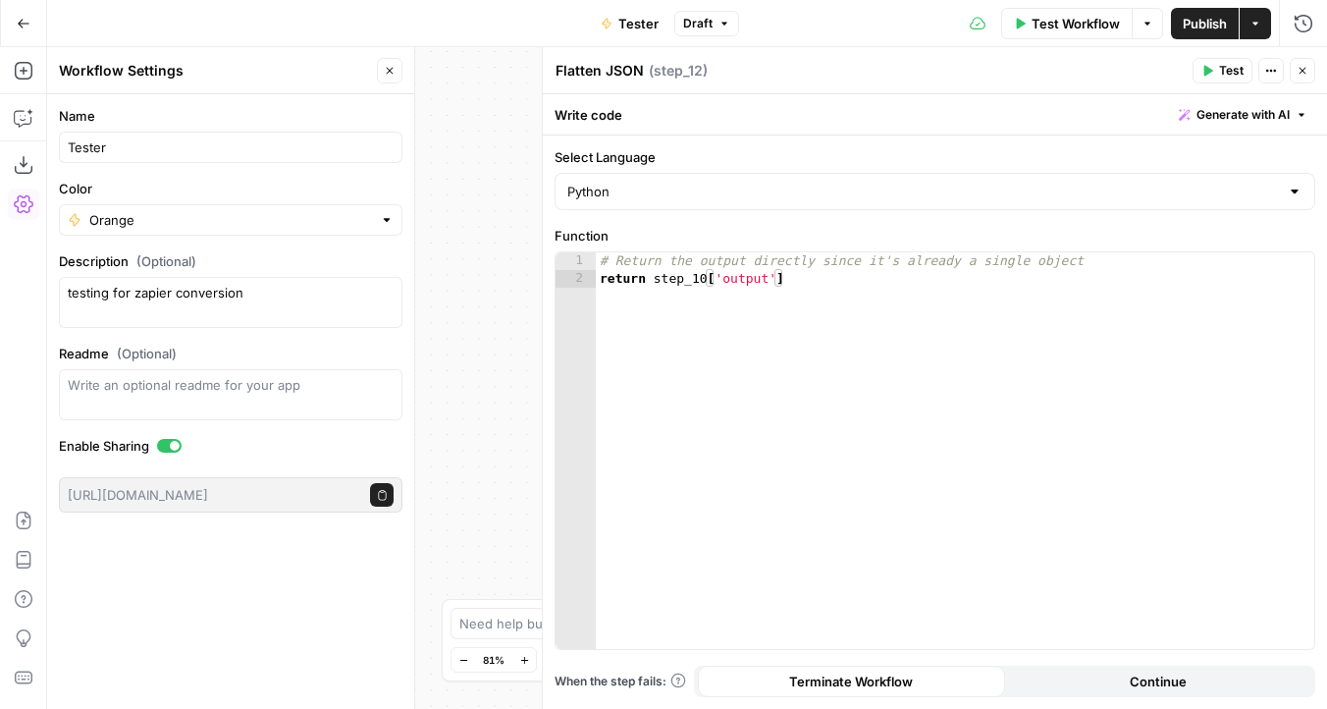
click at [1303, 80] on button "Close" at bounding box center [1303, 71] width 26 height 26
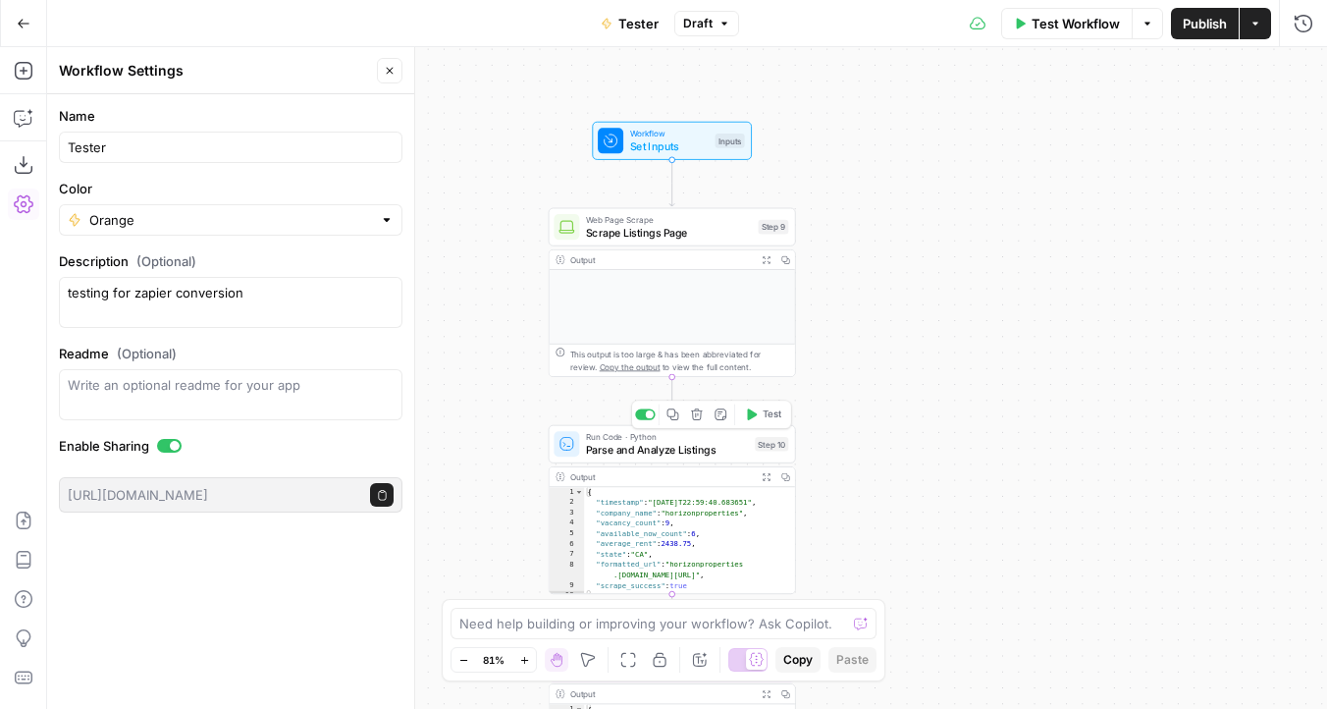
click at [696, 455] on span "Parse and Analyze Listings" at bounding box center [667, 450] width 163 height 16
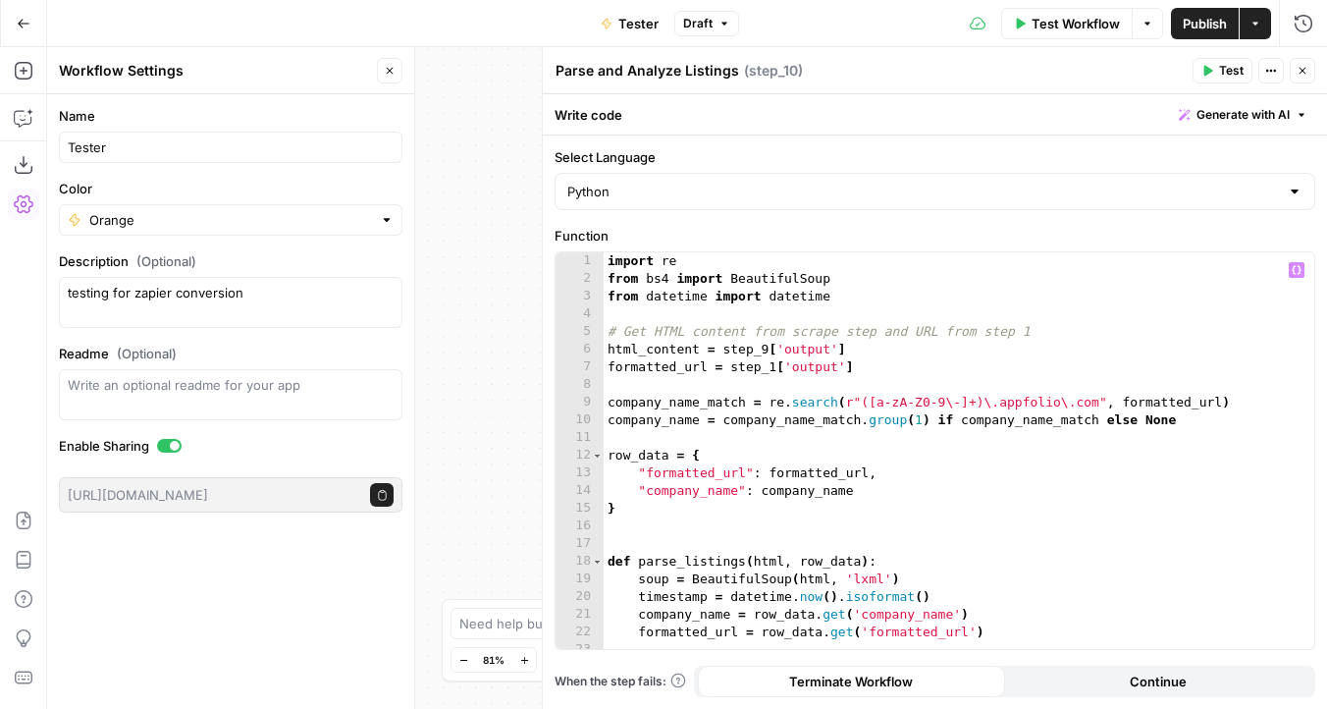
type textarea "**********"
click at [838, 488] on div "import re from bs4 import BeautifulSoup from datetime import datetime # Get HTM…" at bounding box center [952, 468] width 696 height 432
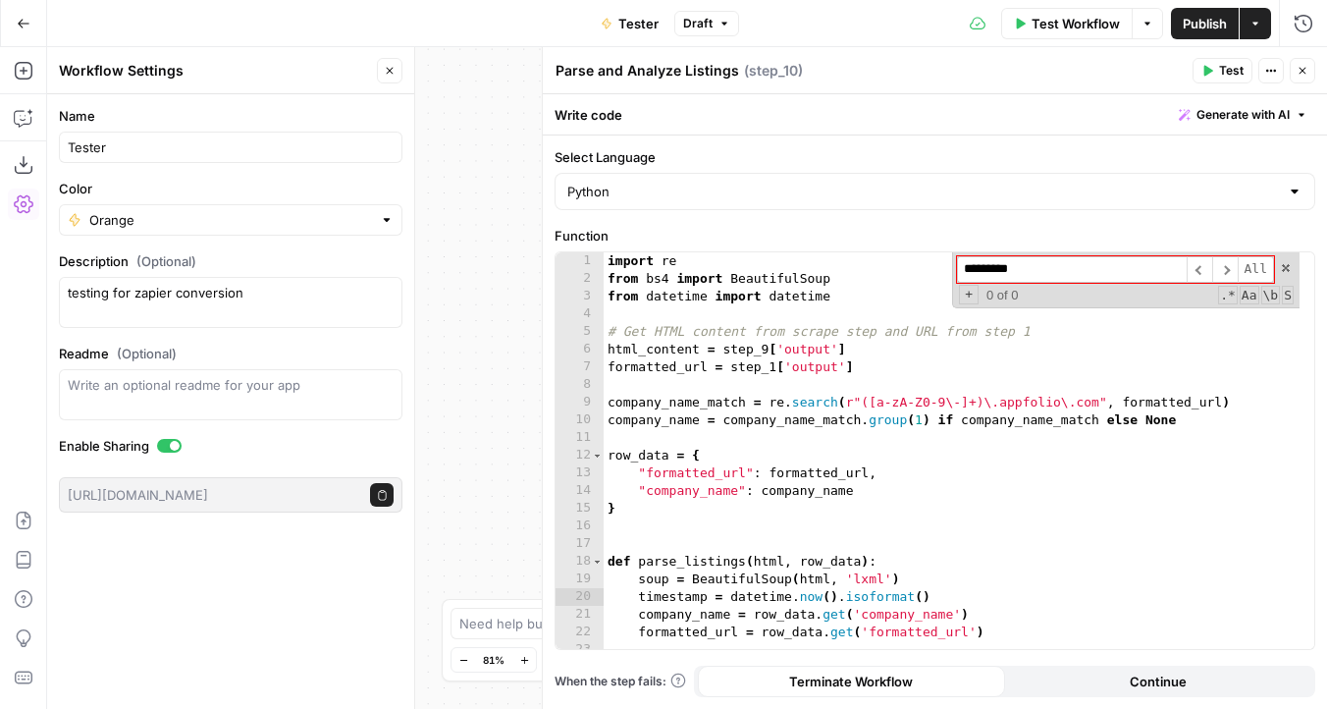
type input "*********"
click at [1301, 69] on icon "button" at bounding box center [1303, 71] width 7 height 7
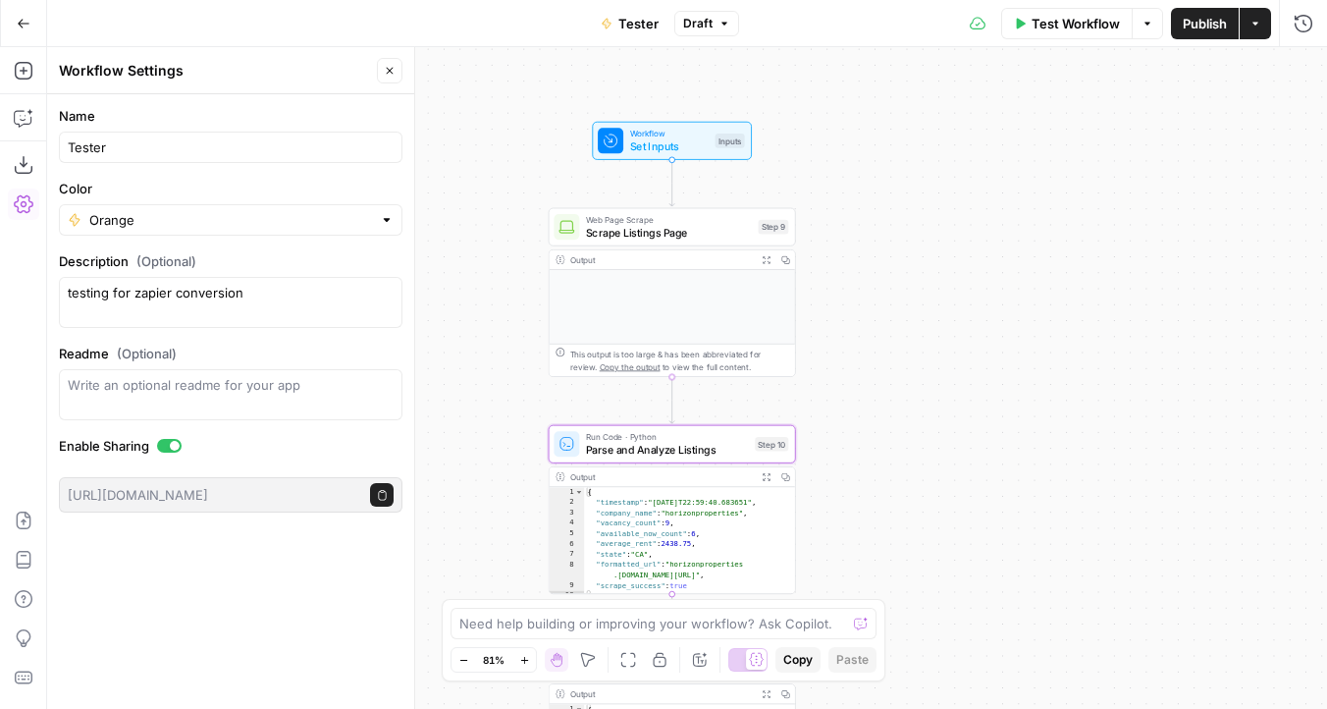
click at [694, 234] on span "Scrape Listings Page" at bounding box center [669, 233] width 166 height 16
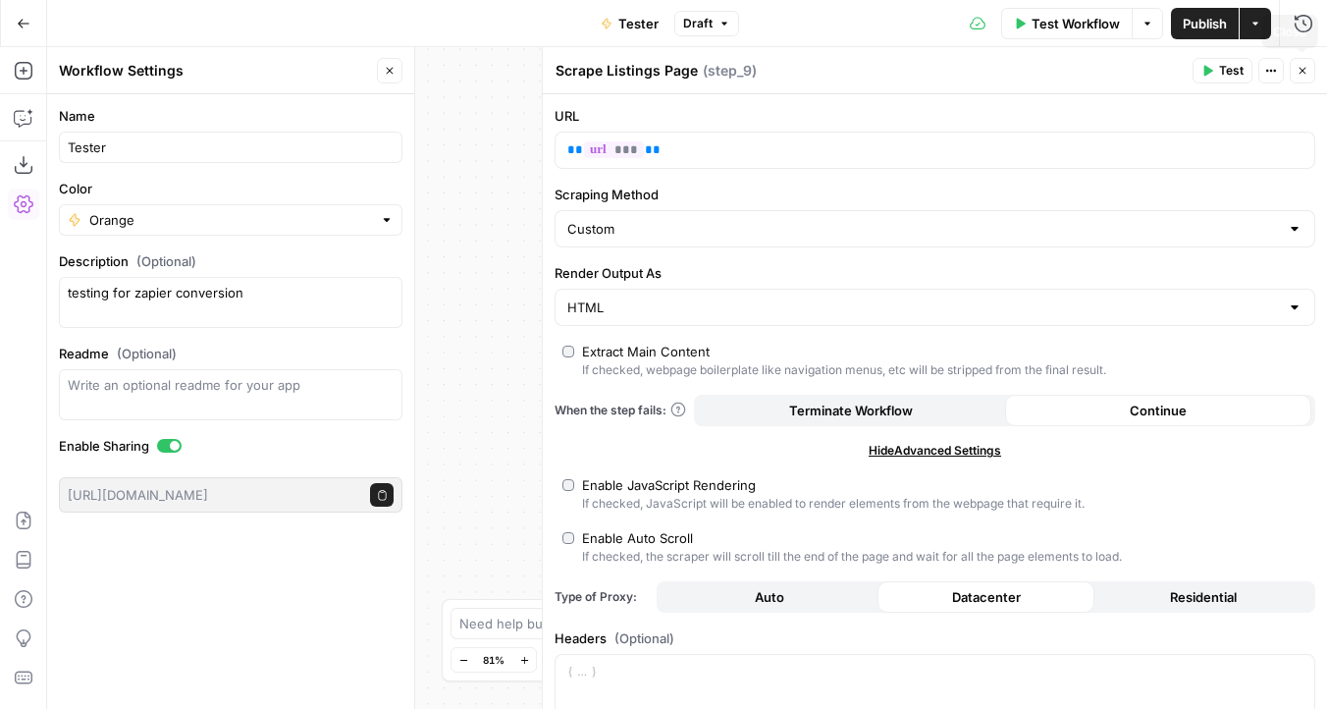
click at [1300, 66] on icon "button" at bounding box center [1303, 71] width 12 height 12
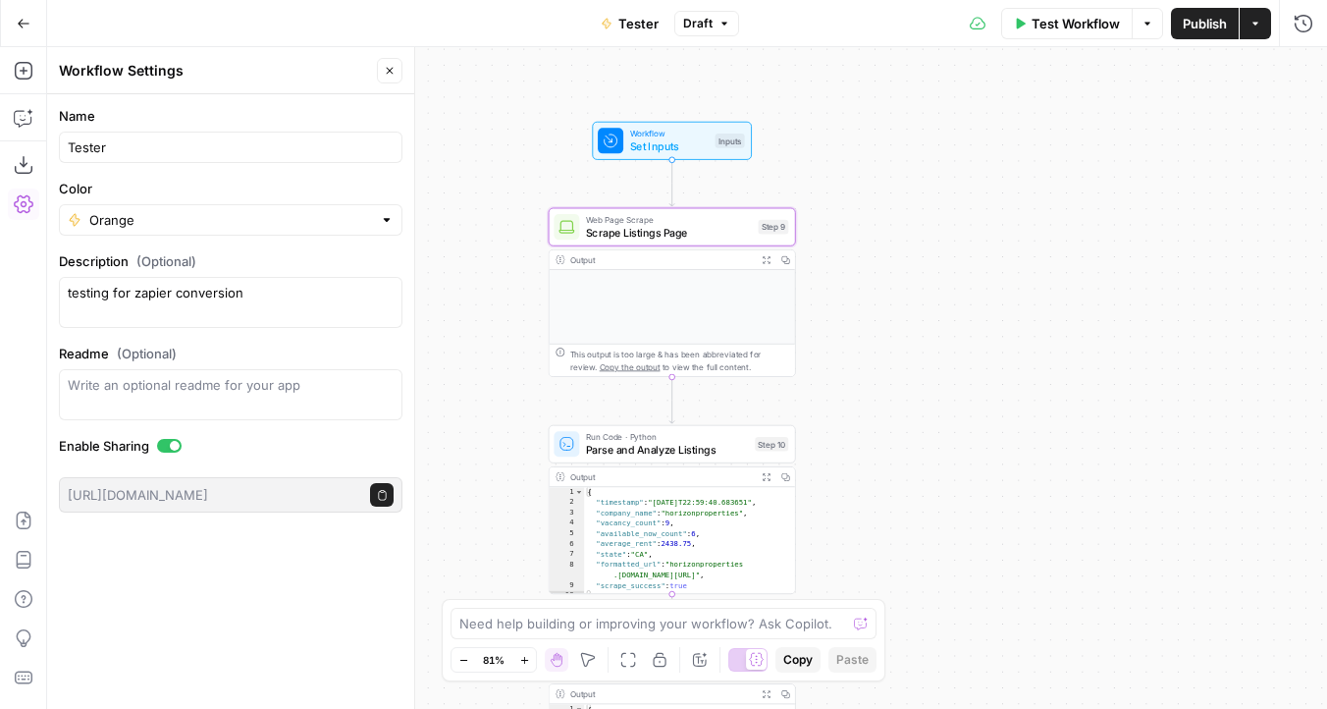
click at [662, 148] on span "Set Inputs" at bounding box center [669, 146] width 79 height 16
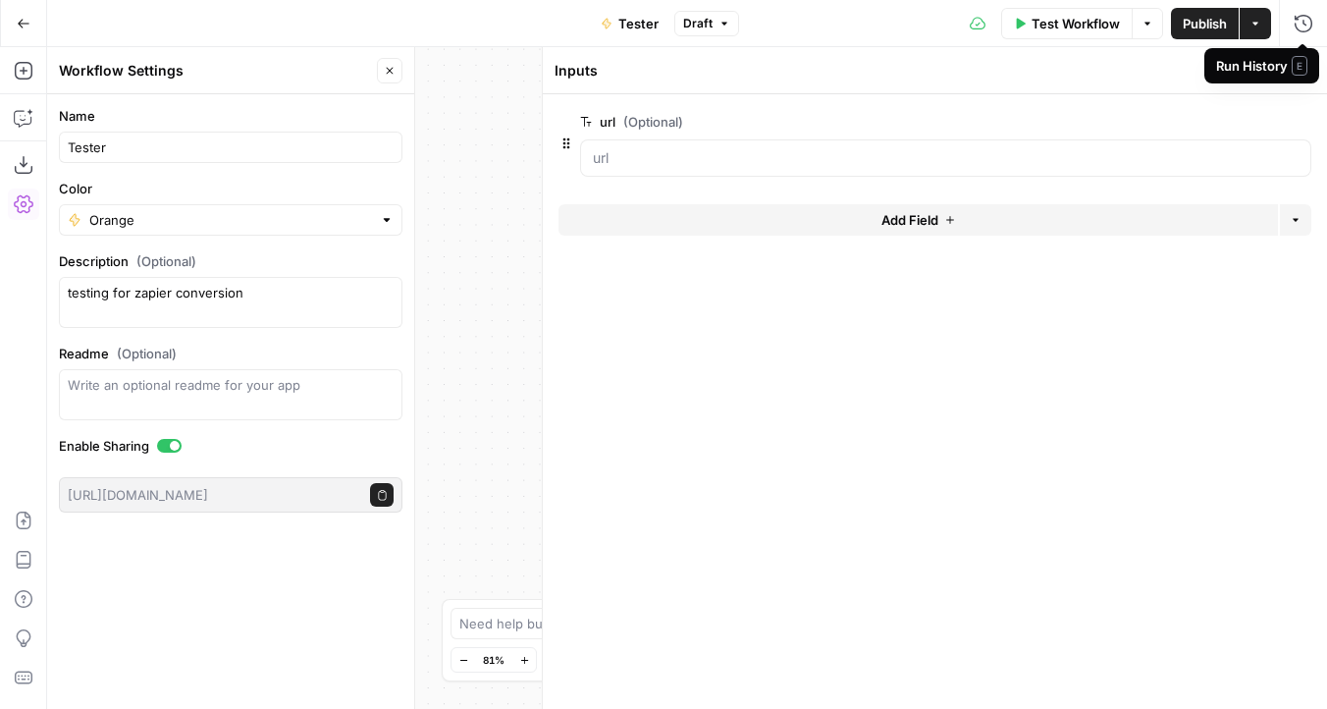
click at [1300, 68] on span "E" at bounding box center [1300, 66] width 16 height 20
click at [452, 84] on div "Workflow Set Inputs Inputs Web Page Scrape Scrape Listings Page Step 9 Output E…" at bounding box center [687, 378] width 1280 height 662
click at [1300, 73] on icon "button" at bounding box center [1303, 71] width 7 height 7
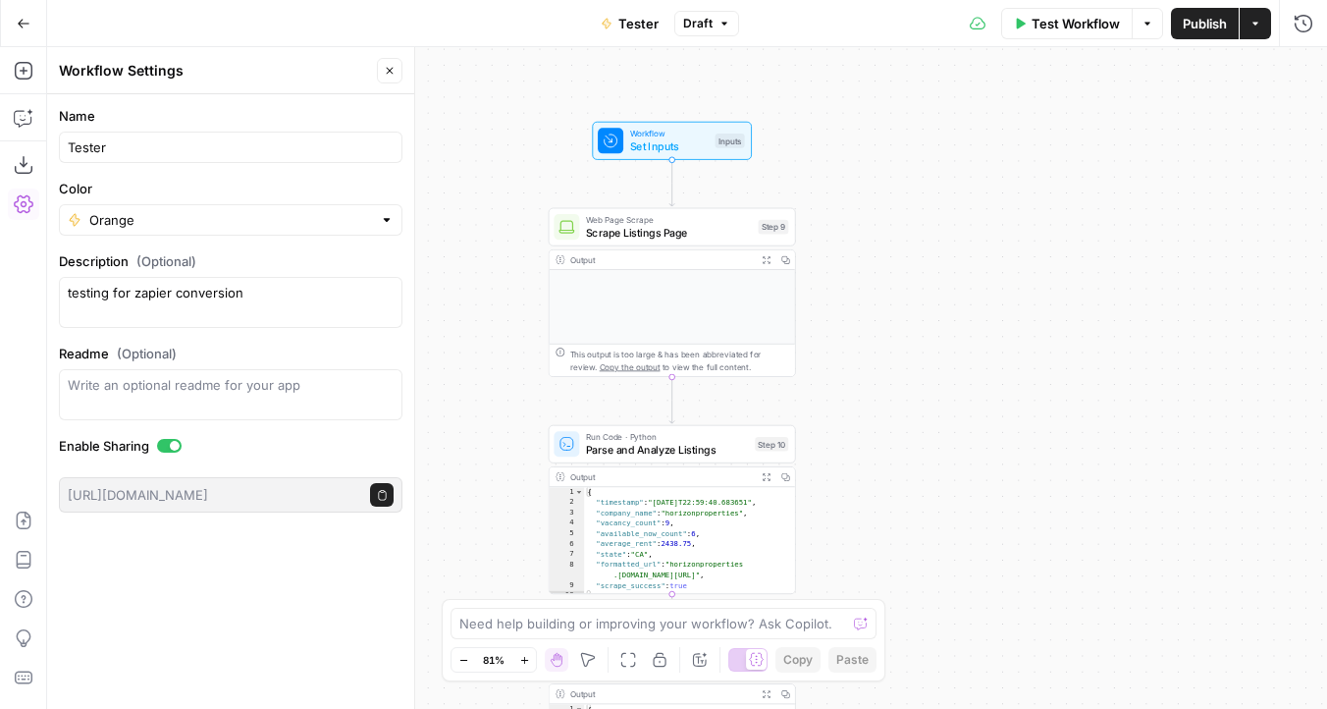
click at [1209, 27] on span "Publish" at bounding box center [1205, 24] width 44 height 20
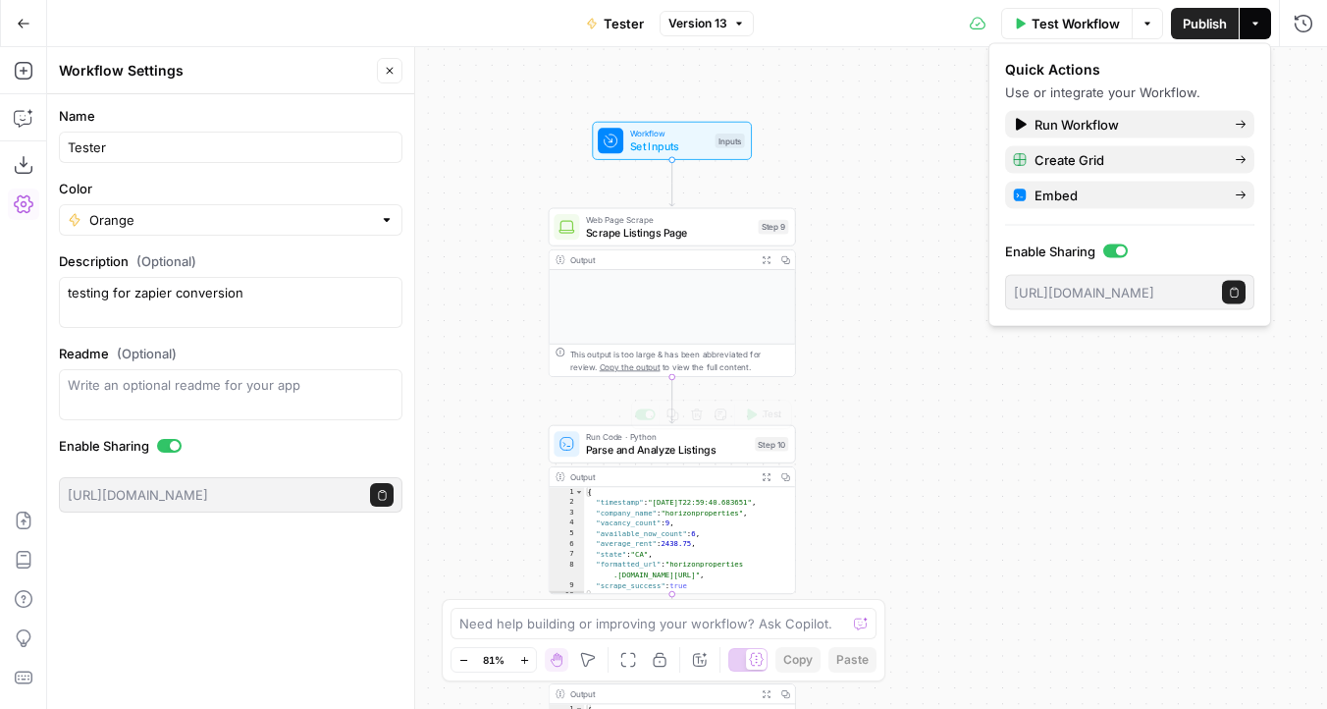
click at [627, 310] on div at bounding box center [671, 307] width 245 height 74
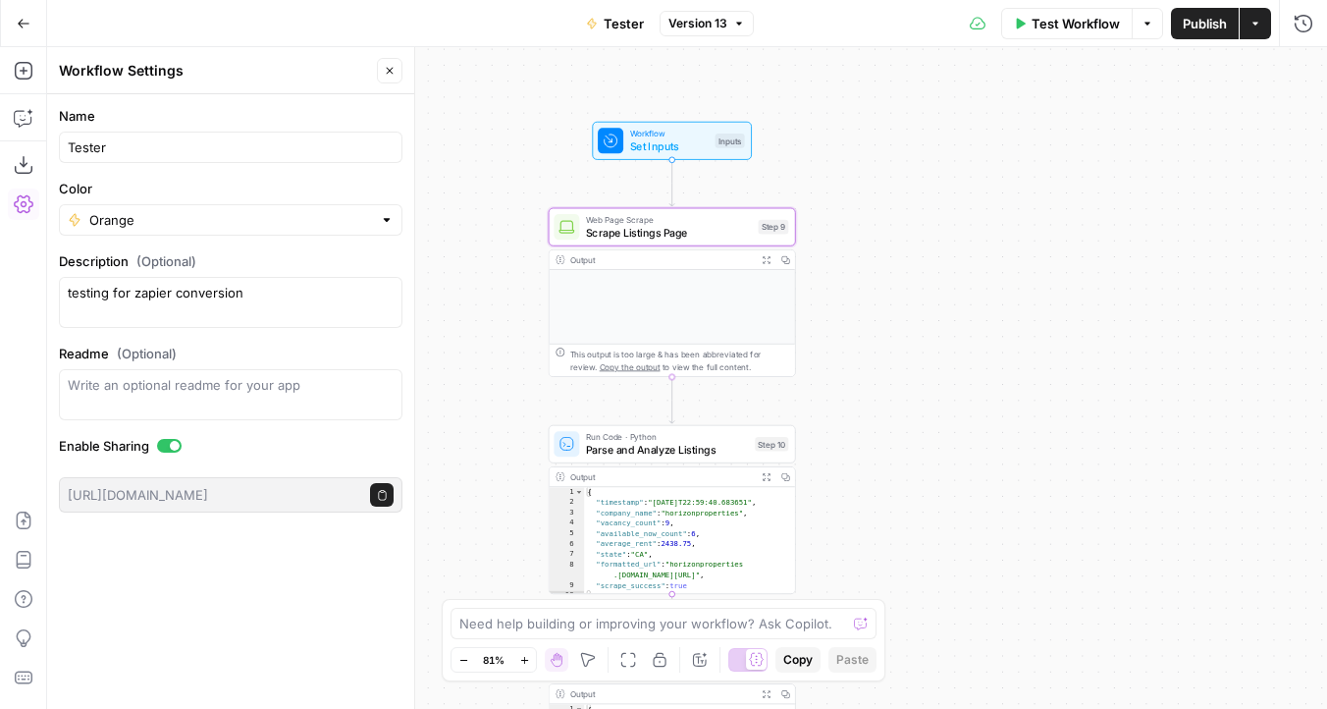
click at [648, 226] on span "Scrape Listings Page" at bounding box center [669, 233] width 166 height 16
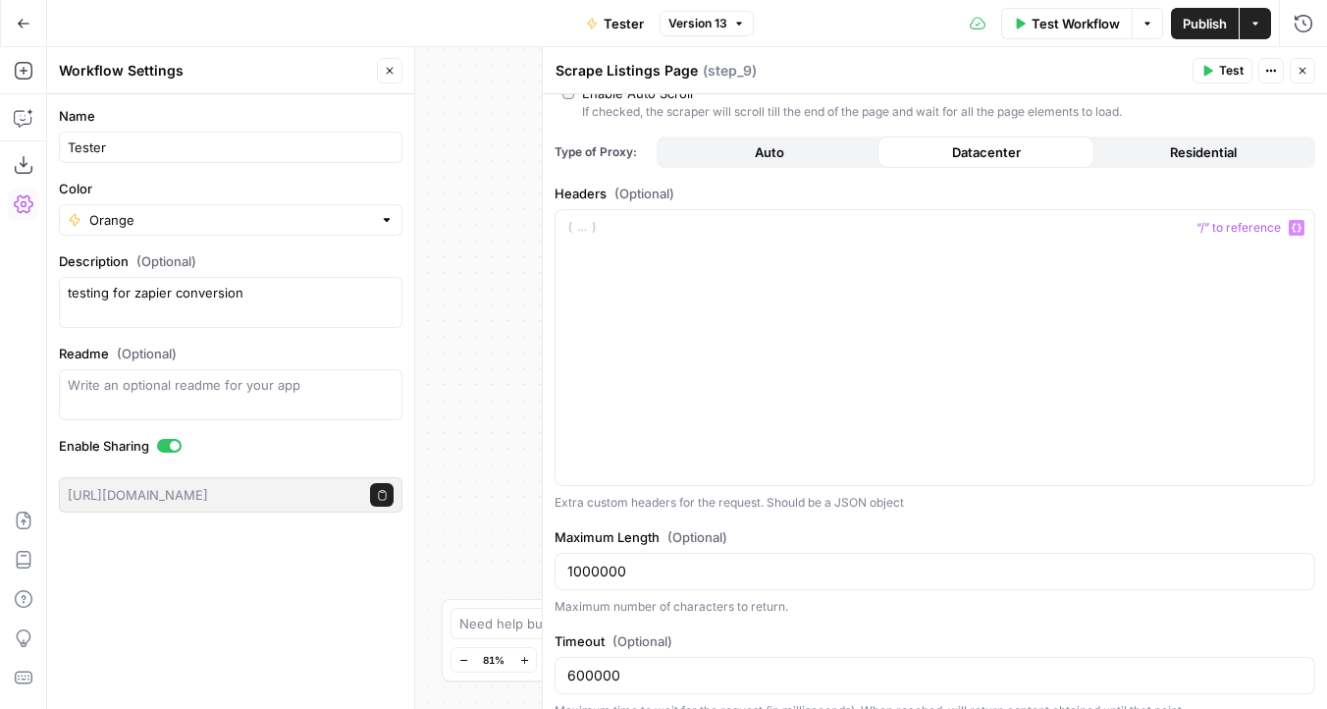
scroll to position [466, 0]
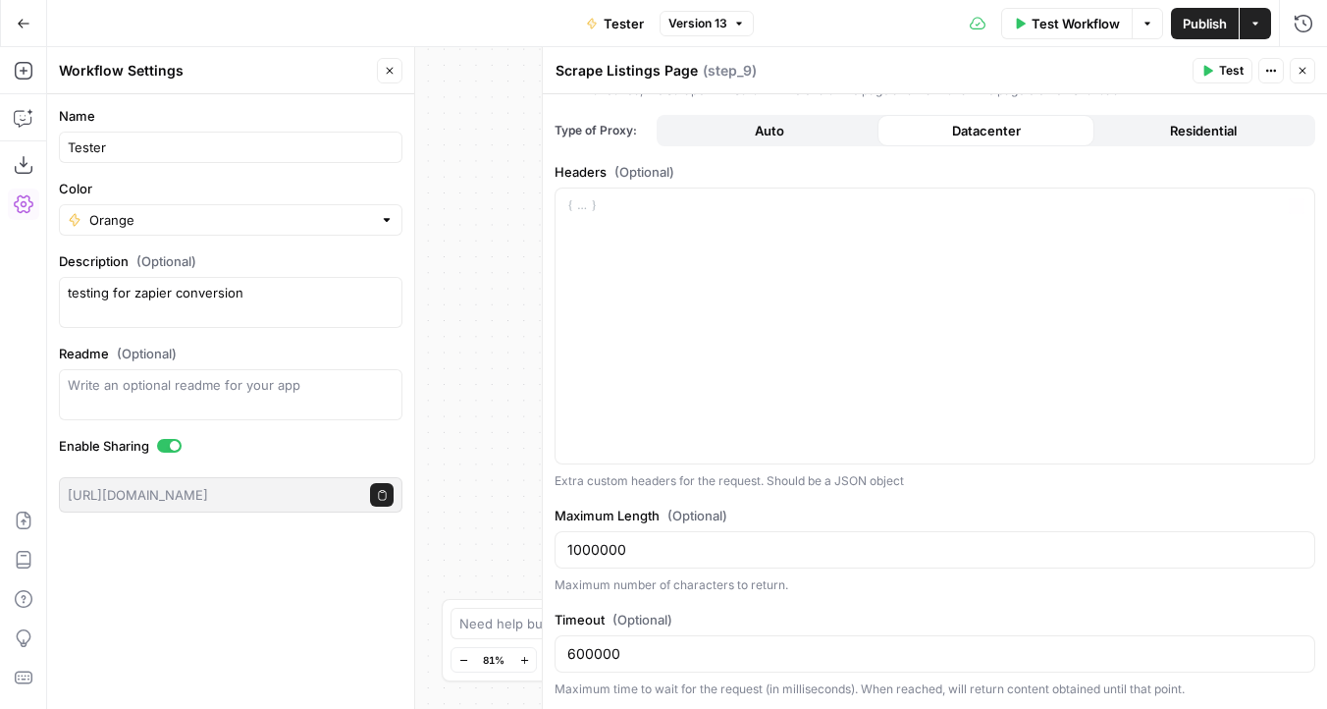
click at [463, 421] on div "Workflow Set Inputs Inputs Web Page Scrape Scrape Listings Page Step 9 Output E…" at bounding box center [687, 378] width 1280 height 662
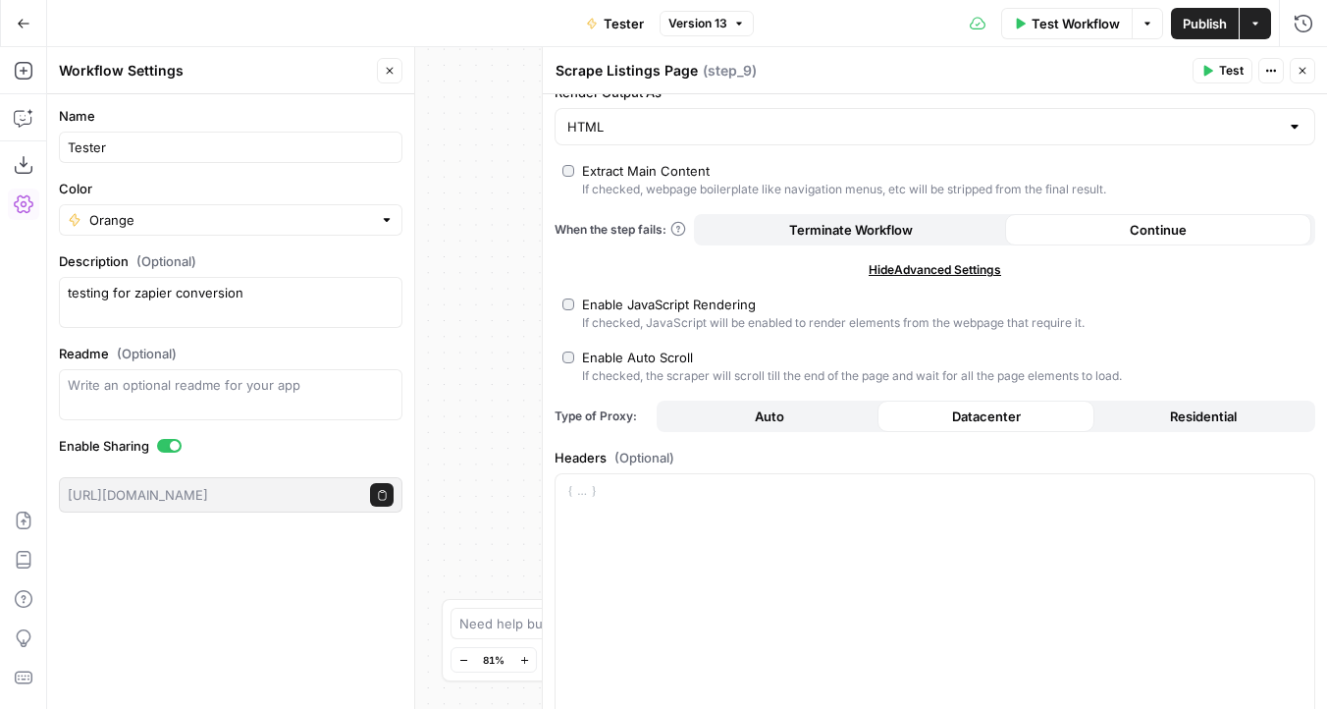
scroll to position [0, 0]
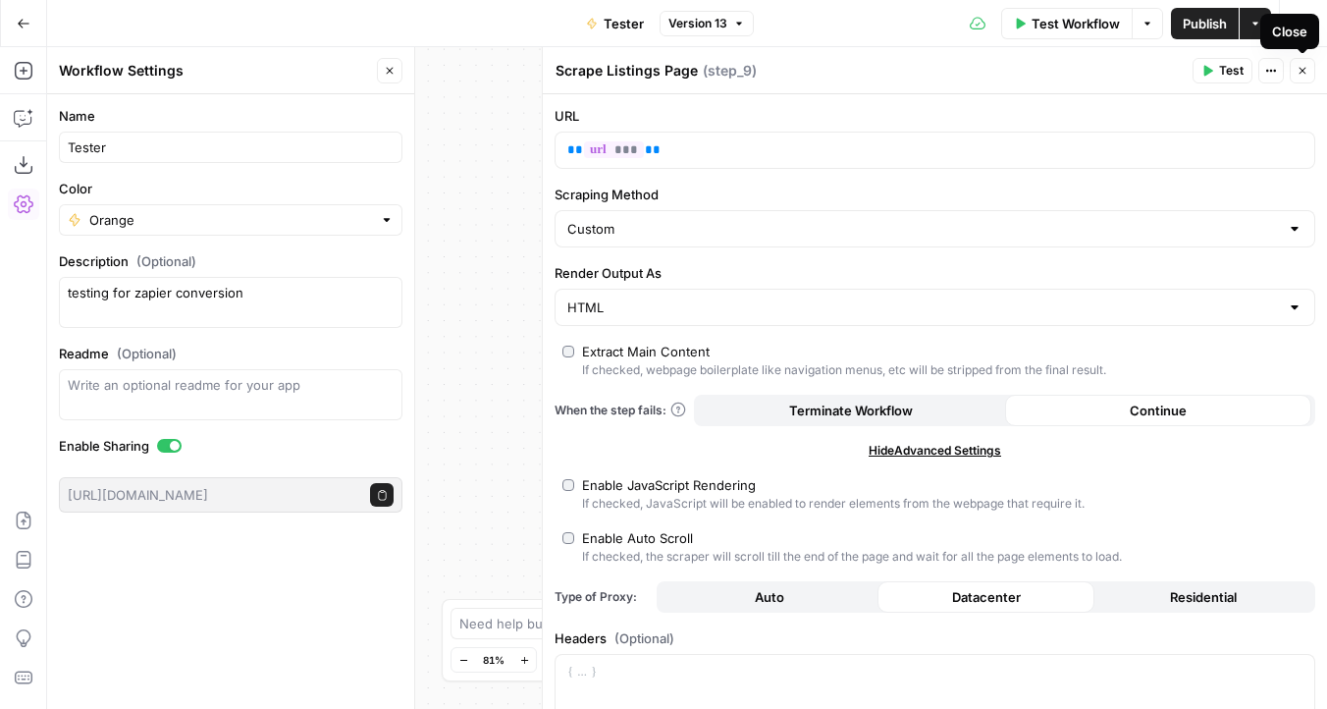
click at [1301, 71] on icon "button" at bounding box center [1303, 71] width 12 height 12
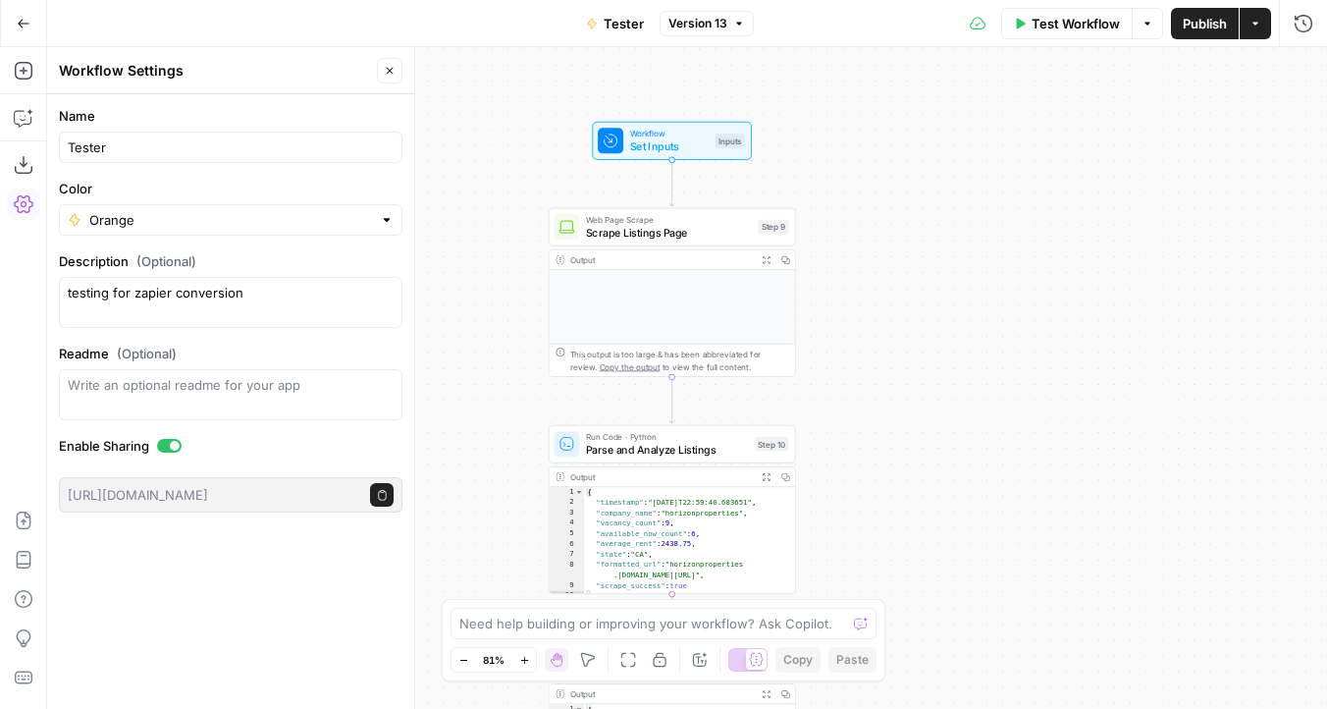
click at [645, 437] on span "Run Code · Python" at bounding box center [667, 436] width 163 height 13
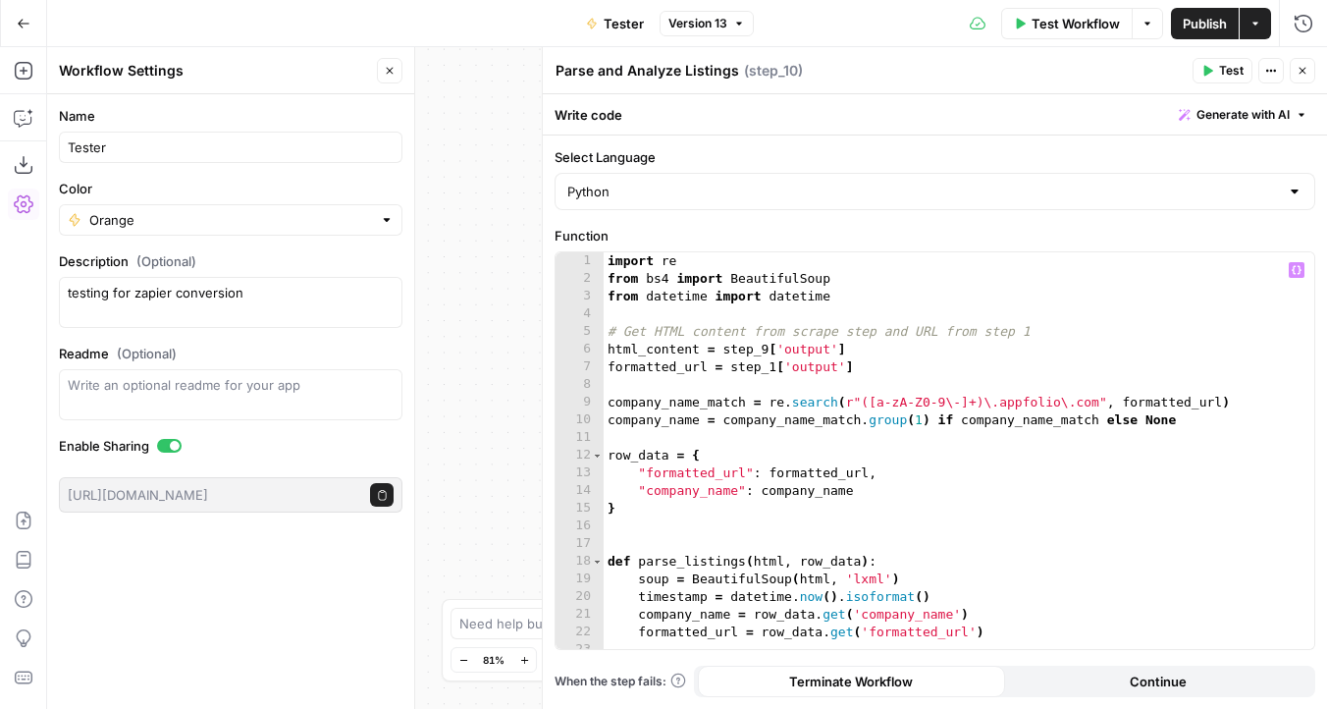
click at [736, 351] on div "import re from bs4 import BeautifulSoup from datetime import datetime # Get HTM…" at bounding box center [952, 468] width 696 height 432
type textarea "**********"
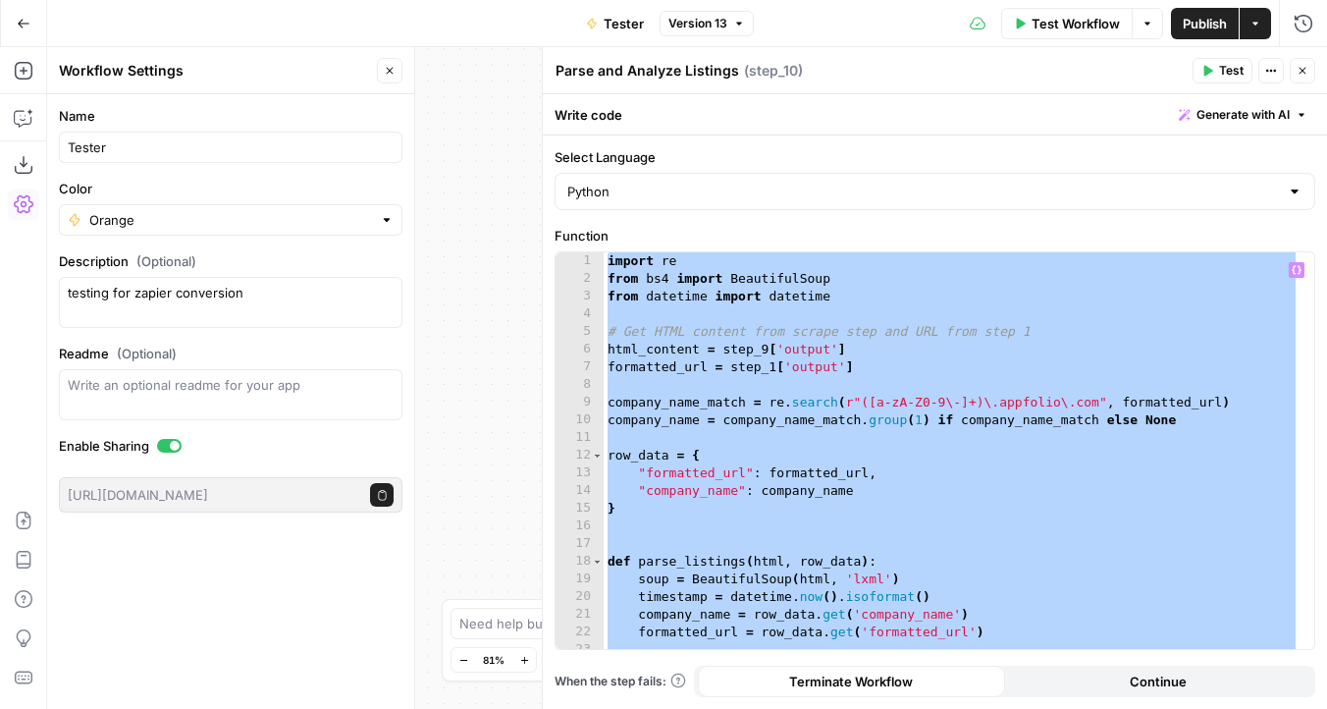
click at [1305, 64] on button "Close" at bounding box center [1303, 71] width 26 height 26
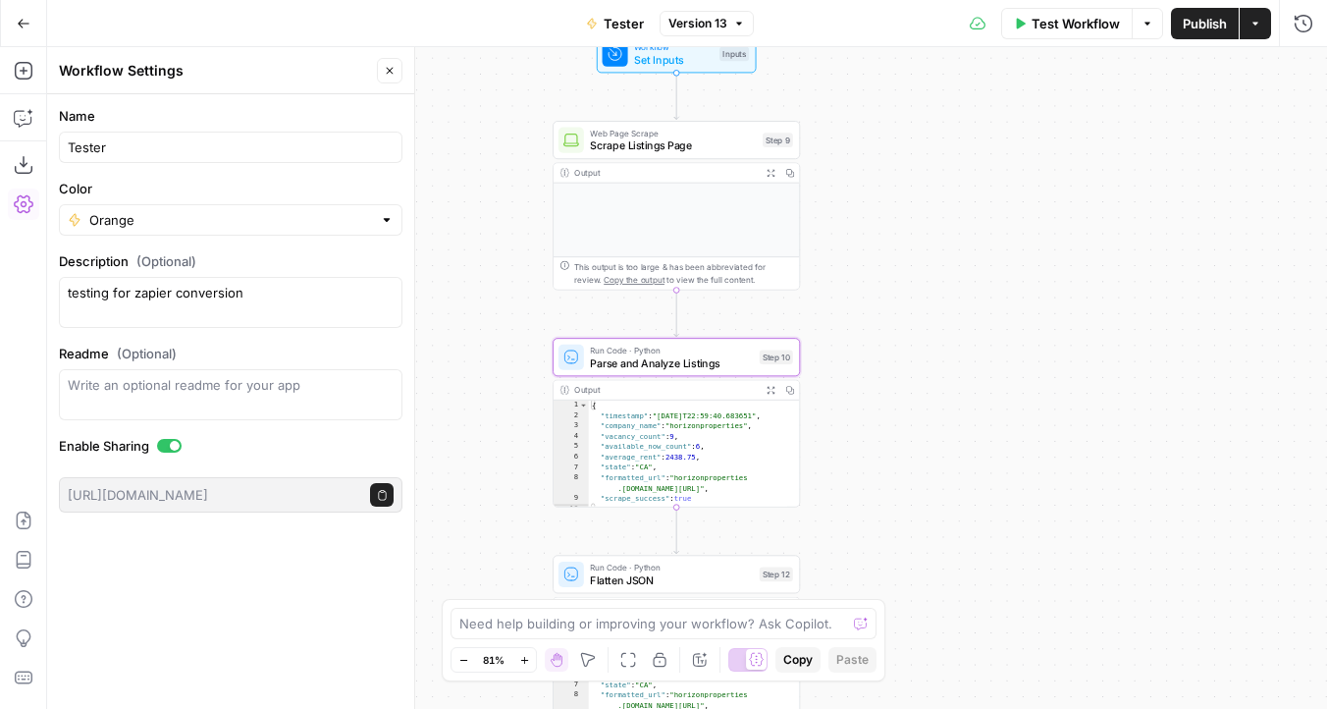
click at [490, 519] on div "Workflow Set Inputs Inputs Web Page Scrape Scrape Listings Page Step 9 Output E…" at bounding box center [687, 378] width 1280 height 662
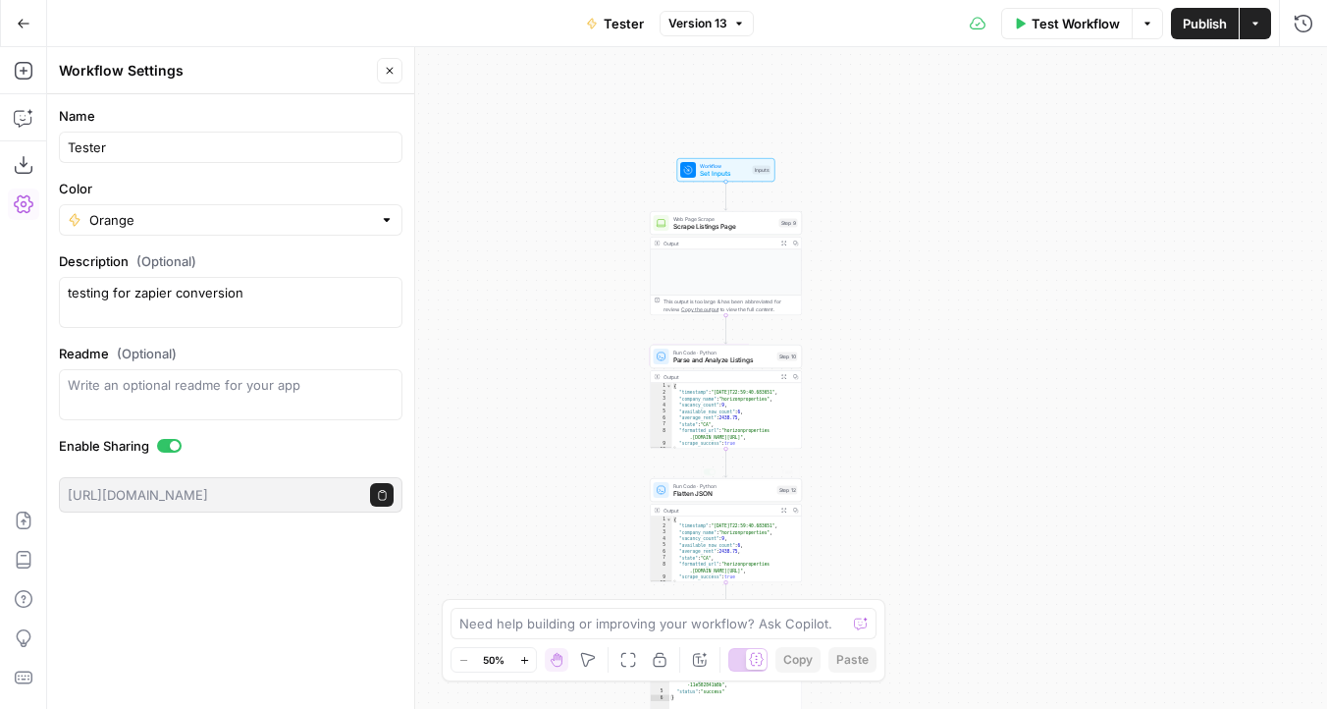
scroll to position [8, 0]
click at [879, 470] on div "Workflow Set Inputs Inputs Web Page Scrape Scrape Listings Page Step 9 Output E…" at bounding box center [687, 378] width 1280 height 662
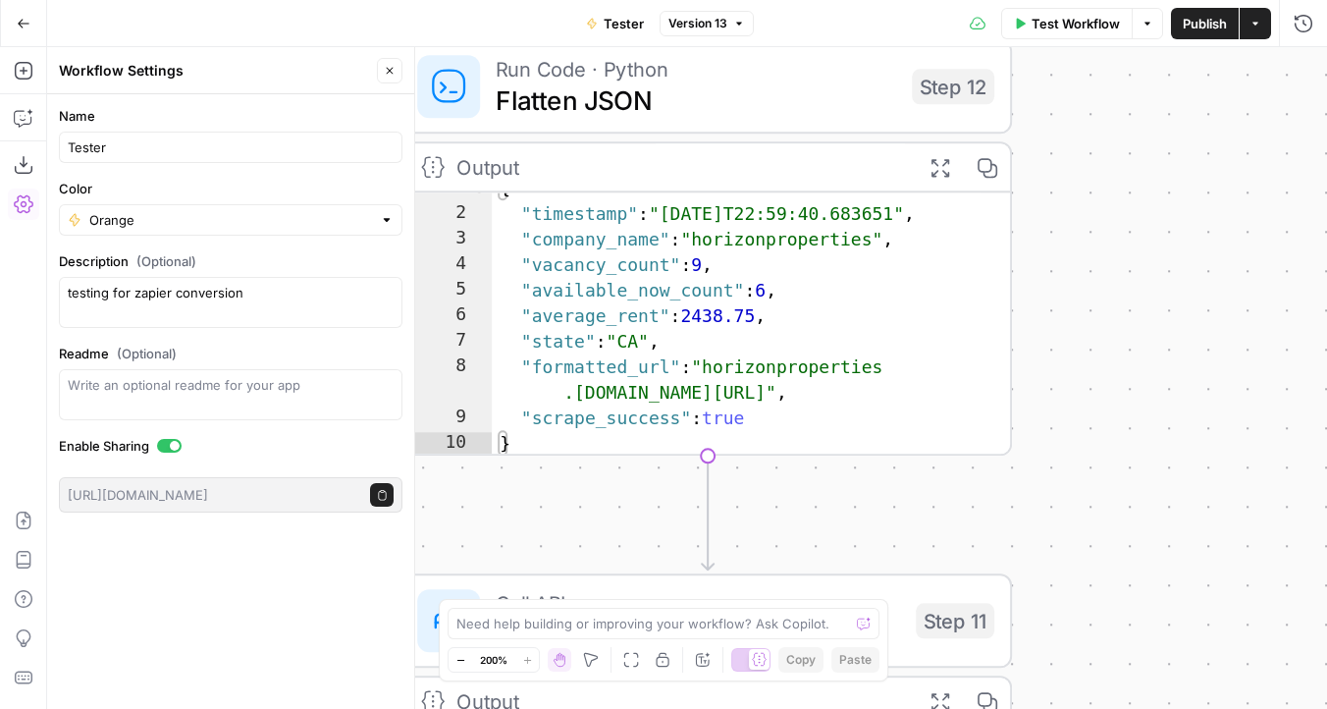
drag, startPoint x: 573, startPoint y: 479, endPoint x: 870, endPoint y: -86, distance: 638.5
click at [870, 0] on html "Findigs New Home Browse Your Data Usage Settings Recent Grids TES - Jira.csv Te…" at bounding box center [663, 354] width 1327 height 709
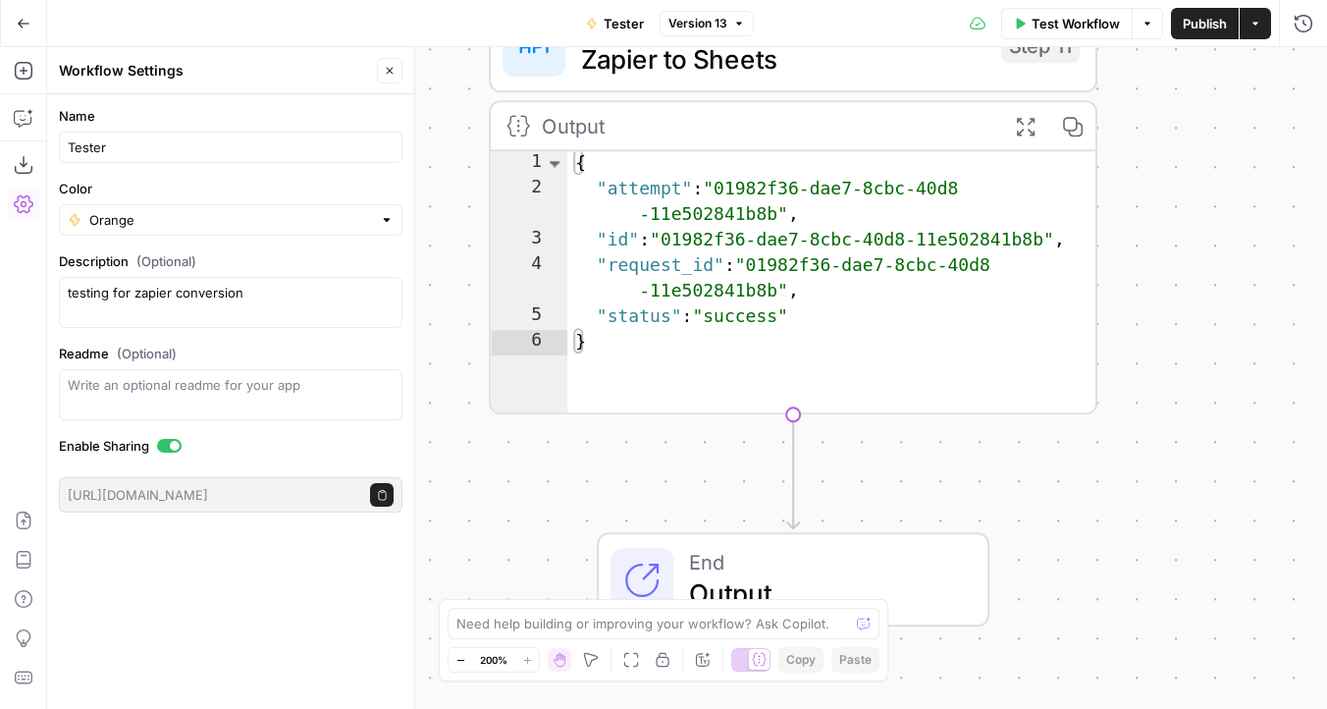
drag, startPoint x: 1182, startPoint y: 511, endPoint x: 1178, endPoint y: 82, distance: 428.1
click at [1178, 82] on div "Workflow Set Inputs Inputs Web Page Scrape Scrape Listings Page Step 9 Output E…" at bounding box center [687, 378] width 1280 height 662
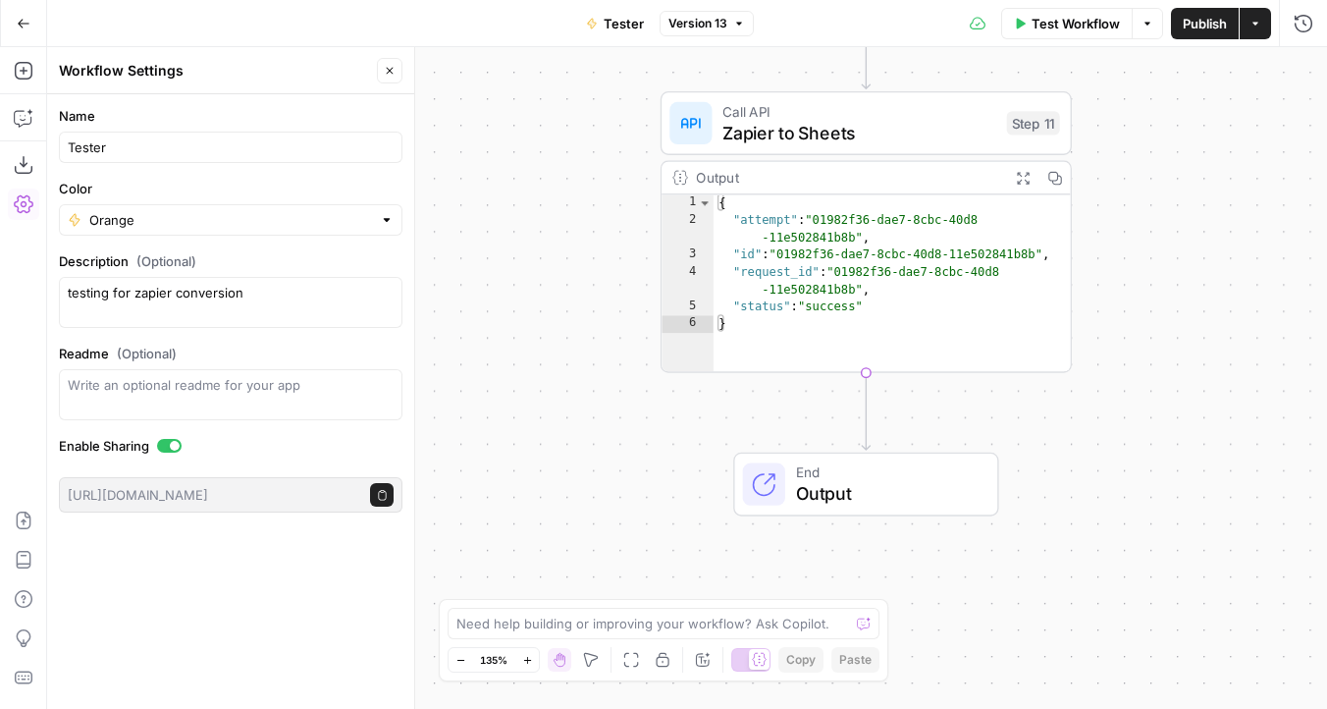
click at [813, 141] on span "Zapier to Sheets" at bounding box center [860, 132] width 274 height 27
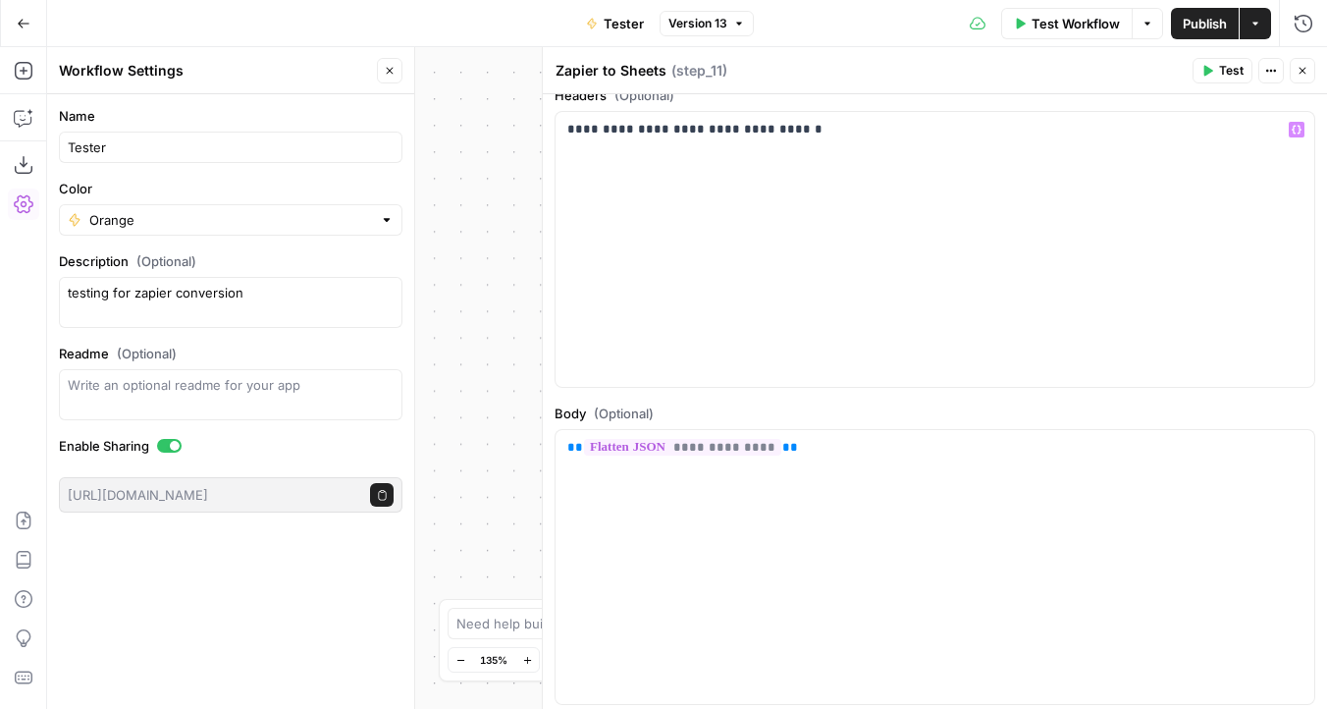
scroll to position [260, 0]
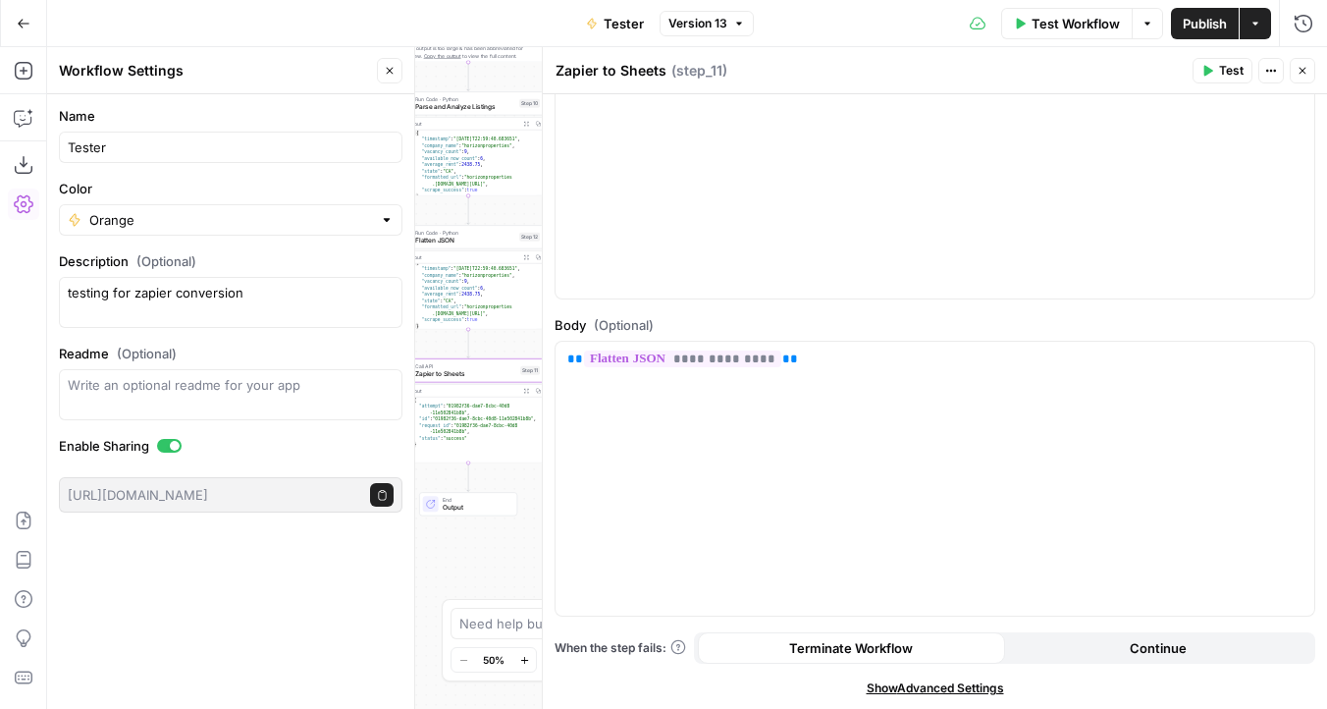
drag, startPoint x: 516, startPoint y: 422, endPoint x: 373, endPoint y: 498, distance: 162.1
click at [373, 498] on body "Findigs New Home Browse Your Data Usage Settings Recent Grids TES - Jira.csv Te…" at bounding box center [663, 354] width 1327 height 709
type textarea "**********"
click at [477, 311] on div "{ "timestamp" : "2025-07-21T22:59:40.683651" , "company_name" : "horizonpropert…" at bounding box center [475, 299] width 123 height 80
click at [479, 236] on span "Flatten JSON" at bounding box center [465, 241] width 100 height 10
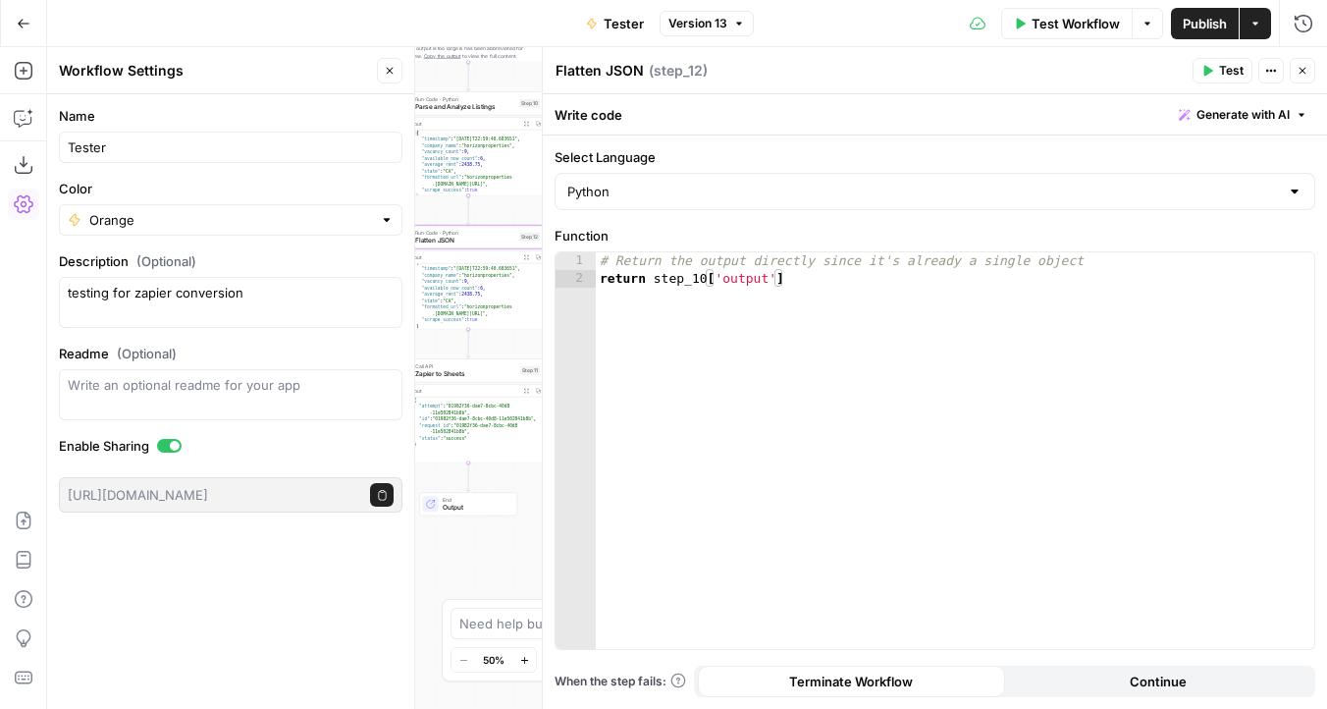
type textarea "*"
click at [503, 407] on div "{ "attempt" : "01982f36-dae7-8cbc-40d8 -11e502841b8b" , "id" : "01982f36-dae7-8…" at bounding box center [478, 437] width 133 height 80
click at [491, 382] on div "Call API Zapier to Sheets Step 11 Output Expand Output Copy * 1 2 3 4 5 6 { "at…" at bounding box center [469, 410] width 152 height 104
click at [481, 374] on span "Zapier to Sheets" at bounding box center [465, 374] width 101 height 10
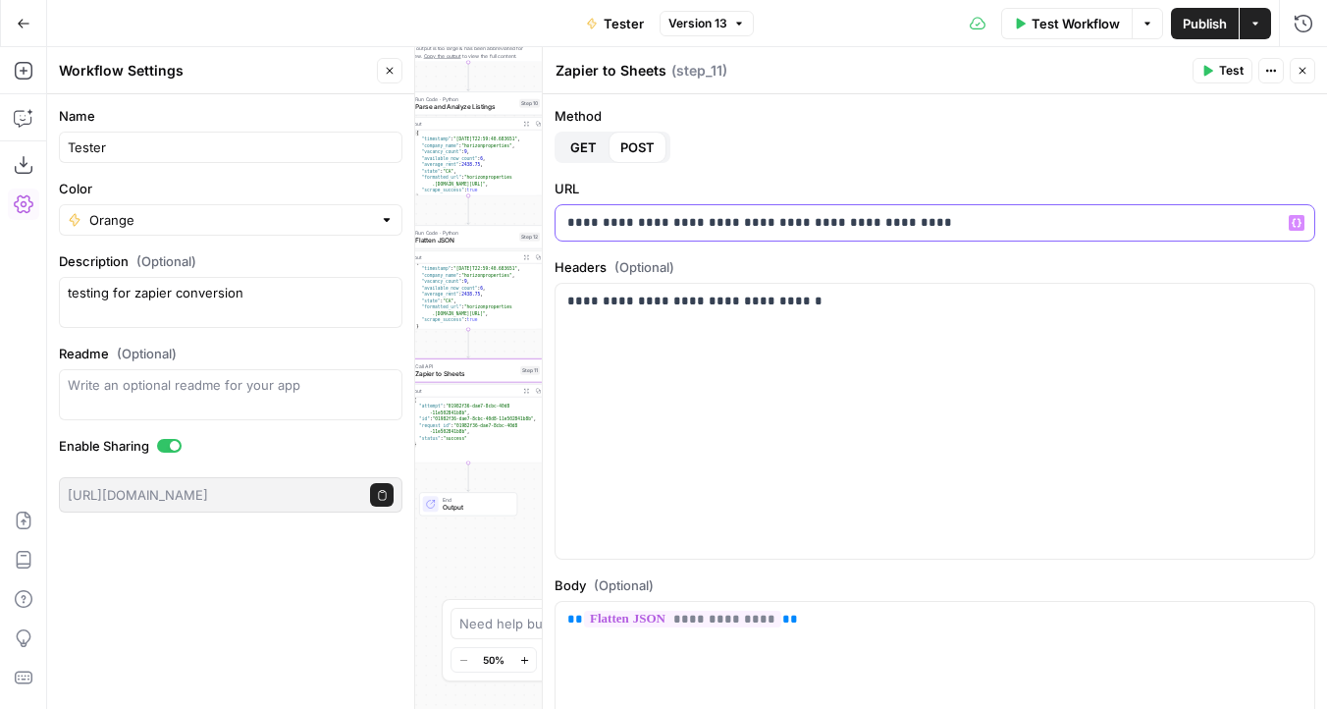
drag, startPoint x: 962, startPoint y: 221, endPoint x: 514, endPoint y: 223, distance: 447.7
click at [514, 223] on body "Findigs New Home Browse Your Data Usage Settings Recent Grids TES - Jira.csv Te…" at bounding box center [663, 354] width 1327 height 709
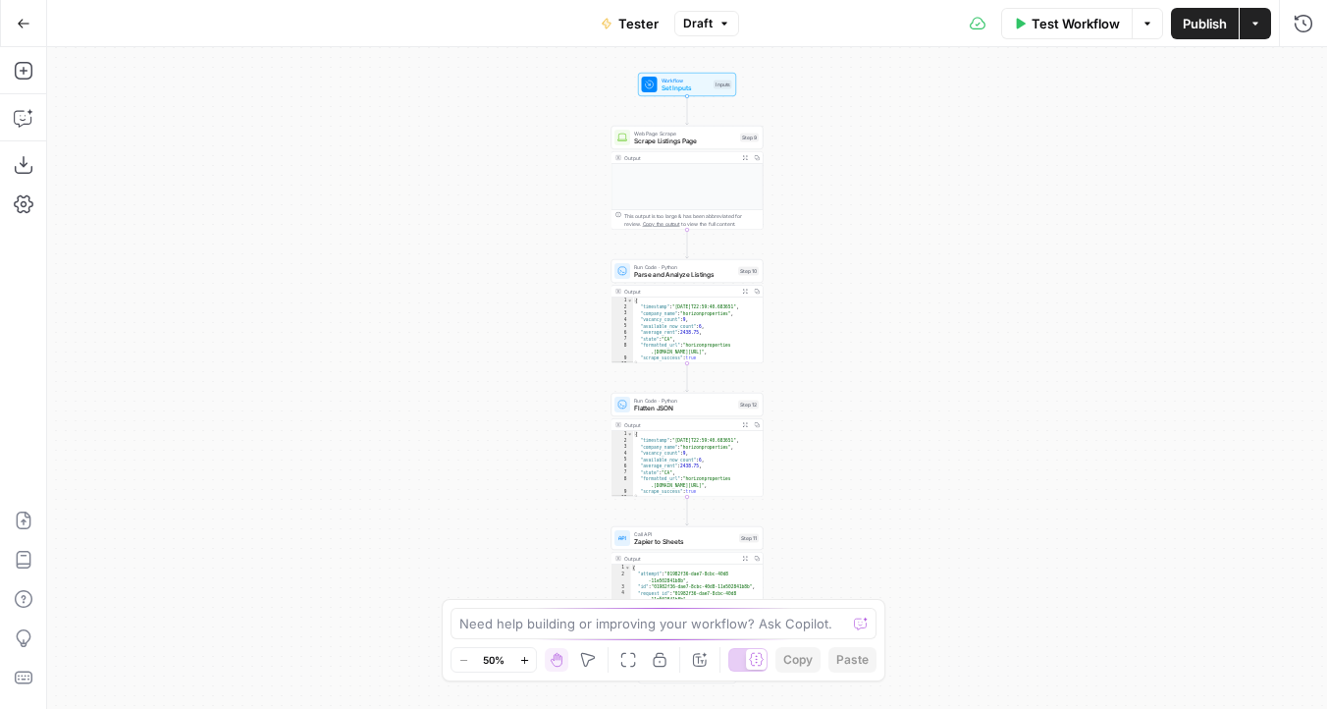
click at [18, 24] on icon "button" at bounding box center [24, 23] width 12 height 9
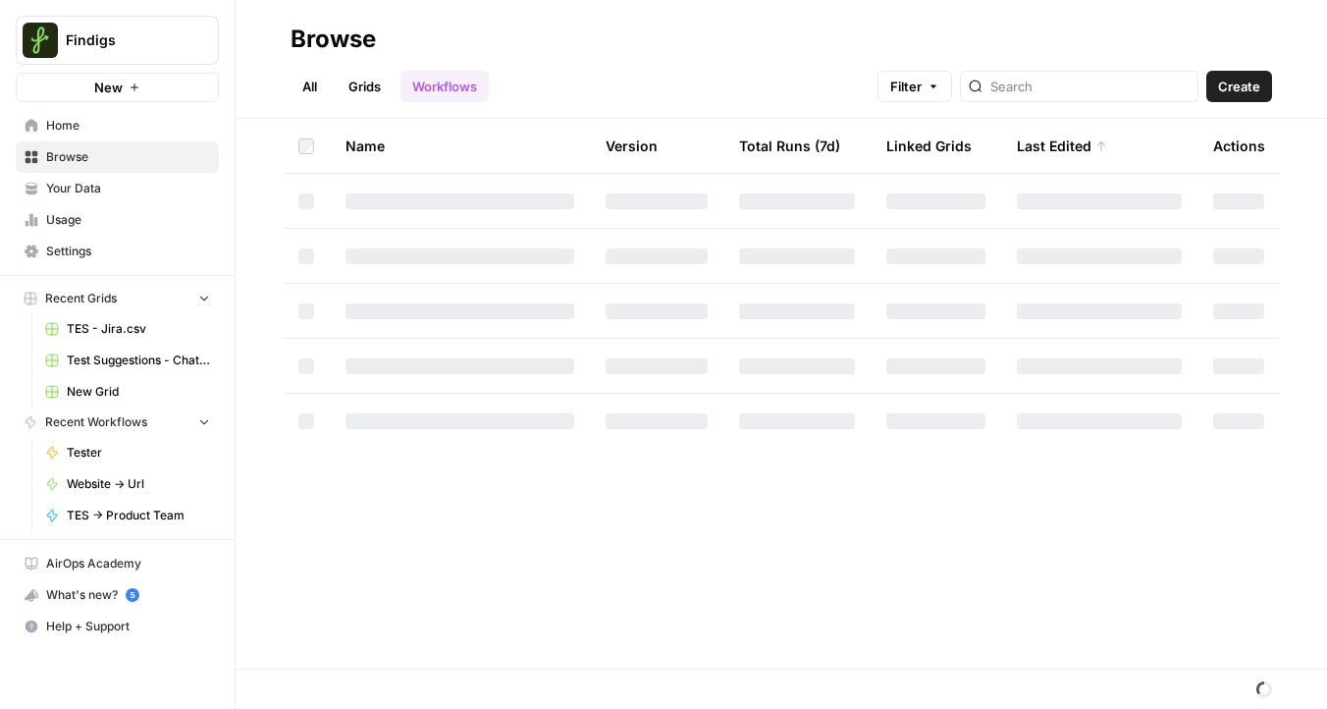
click at [142, 30] on span "Findigs" at bounding box center [125, 40] width 119 height 20
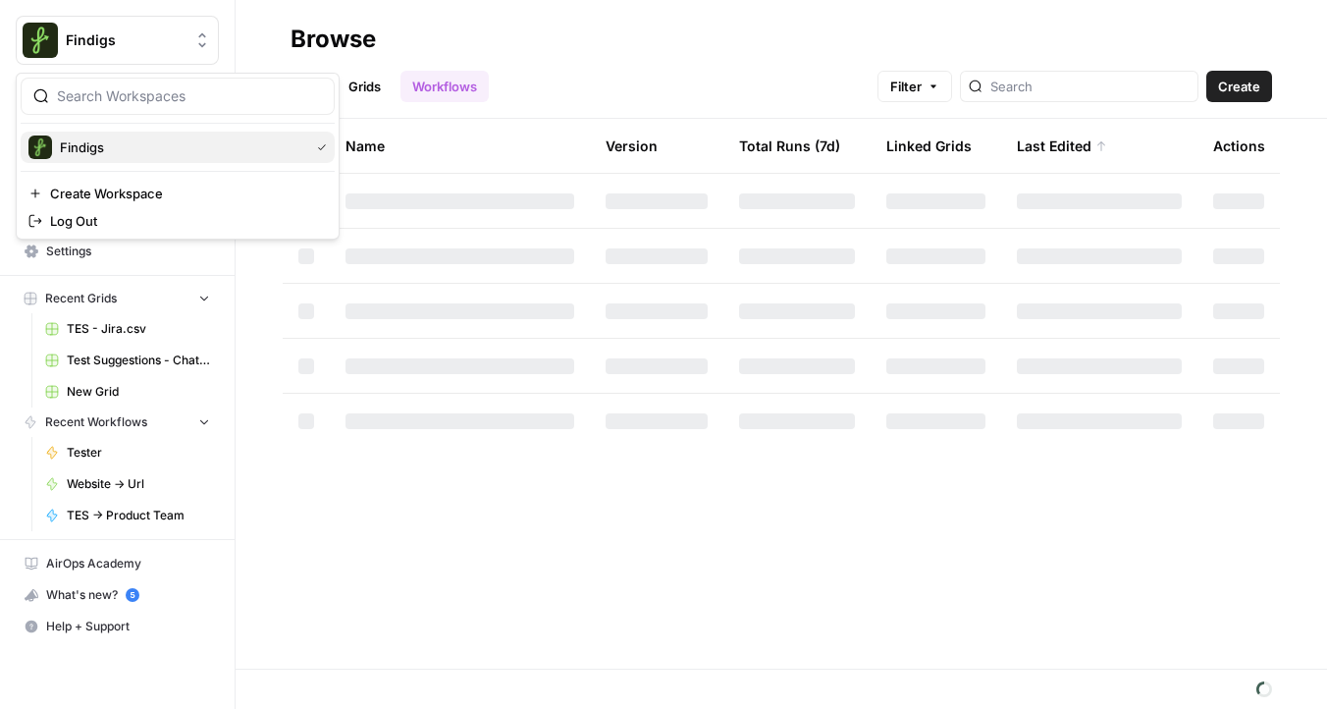
click at [77, 152] on span "Findigs" at bounding box center [181, 147] width 242 height 20
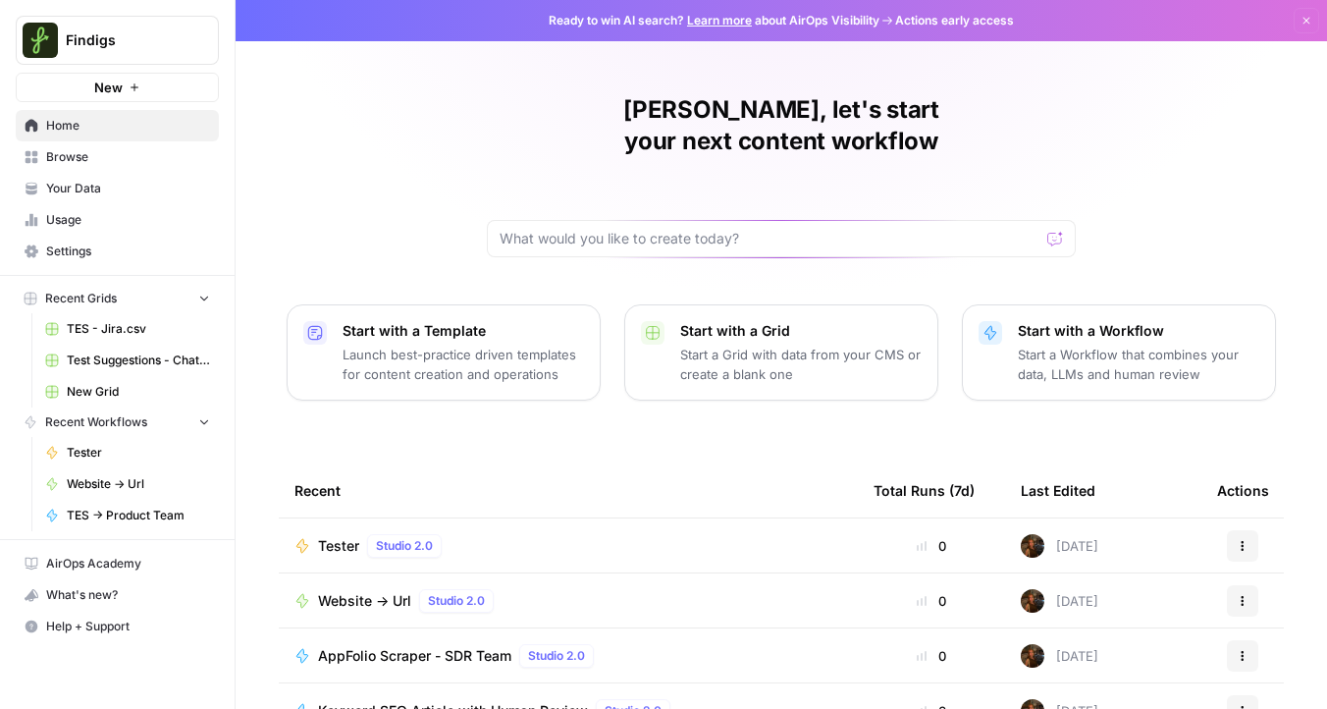
click at [120, 252] on span "Settings" at bounding box center [128, 252] width 164 height 18
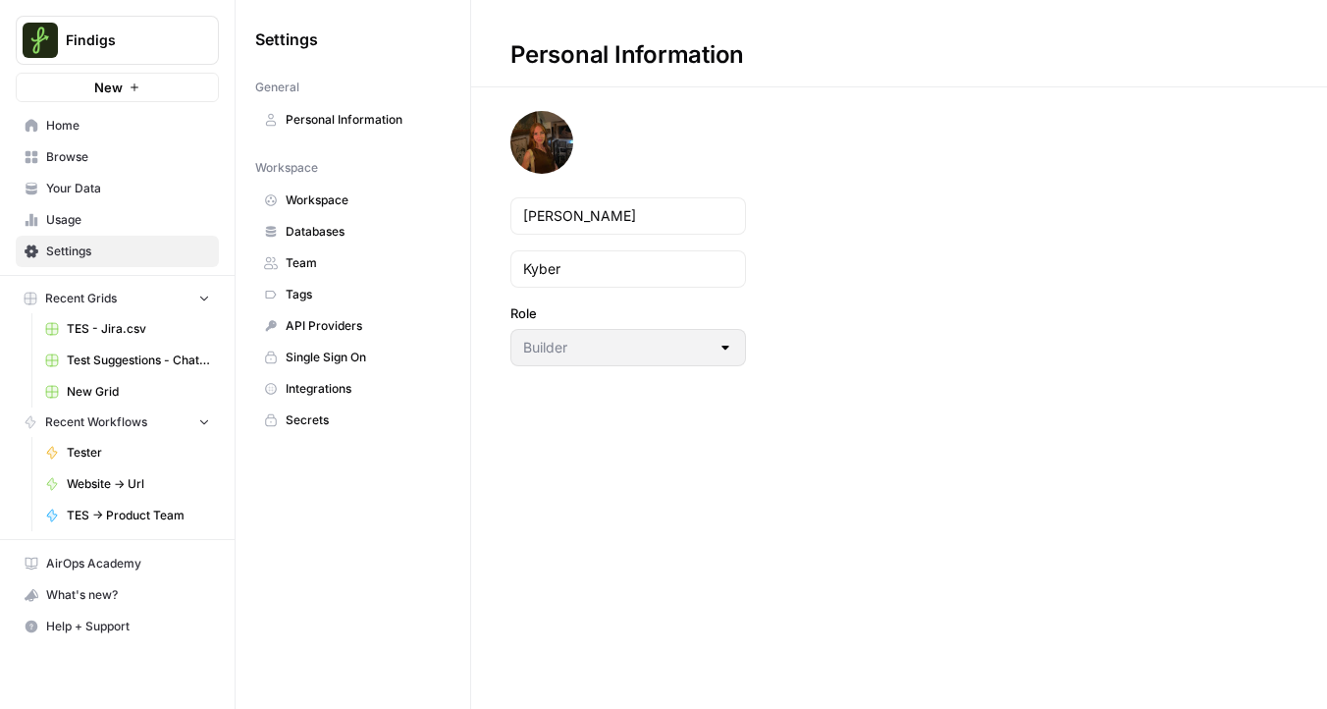
click at [320, 321] on span "API Providers" at bounding box center [364, 326] width 156 height 18
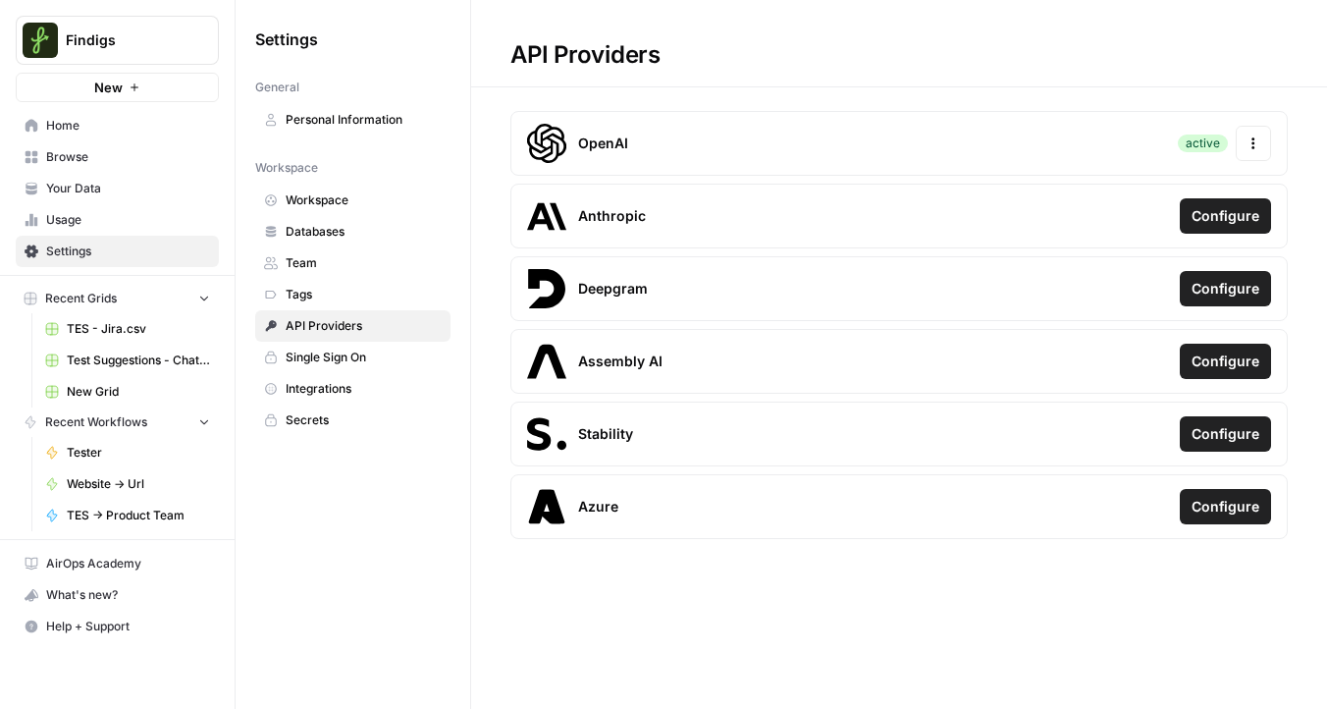
click at [389, 300] on span "Tags" at bounding box center [364, 295] width 156 height 18
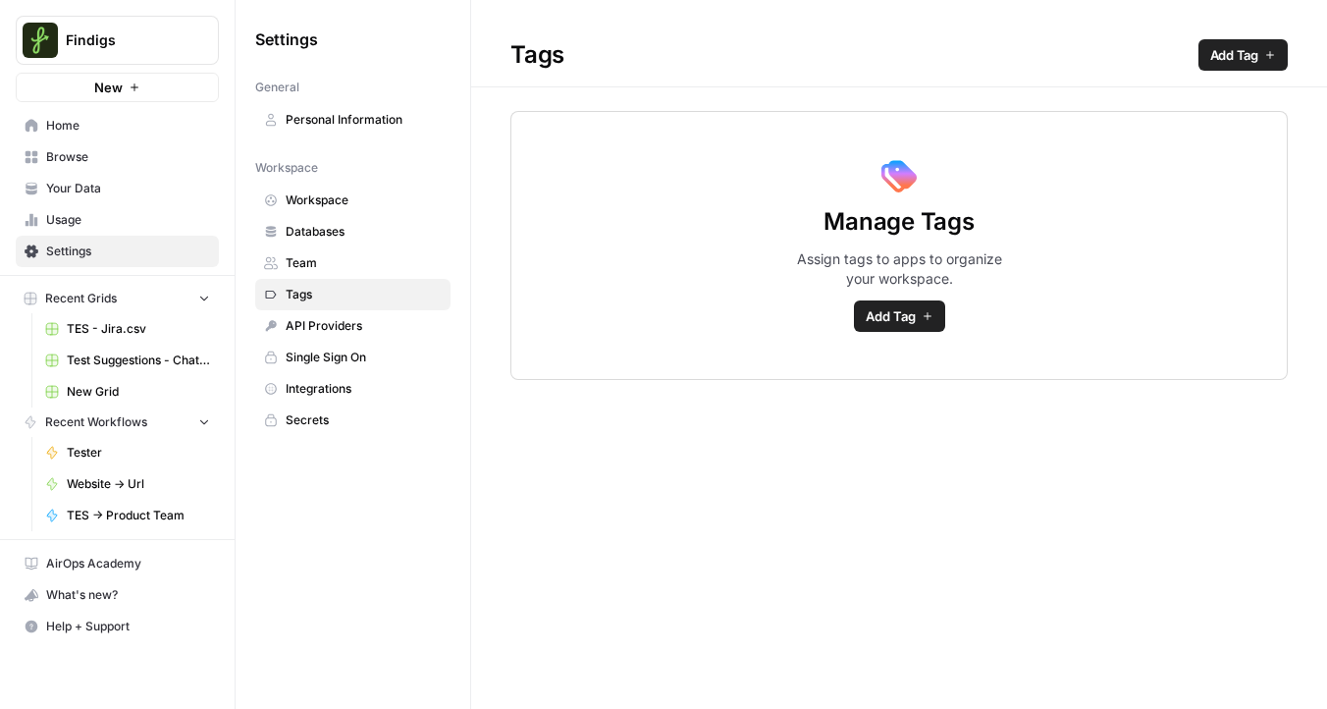
click at [366, 123] on span "Personal Information" at bounding box center [364, 120] width 156 height 18
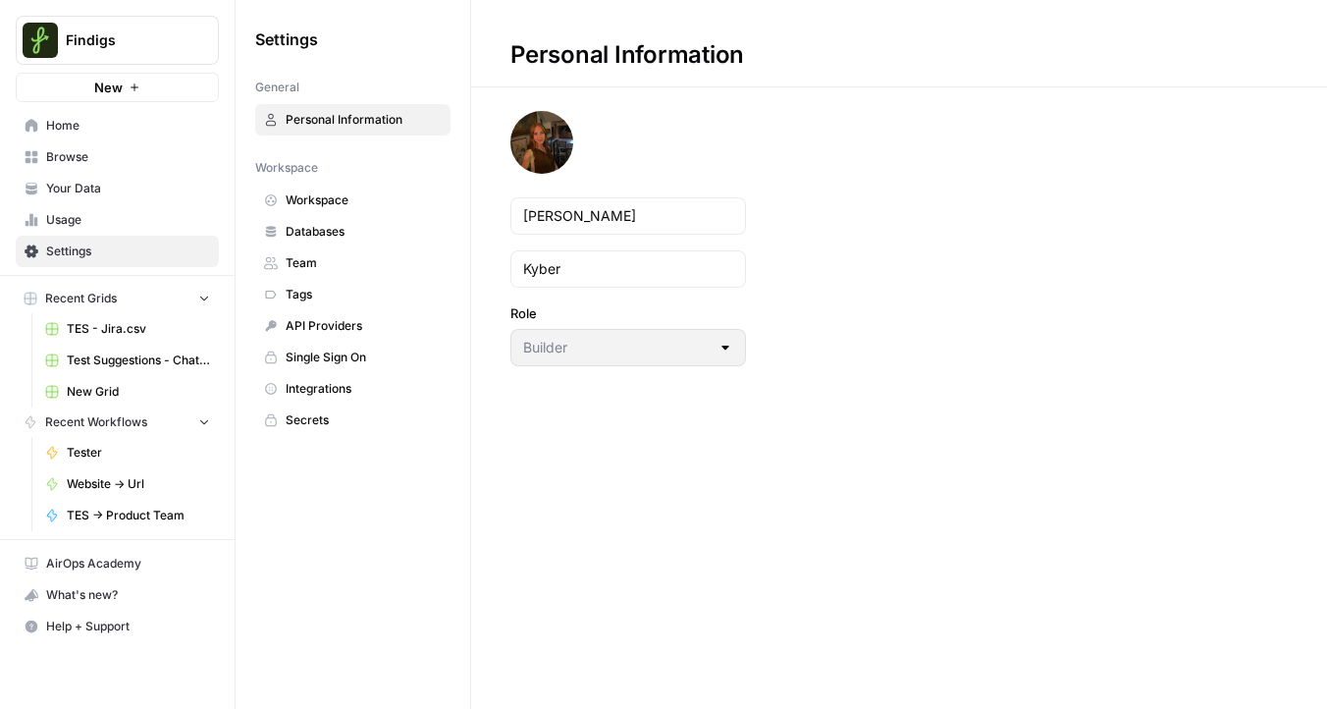
click at [344, 206] on span "Workspace" at bounding box center [364, 200] width 156 height 18
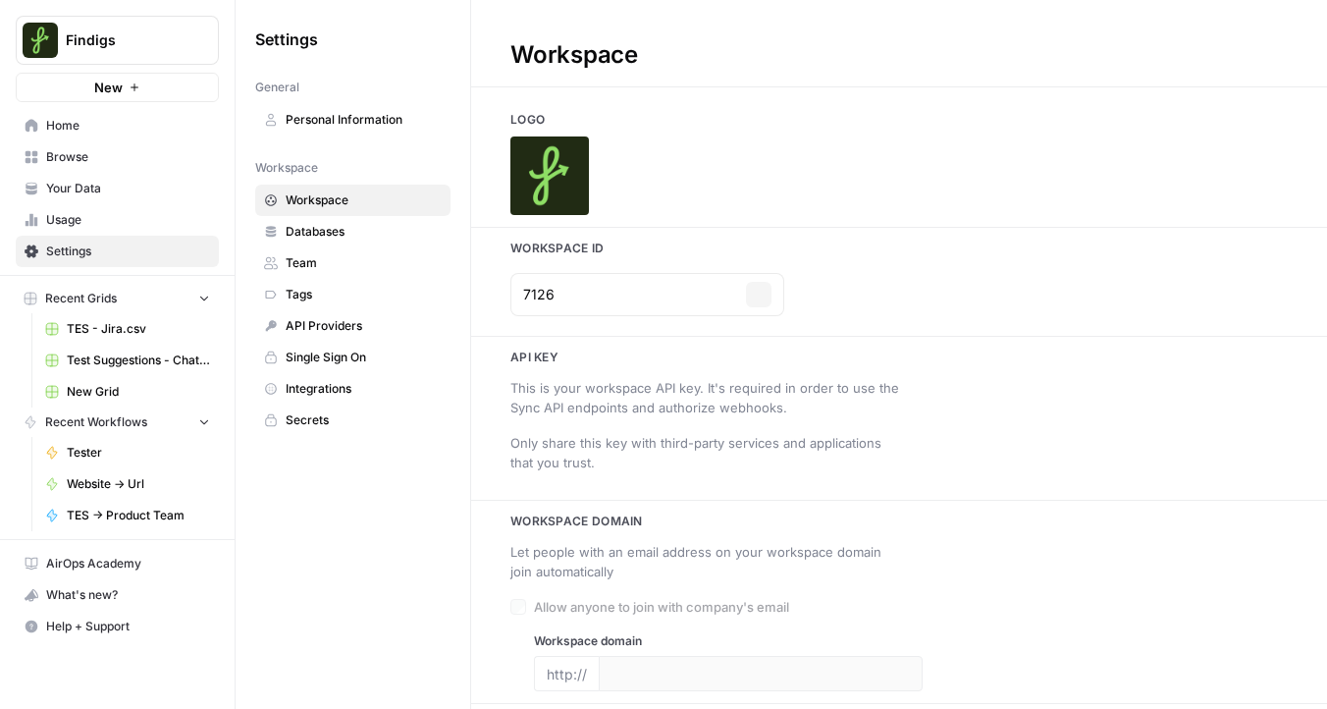
type input "[DOMAIN_NAME]"
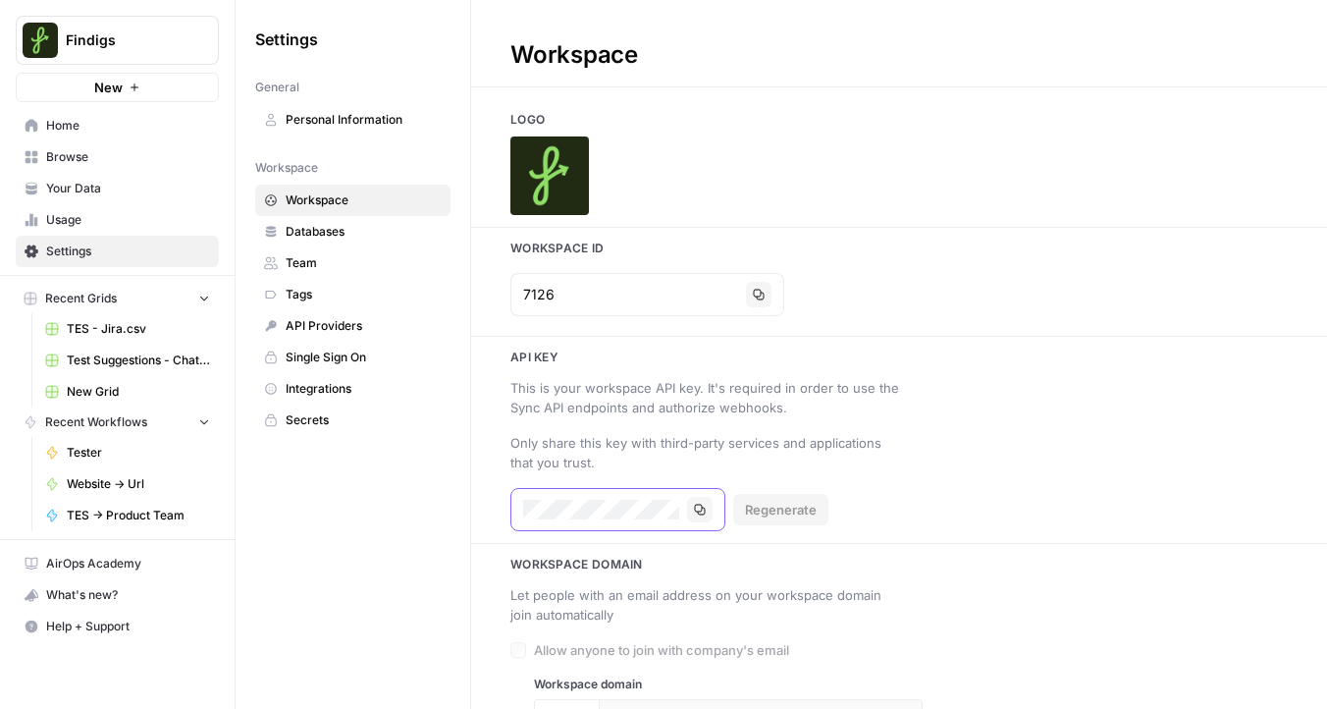
click at [700, 508] on icon "button" at bounding box center [700, 510] width 12 height 12
